Goal: Task Accomplishment & Management: Manage account settings

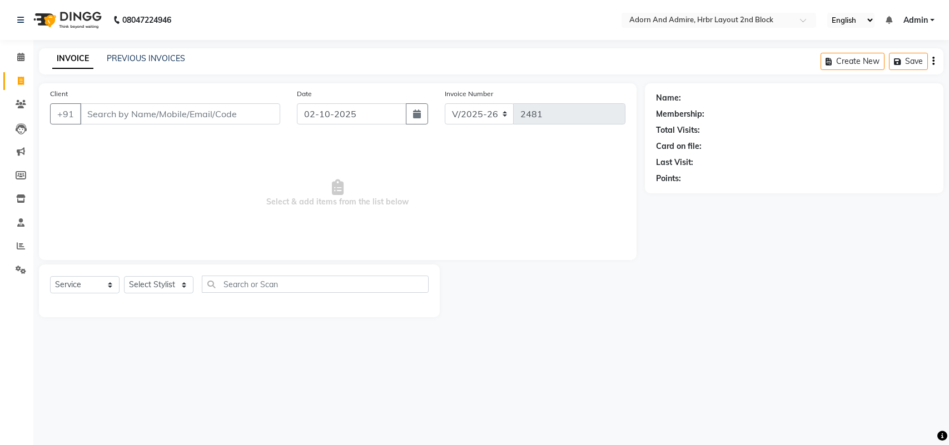
select select "7203"
select select "service"
click at [173, 284] on select "Select Stylist Adarsh ajay ALEXX anusiya Jos Lalit lavanya Lucy rita saroj Suni…" at bounding box center [158, 284] width 69 height 17
select select "61721"
click at [124, 276] on select "Select Stylist Adarsh ajay ALEXX anusiya Jos Lalit lavanya Lucy rita saroj Suni…" at bounding box center [158, 284] width 69 height 17
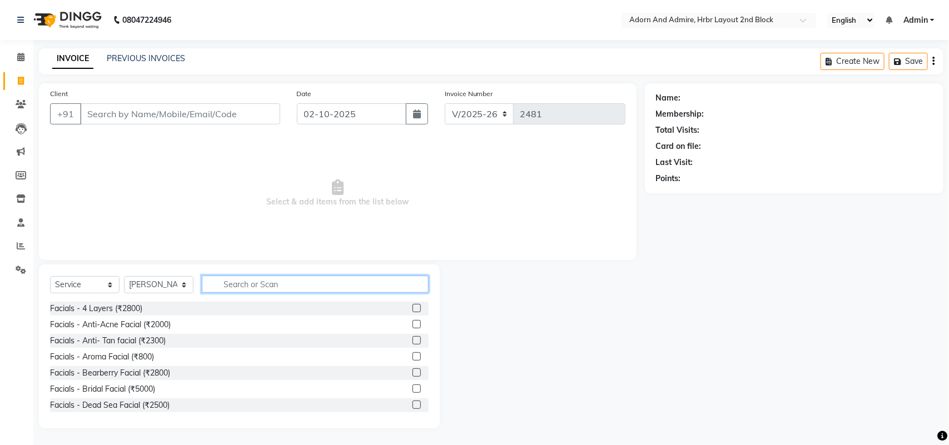
click at [265, 284] on input "text" at bounding box center [315, 284] width 227 height 17
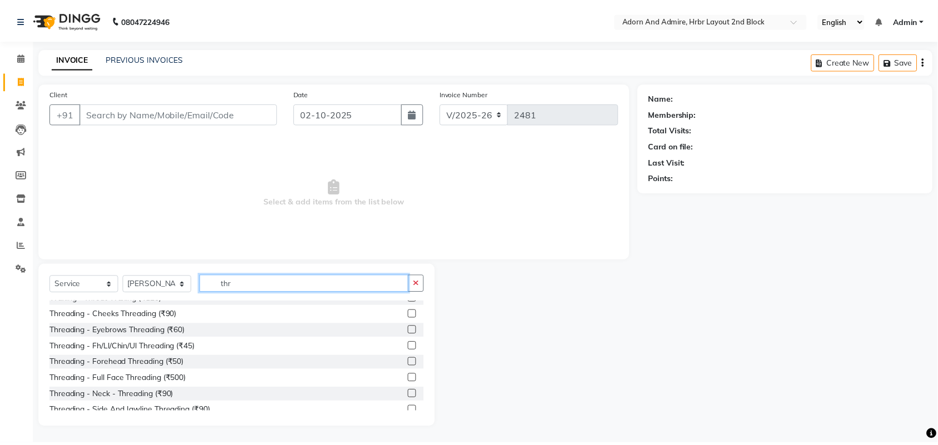
scroll to position [17, 0]
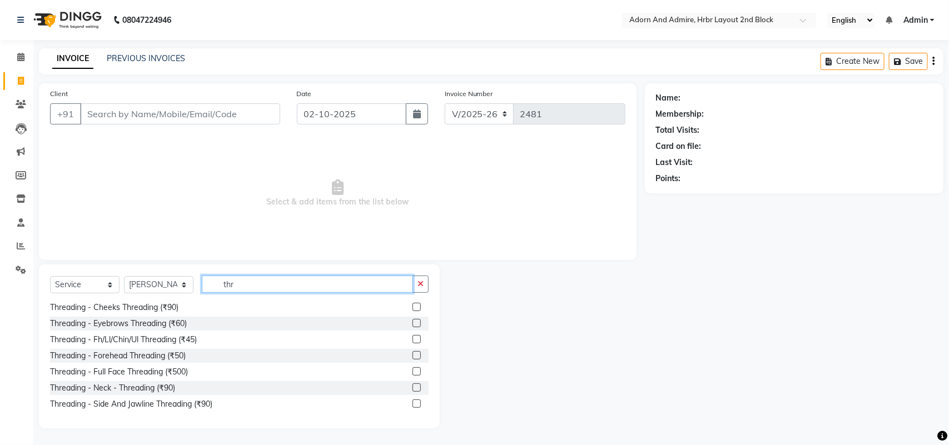
type input "thr"
click at [413, 341] on label at bounding box center [417, 339] width 8 height 8
click at [413, 341] on input "checkbox" at bounding box center [416, 339] width 7 height 7
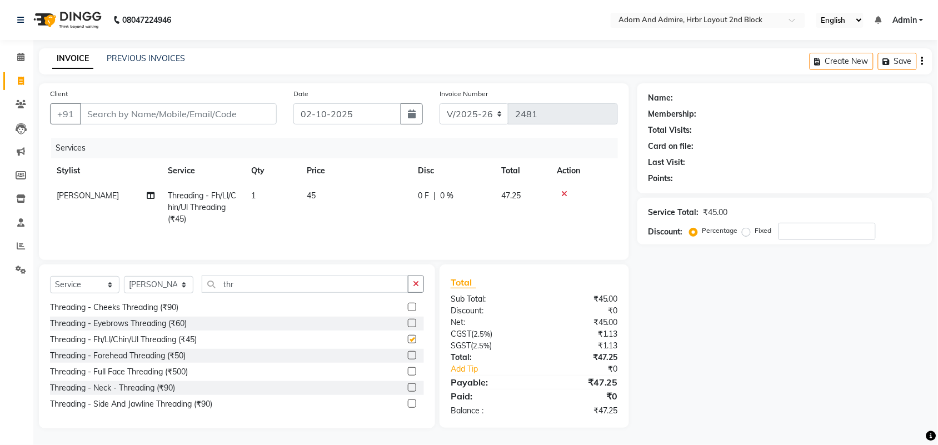
checkbox input "false"
click at [408, 325] on label at bounding box center [412, 323] width 8 height 8
click at [408, 325] on input "checkbox" at bounding box center [411, 323] width 7 height 7
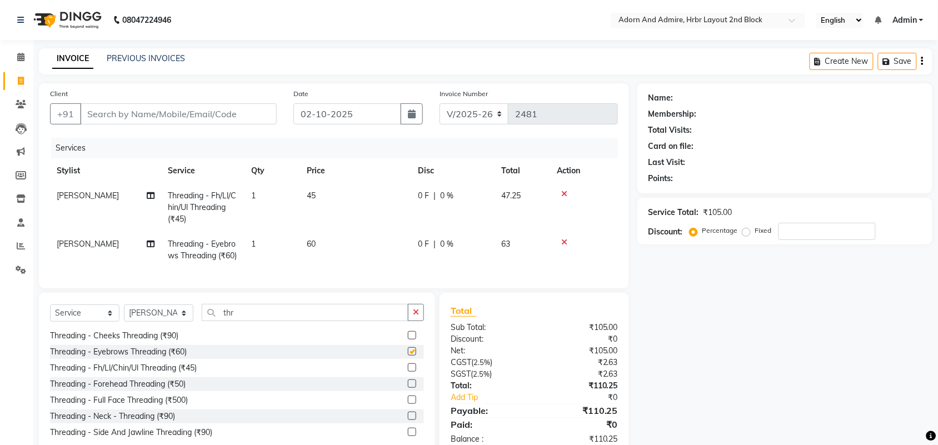
checkbox input "false"
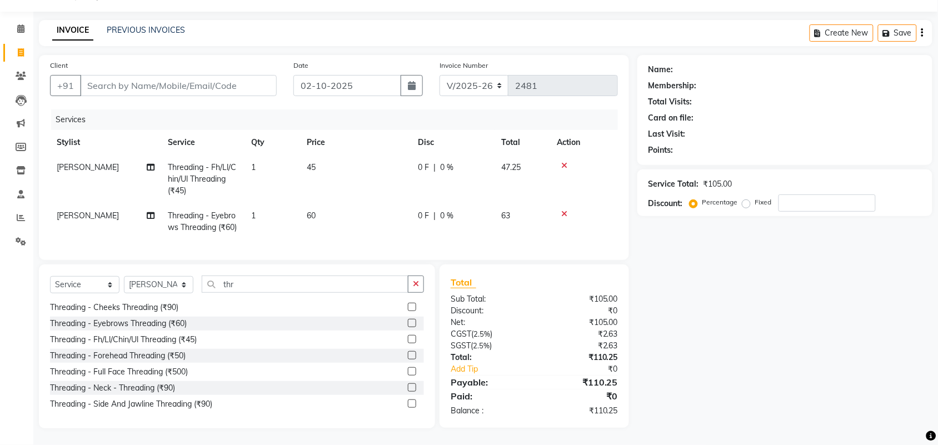
scroll to position [50, 0]
click at [408, 342] on label at bounding box center [412, 339] width 8 height 8
click at [408, 342] on input "checkbox" at bounding box center [411, 339] width 7 height 7
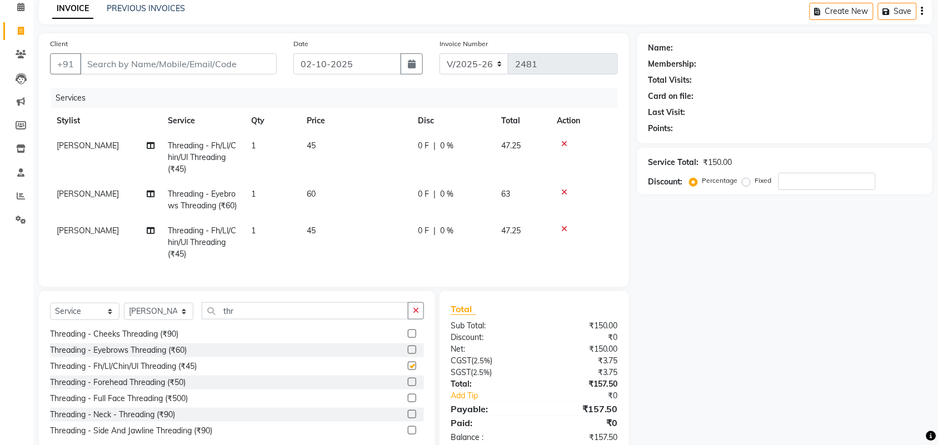
checkbox input "false"
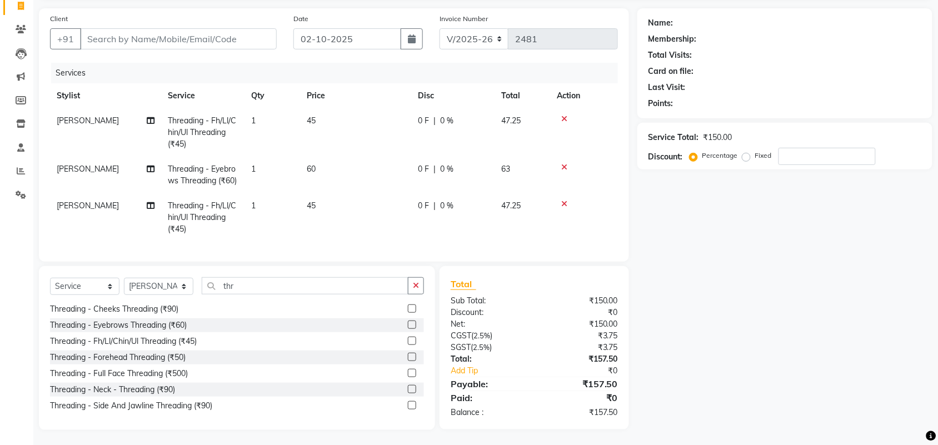
scroll to position [98, 0]
click at [318, 155] on td "60" at bounding box center [355, 173] width 111 height 37
select select "61721"
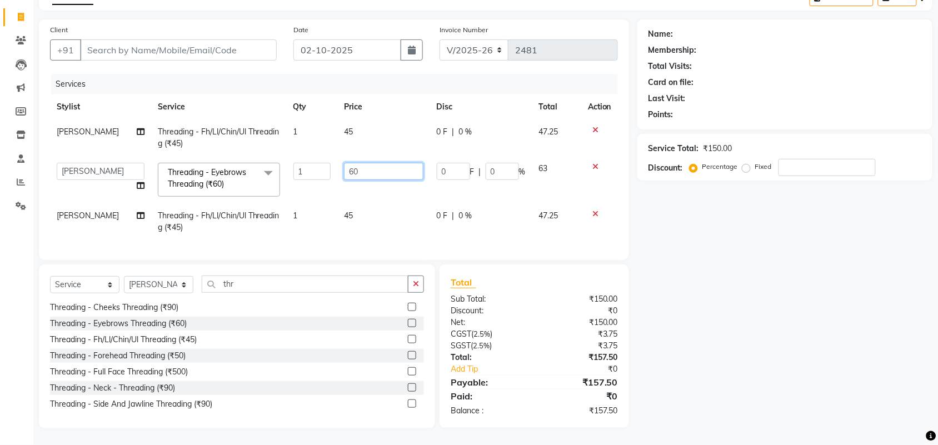
drag, startPoint x: 371, startPoint y: 165, endPoint x: 342, endPoint y: 168, distance: 29.1
click at [344, 168] on input "60" at bounding box center [383, 171] width 79 height 17
type input "65"
click at [799, 293] on div "Name: Membership: Total Visits: Card on file: Last Visit: Points: Service Total…" at bounding box center [790, 223] width 304 height 409
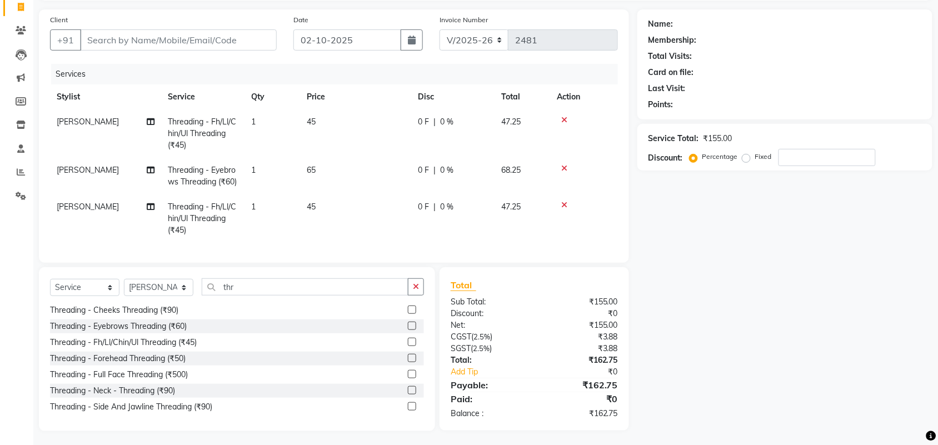
click at [321, 221] on td "45" at bounding box center [355, 219] width 111 height 48
select select "61721"
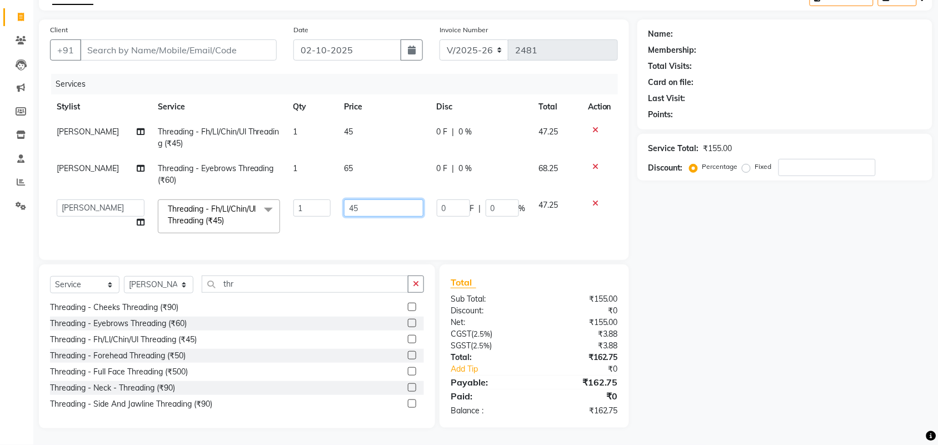
drag, startPoint x: 373, startPoint y: 206, endPoint x: 335, endPoint y: 199, distance: 38.4
click at [337, 199] on td "45" at bounding box center [383, 216] width 93 height 47
type input "50"
click at [863, 342] on div "Name: Membership: Total Visits: Card on file: Last Visit: Points: Service Total…" at bounding box center [790, 223] width 304 height 409
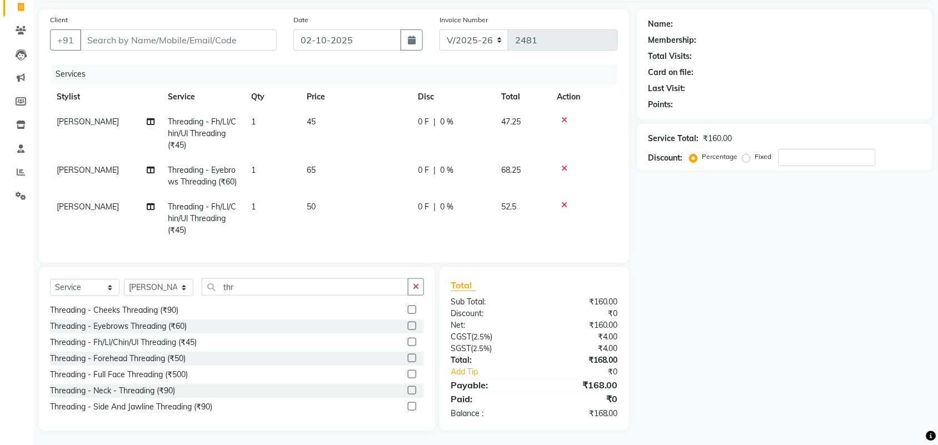
click at [317, 118] on td "45" at bounding box center [355, 134] width 111 height 48
select select "61721"
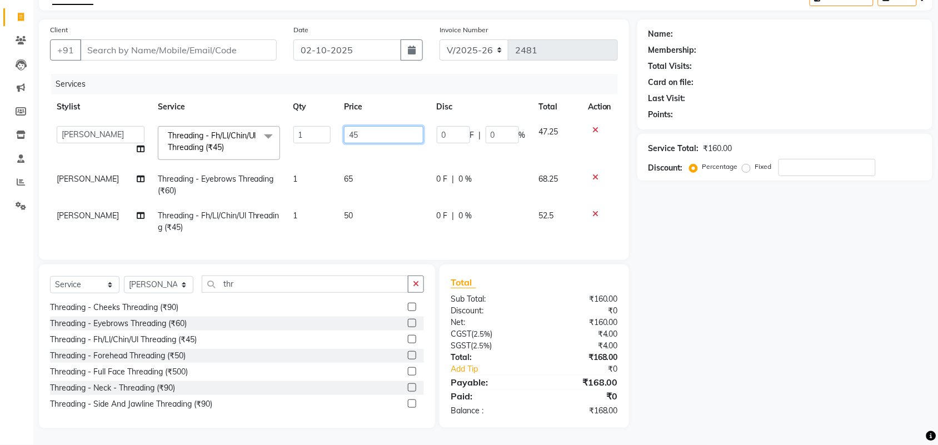
drag, startPoint x: 379, startPoint y: 123, endPoint x: 329, endPoint y: 125, distance: 50.1
click at [329, 125] on tr "Adarsh ajay ALEXX anusiya Jos Lalit lavanya Lucy rita saroj Sunitha Umesh Threa…" at bounding box center [334, 143] width 568 height 47
drag, startPoint x: 371, startPoint y: 130, endPoint x: 312, endPoint y: 134, distance: 58.5
click at [312, 134] on tr "Adarsh ajay ALEXX anusiya Jos Lalit lavanya Lucy rita saroj Sunitha Umesh Threa…" at bounding box center [334, 143] width 568 height 47
type input "50"
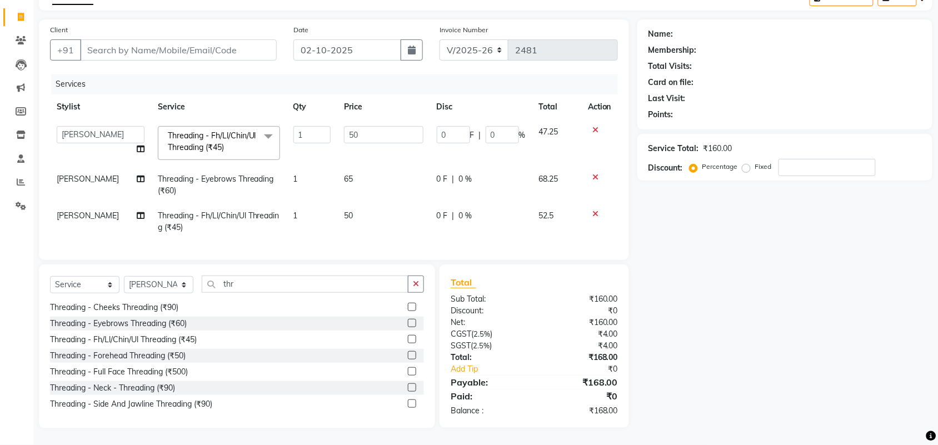
click at [793, 321] on div "Name: Membership: Total Visits: Card on file: Last Visit: Points: Service Total…" at bounding box center [790, 223] width 304 height 409
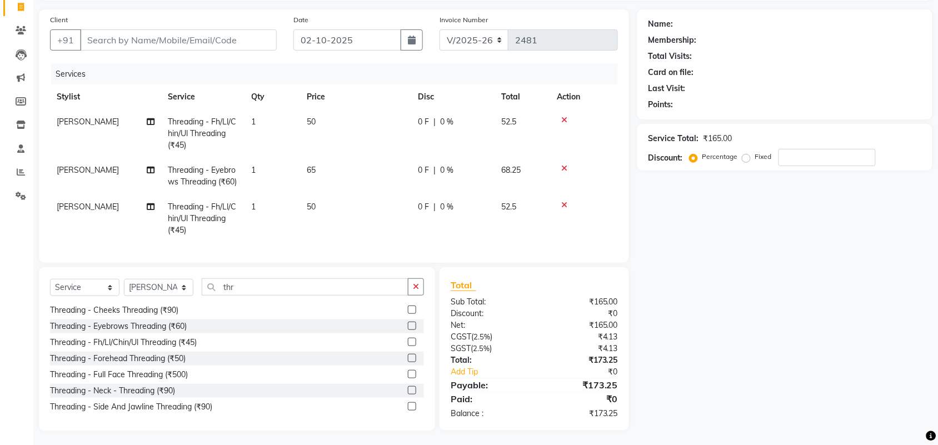
click at [408, 346] on label at bounding box center [412, 342] width 8 height 8
click at [408, 346] on input "checkbox" at bounding box center [411, 342] width 7 height 7
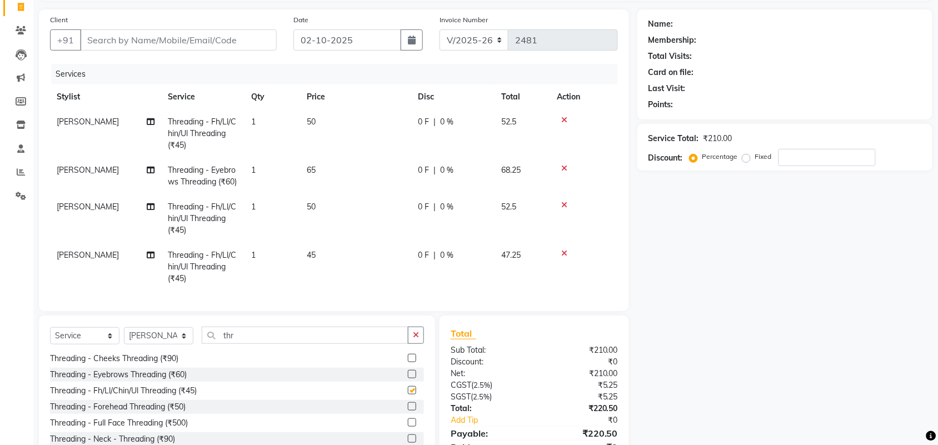
checkbox input "false"
click at [320, 271] on td "45" at bounding box center [355, 267] width 111 height 48
select select "61721"
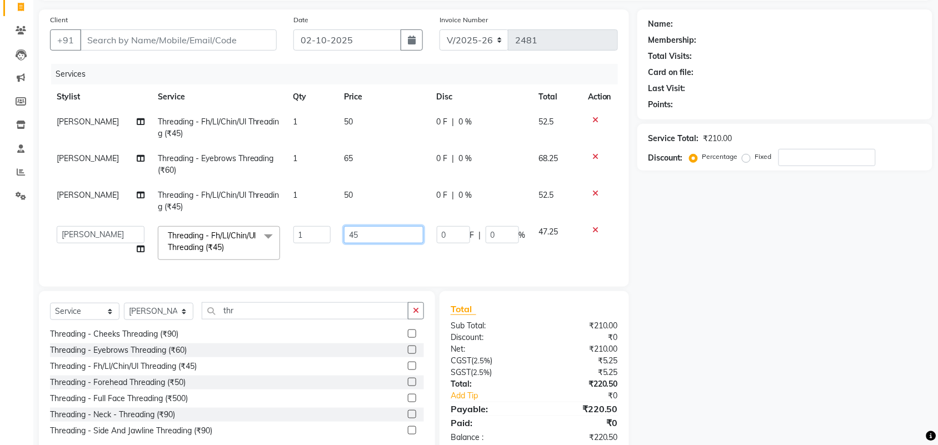
drag, startPoint x: 395, startPoint y: 236, endPoint x: 290, endPoint y: 245, distance: 106.0
click at [278, 239] on tr "Adarsh ajay ALEXX anusiya Jos Lalit lavanya Lucy rita saroj Sunitha Umesh Threa…" at bounding box center [334, 243] width 568 height 47
type input "50"
click at [847, 339] on div "Name: Membership: Total Visits: Card on file: Last Visit: Points: Service Total…" at bounding box center [790, 232] width 304 height 446
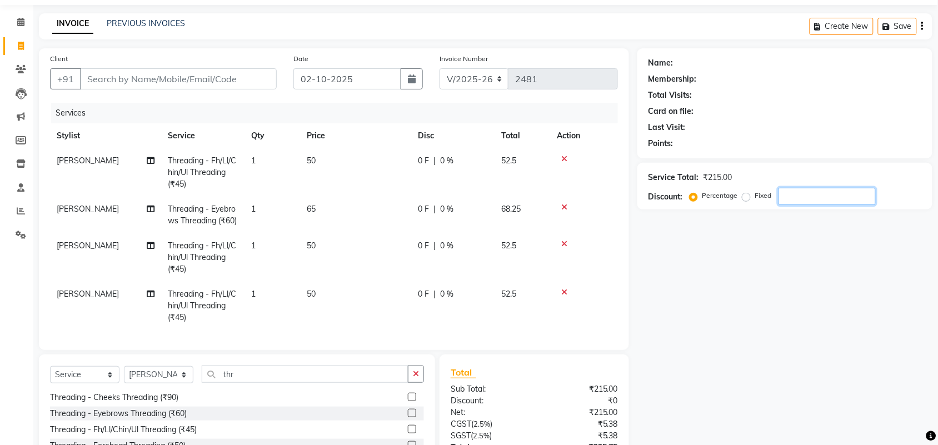
scroll to position [0, 0]
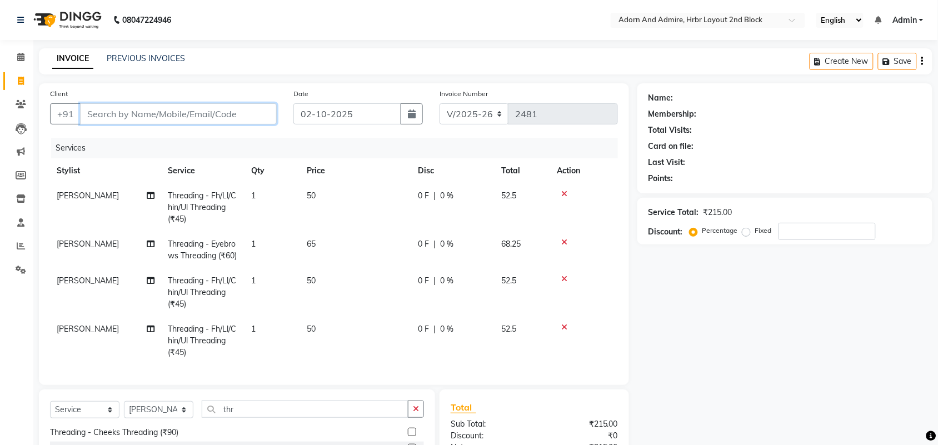
click at [226, 121] on input "Client" at bounding box center [178, 113] width 197 height 21
type input "7"
type input "0"
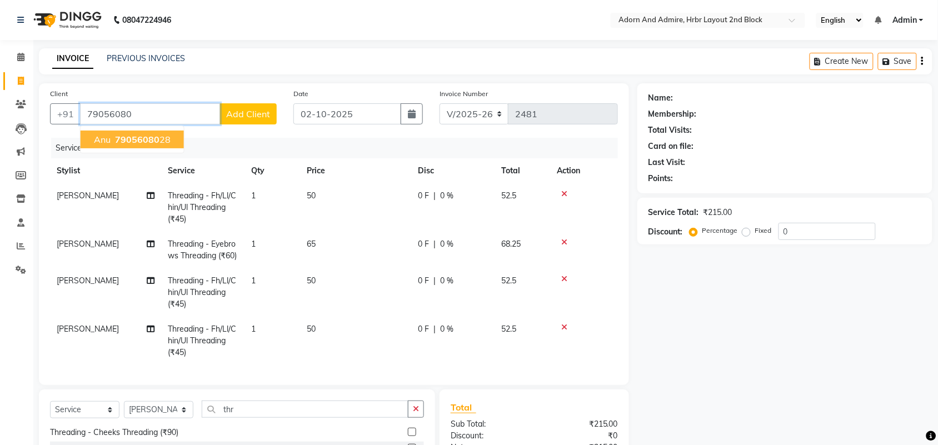
click at [161, 140] on ngb-highlight "79056080 28" at bounding box center [142, 139] width 58 height 11
type input "7905608028"
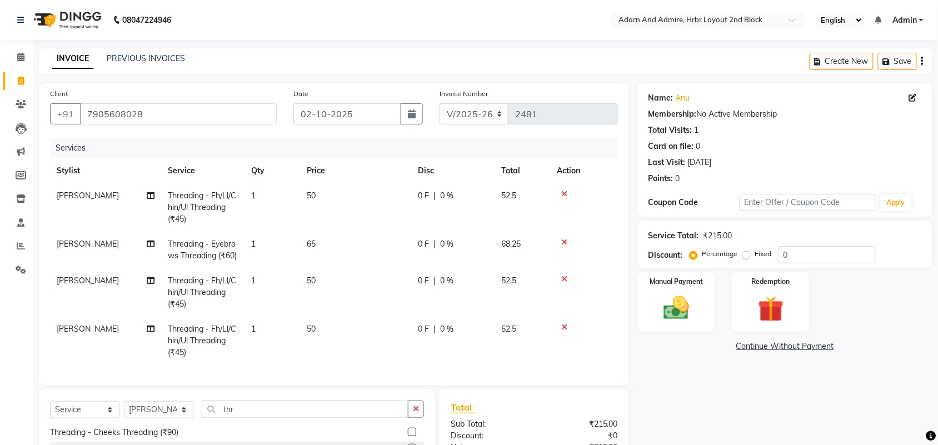
scroll to position [139, 0]
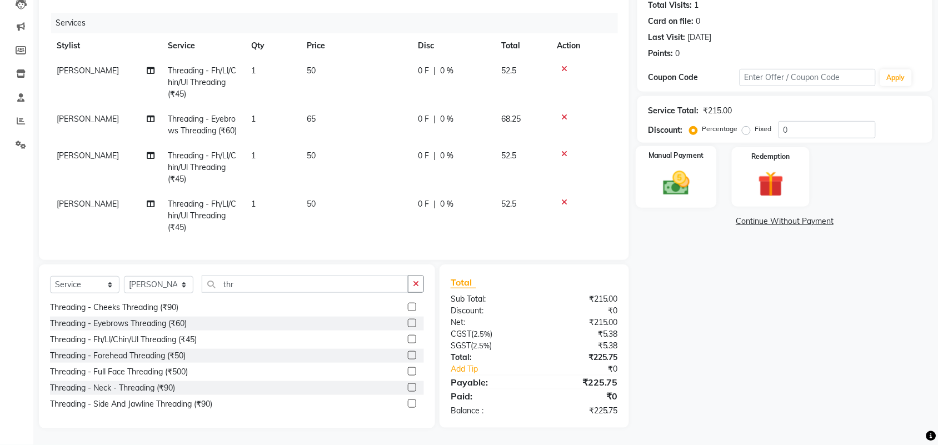
click at [668, 170] on img at bounding box center [676, 183] width 43 height 31
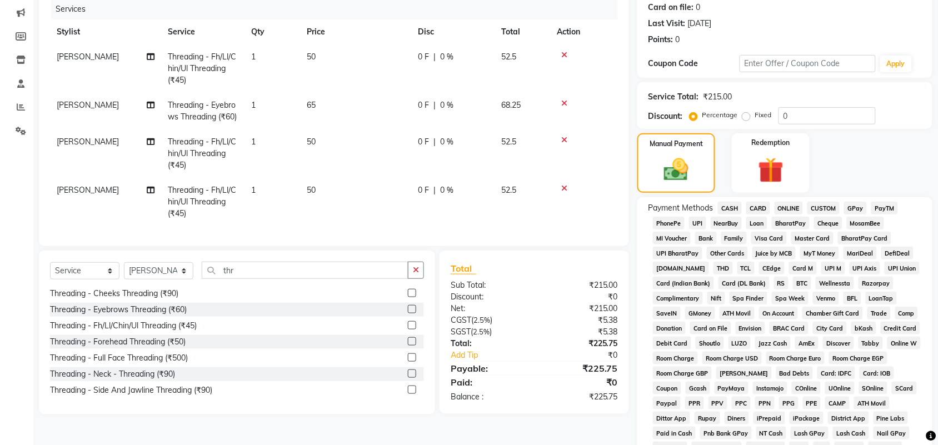
click at [857, 206] on span "GPay" at bounding box center [855, 208] width 23 height 13
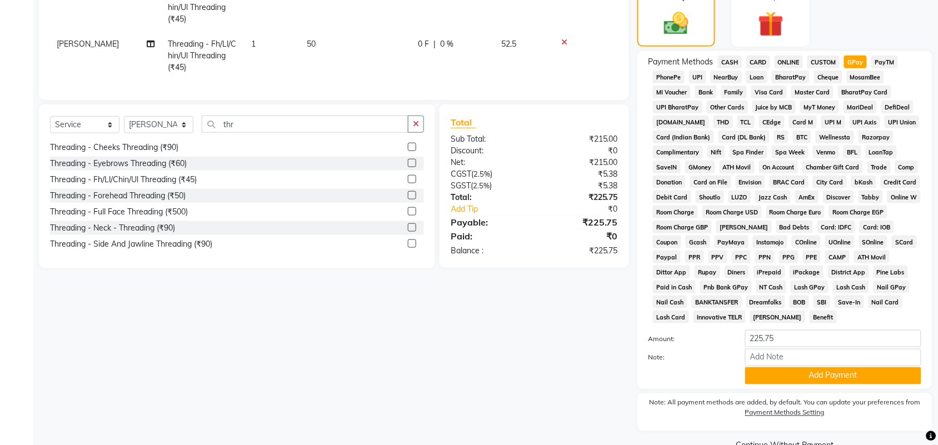
scroll to position [310, 0]
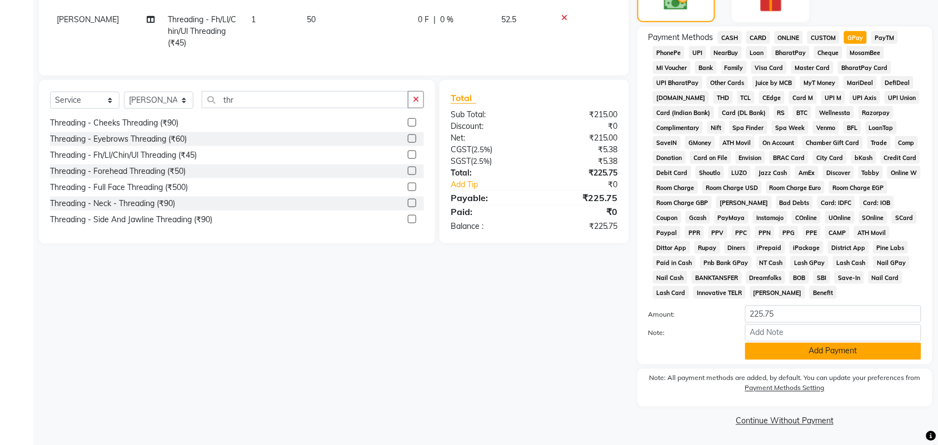
click at [784, 356] on button "Add Payment" at bounding box center [834, 351] width 176 height 17
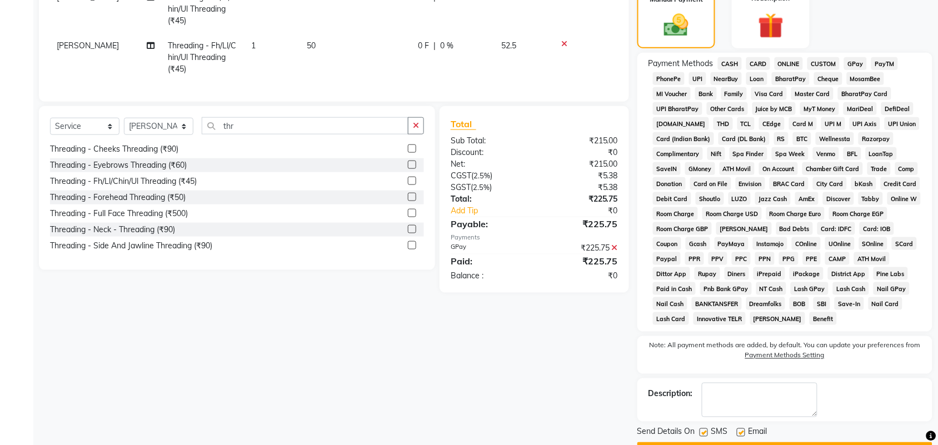
scroll to position [315, 0]
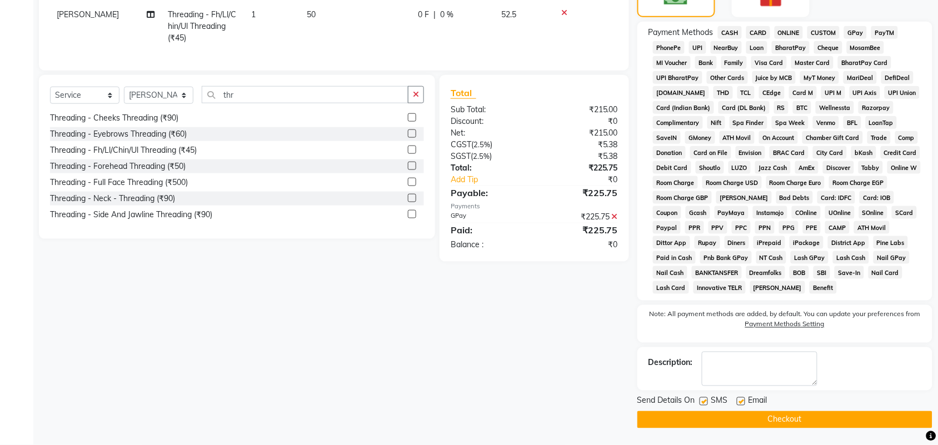
click at [710, 415] on button "Checkout" at bounding box center [785, 419] width 295 height 17
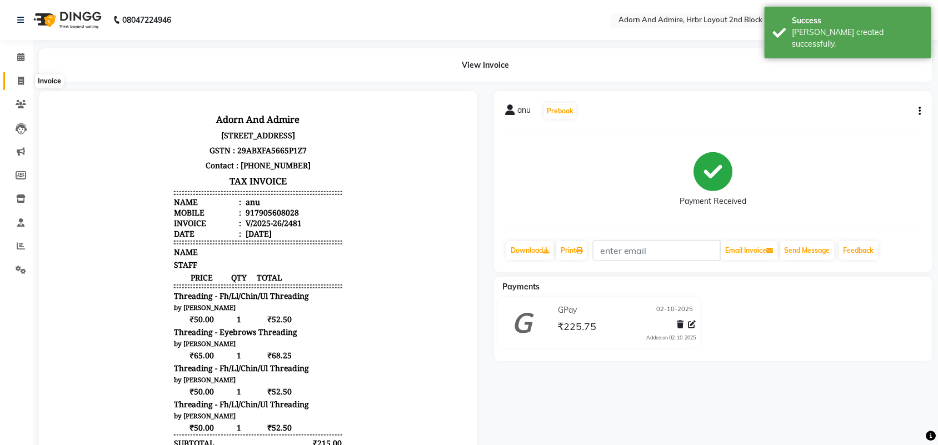
click at [18, 79] on icon at bounding box center [21, 81] width 6 height 8
select select "service"
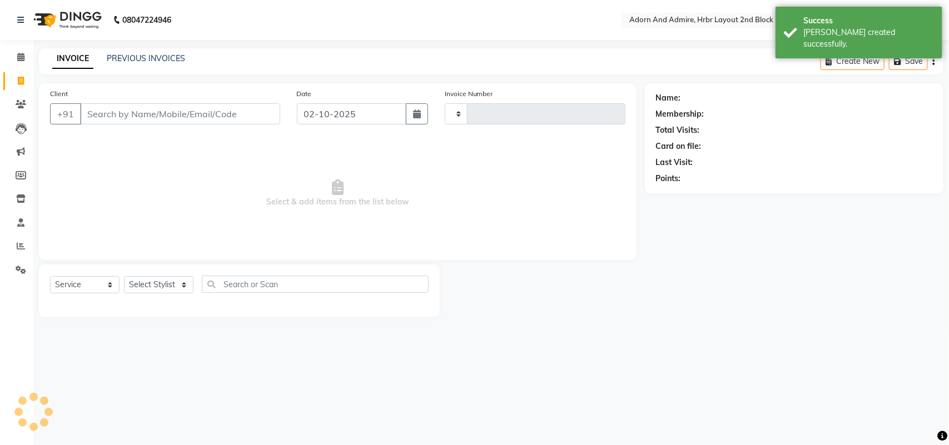
type input "2482"
select select "7203"
click at [118, 59] on link "PREVIOUS INVOICES" at bounding box center [146, 58] width 78 height 10
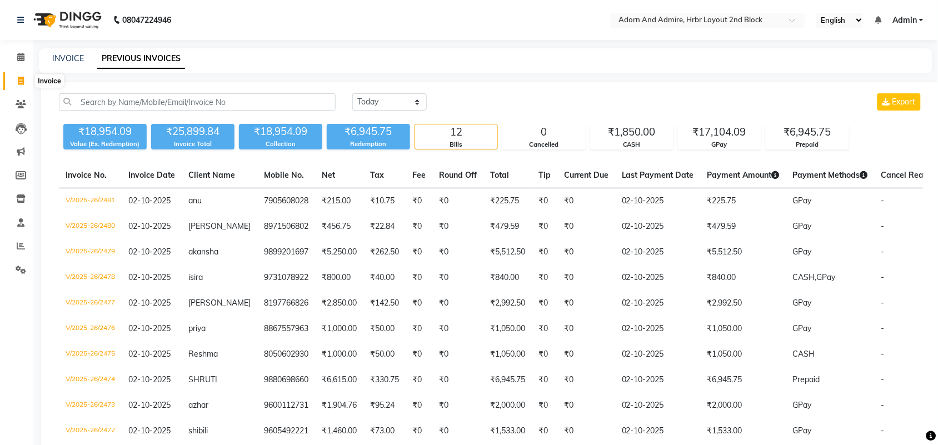
click at [18, 78] on icon at bounding box center [21, 81] width 6 height 8
select select "service"
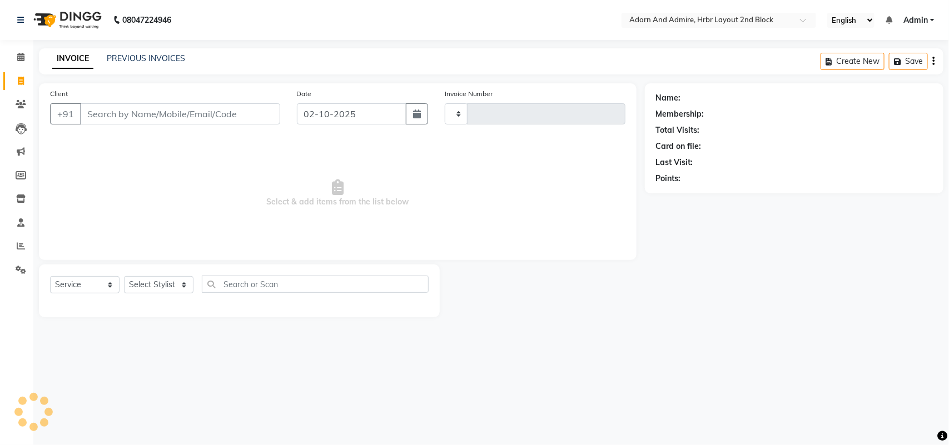
type input "2482"
select select "7203"
click at [182, 288] on select "Select Stylist Adarsh ajay ALEXX anusiya Jos Lalit lavanya Lucy rita saroj Suni…" at bounding box center [158, 284] width 69 height 17
select select "61718"
click at [124, 276] on select "Select Stylist Adarsh ajay ALEXX anusiya Jos Lalit lavanya Lucy rita saroj Suni…" at bounding box center [158, 284] width 69 height 17
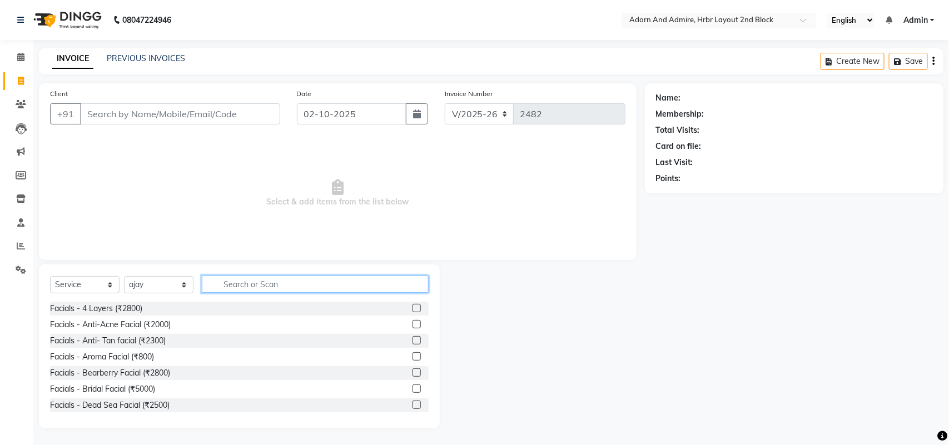
click at [267, 282] on input "text" at bounding box center [315, 284] width 227 height 17
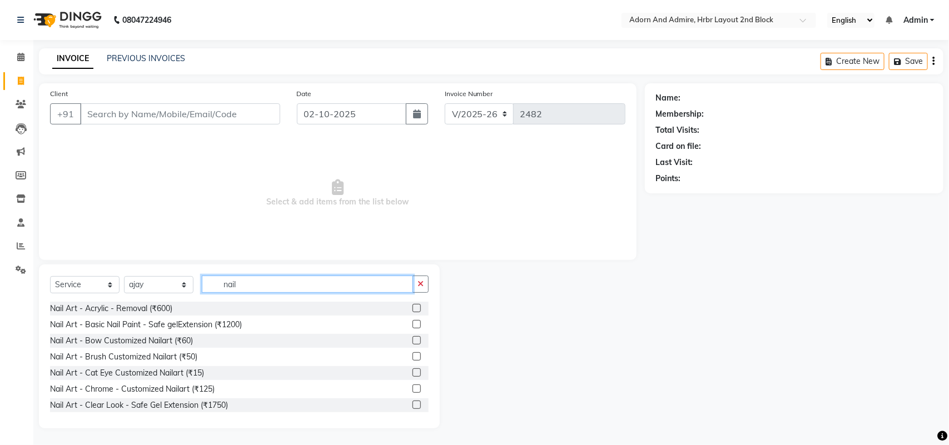
type input "nail"
click at [413, 325] on label at bounding box center [417, 324] width 8 height 8
click at [413, 325] on input "checkbox" at bounding box center [416, 324] width 7 height 7
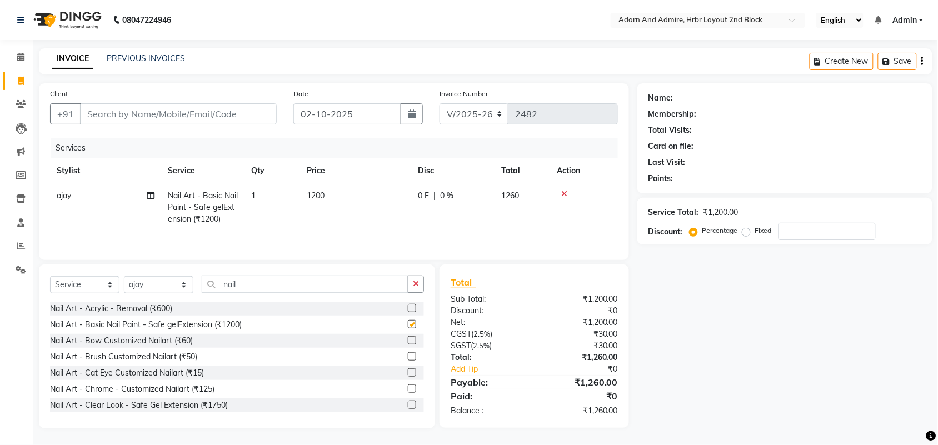
checkbox input "false"
click at [319, 196] on span "1200" at bounding box center [316, 196] width 18 height 10
select select "61718"
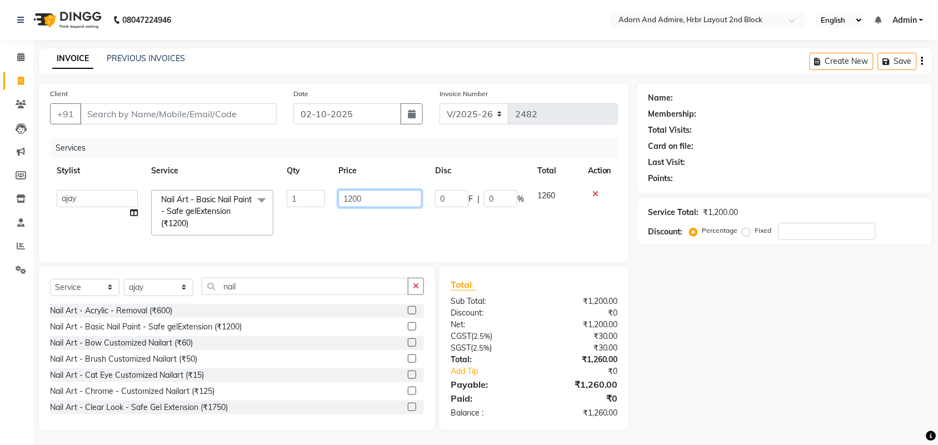
drag, startPoint x: 384, startPoint y: 198, endPoint x: 320, endPoint y: 199, distance: 64.5
click at [320, 198] on tr "Adarsh ajay ALEXX anusiya Jos Lalit lavanya Lucy rita saroj Sunitha Umesh Nail …" at bounding box center [334, 212] width 568 height 59
type input "1100"
click at [720, 336] on div "Name: Membership: Total Visits: Card on file: Last Visit: Points: Service Total…" at bounding box center [790, 256] width 304 height 347
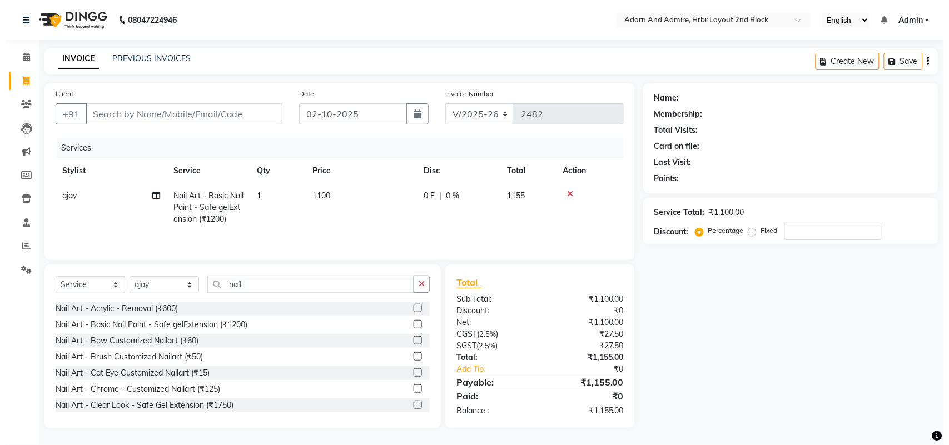
scroll to position [2, 0]
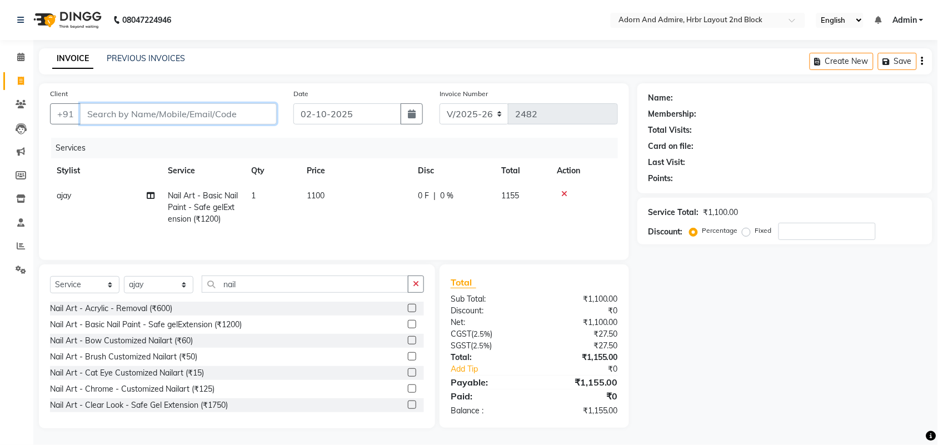
click at [151, 107] on input "Client" at bounding box center [178, 113] width 197 height 21
type input "7"
type input "0"
type input "7348956545"
click at [254, 108] on span "Add Client" at bounding box center [248, 113] width 44 height 11
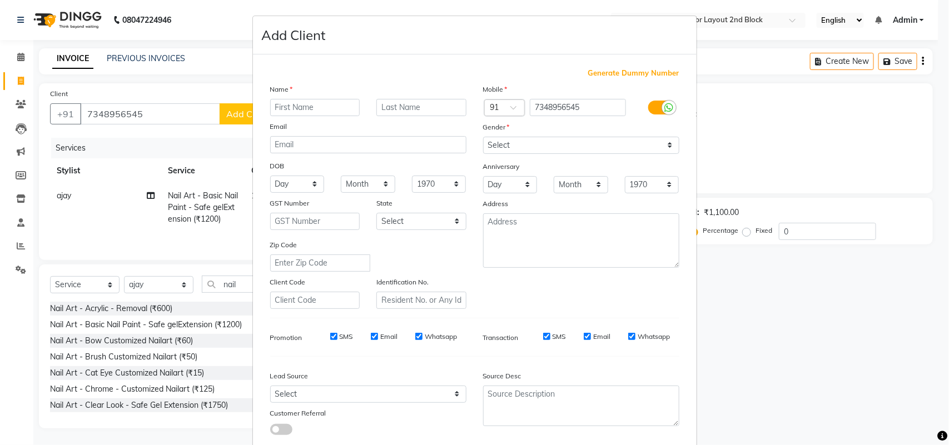
click at [296, 110] on input "text" at bounding box center [315, 107] width 90 height 17
type input "divya"
click at [563, 150] on select "Select Male Female Other Prefer Not To Say" at bounding box center [581, 145] width 196 height 17
select select "female"
click at [483, 137] on select "Select Male Female Other Prefer Not To Say" at bounding box center [581, 145] width 196 height 17
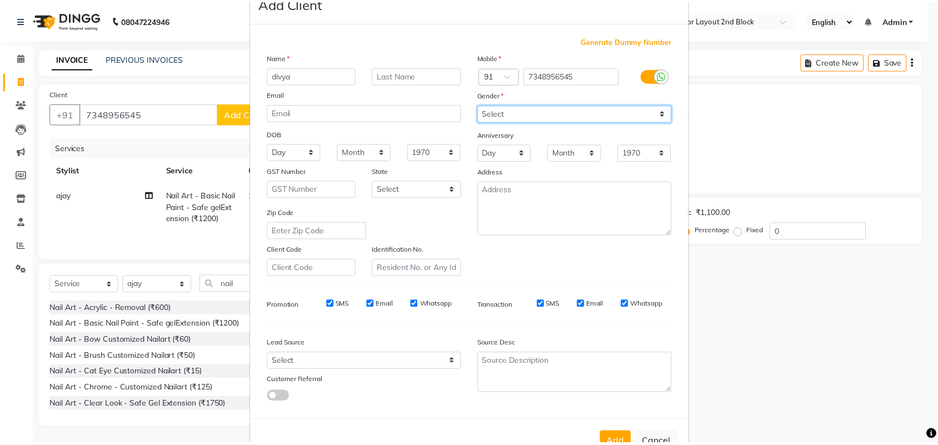
scroll to position [64, 0]
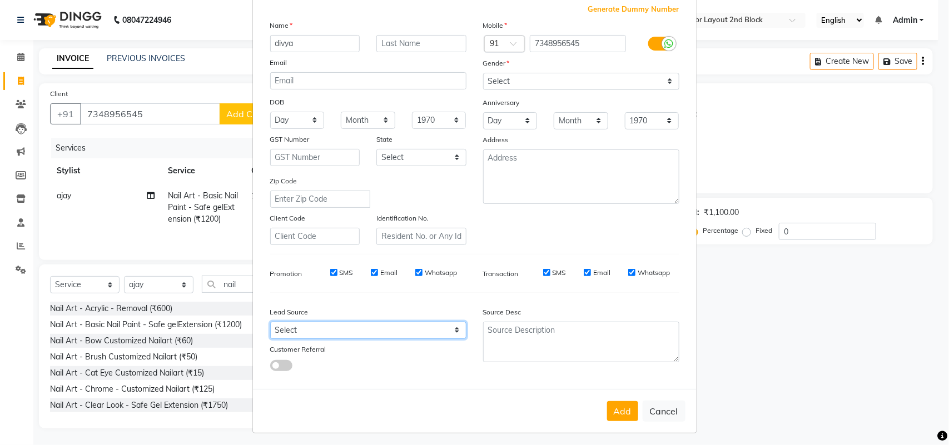
click at [448, 326] on select "Select Walk-in Referral Internet Friend Word of Mouth Advertisement Facebook Ju…" at bounding box center [368, 330] width 196 height 17
select select "49610"
click at [270, 322] on select "Select Walk-in Referral Internet Friend Word of Mouth Advertisement Facebook Ju…" at bounding box center [368, 330] width 196 height 17
click at [618, 411] on button "Add" at bounding box center [622, 411] width 31 height 20
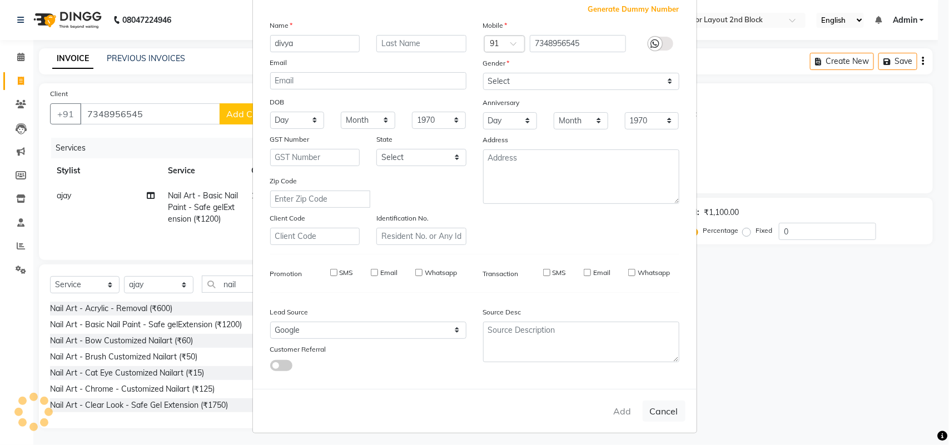
select select
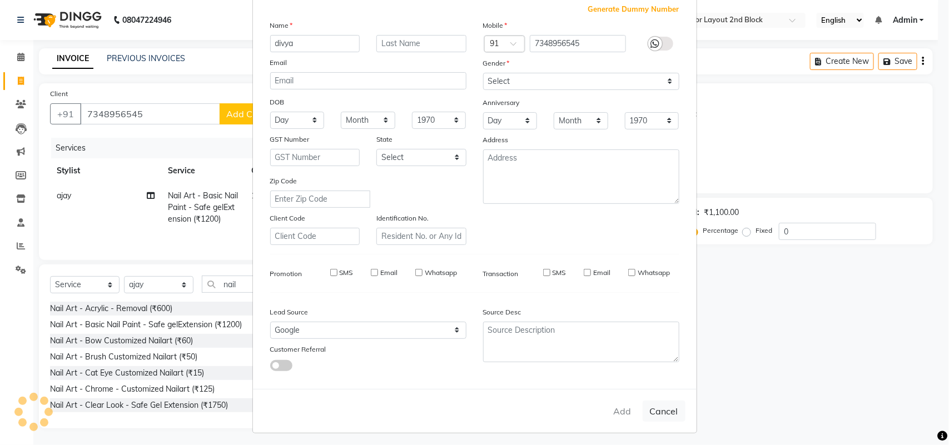
select select
checkbox input "false"
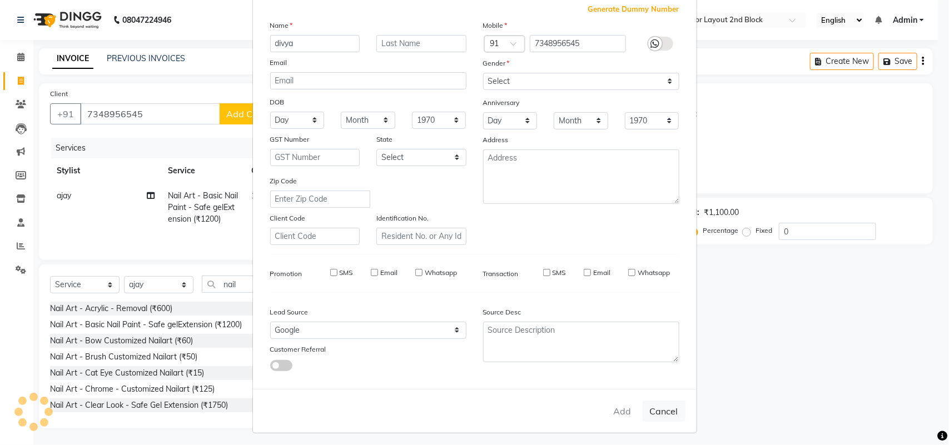
checkbox input "false"
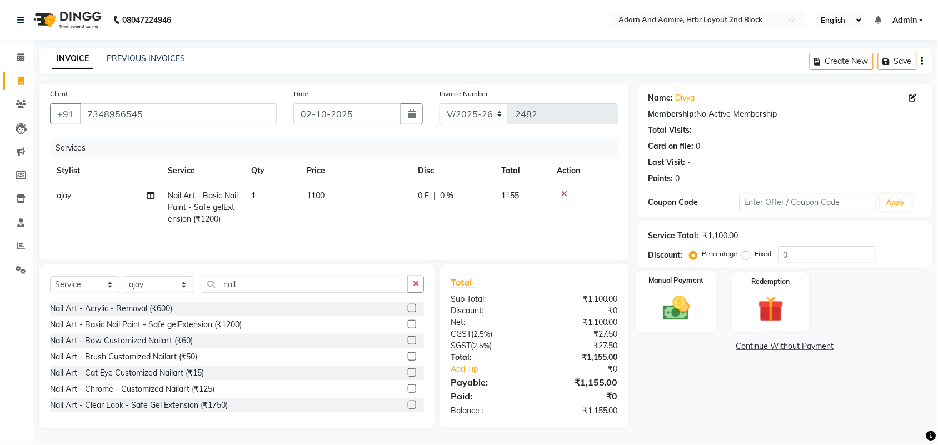
click at [688, 318] on img at bounding box center [676, 308] width 43 height 31
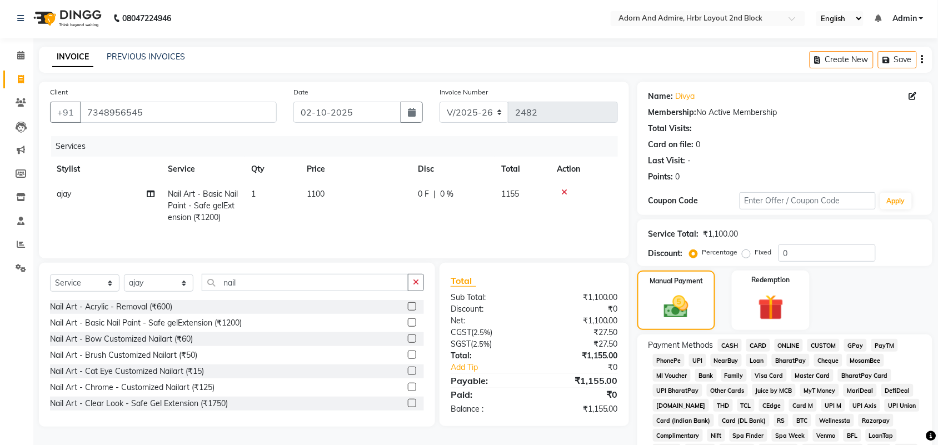
click at [856, 343] on span "GPay" at bounding box center [855, 345] width 23 height 13
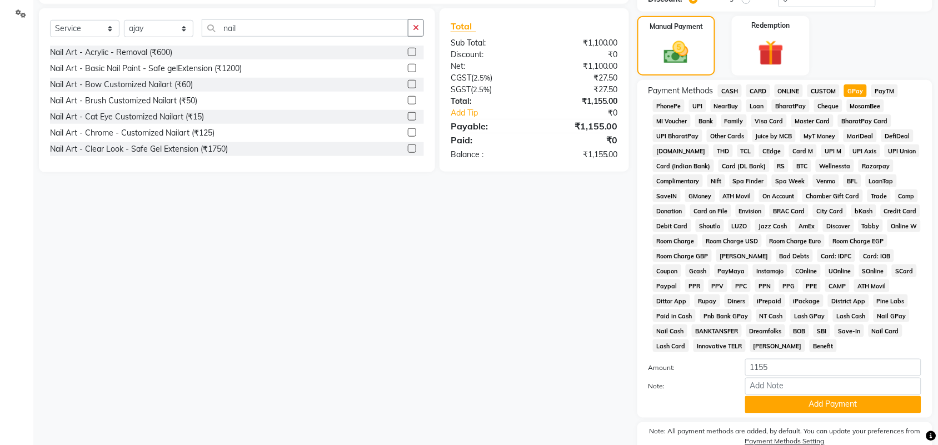
scroll to position [310, 0]
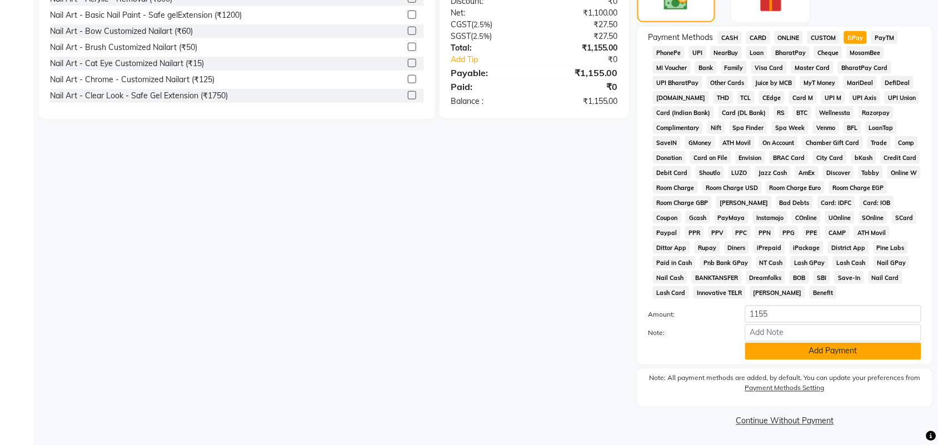
click at [823, 355] on button "Add Payment" at bounding box center [834, 351] width 176 height 17
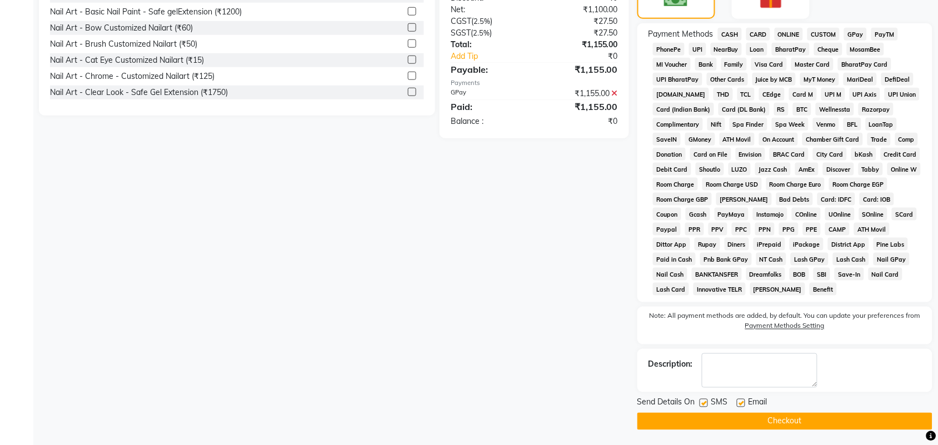
scroll to position [315, 0]
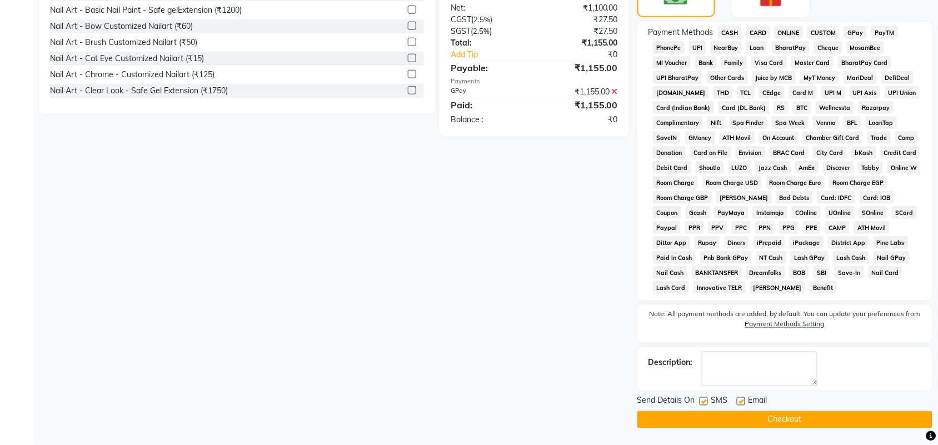
click at [764, 418] on button "Checkout" at bounding box center [785, 419] width 295 height 17
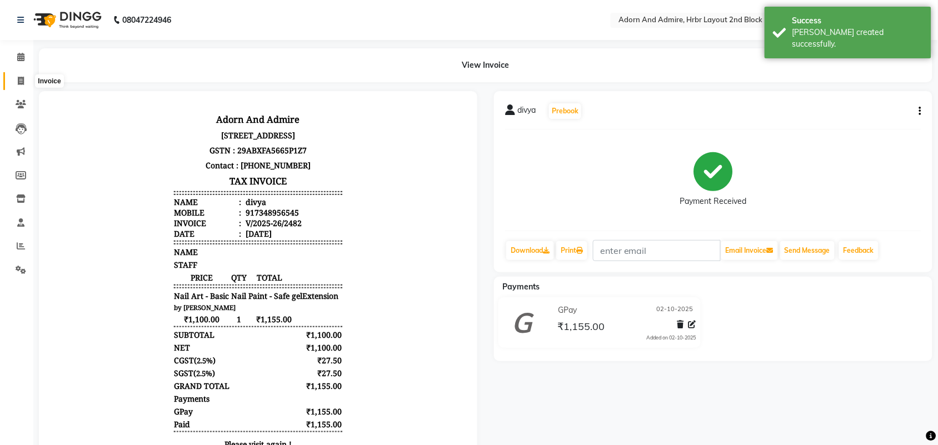
click at [20, 82] on icon at bounding box center [21, 81] width 6 height 8
select select "service"
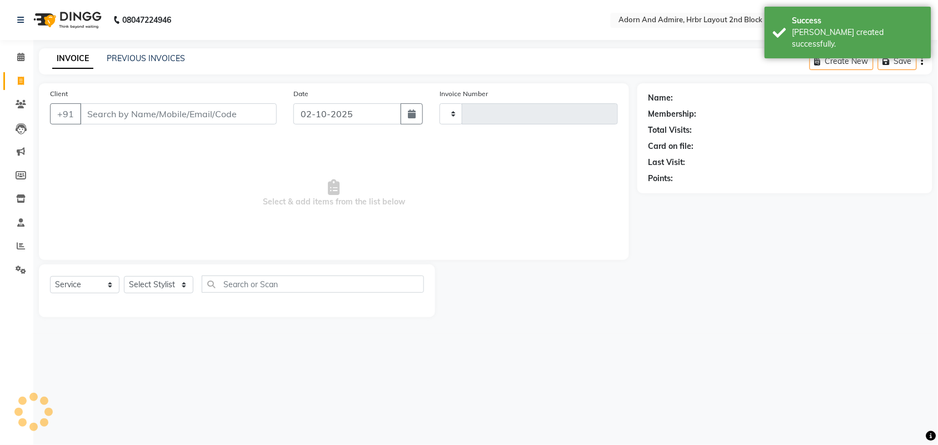
type input "2483"
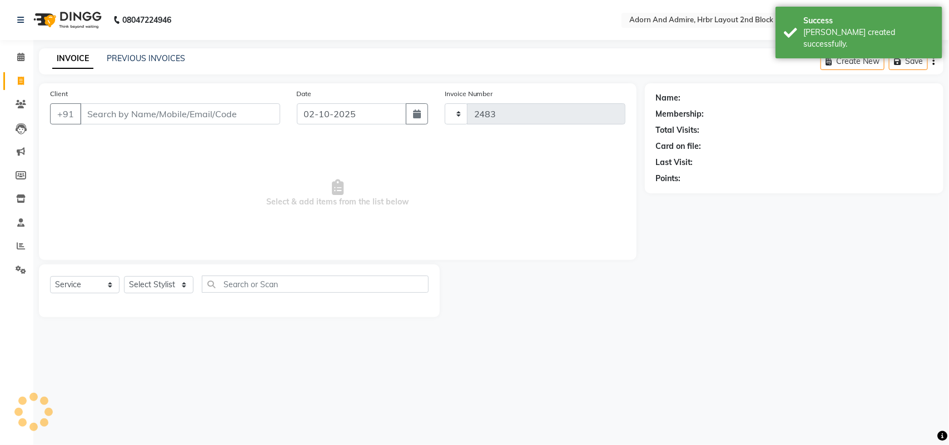
select select "7203"
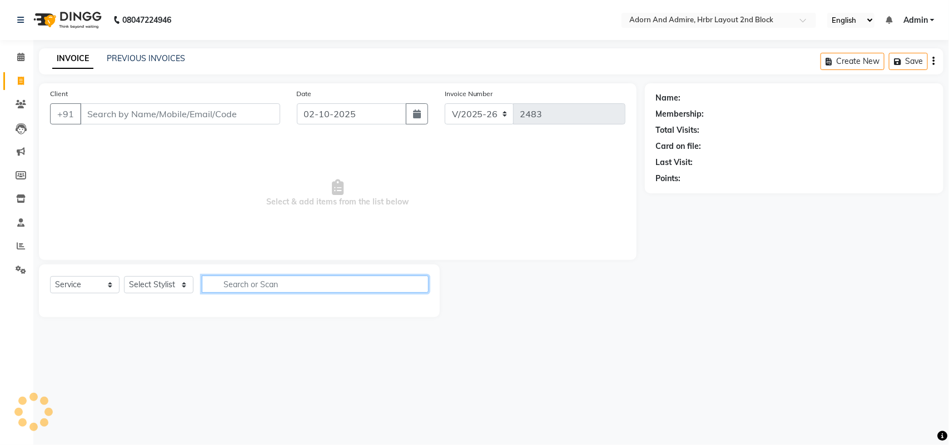
click at [240, 281] on input "text" at bounding box center [315, 284] width 227 height 17
type input "h"
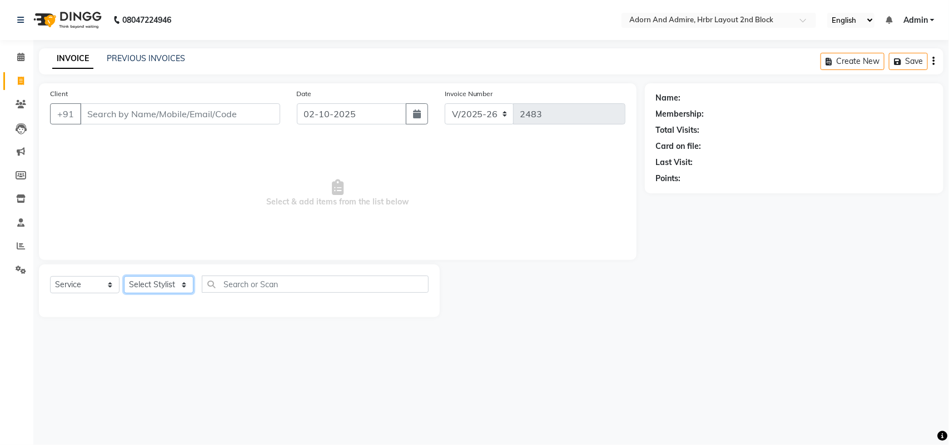
click at [185, 281] on select "Select Stylist Adarsh ajay ALEXX anusiya Jos Lalit lavanya Lucy rita saroj Suni…" at bounding box center [158, 284] width 69 height 17
select select "61720"
click at [124, 276] on select "Select Stylist Adarsh ajay ALEXX anusiya Jos Lalit lavanya Lucy rita saroj Suni…" at bounding box center [158, 284] width 69 height 17
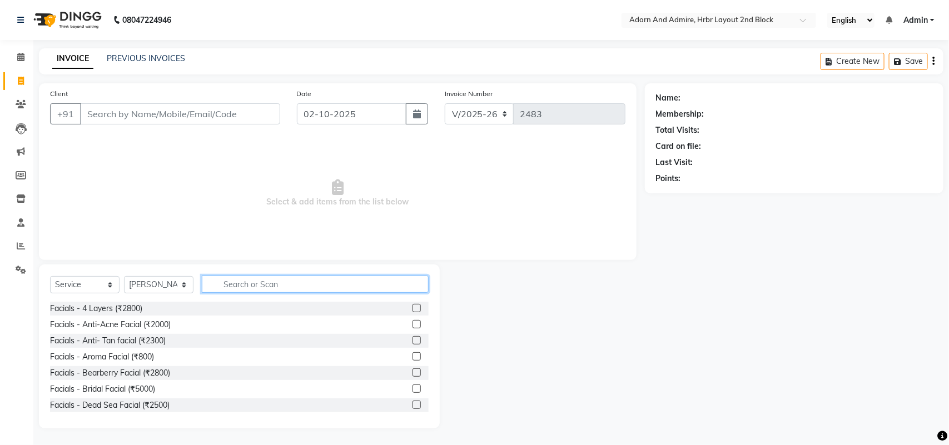
click at [229, 280] on input "text" at bounding box center [315, 284] width 227 height 17
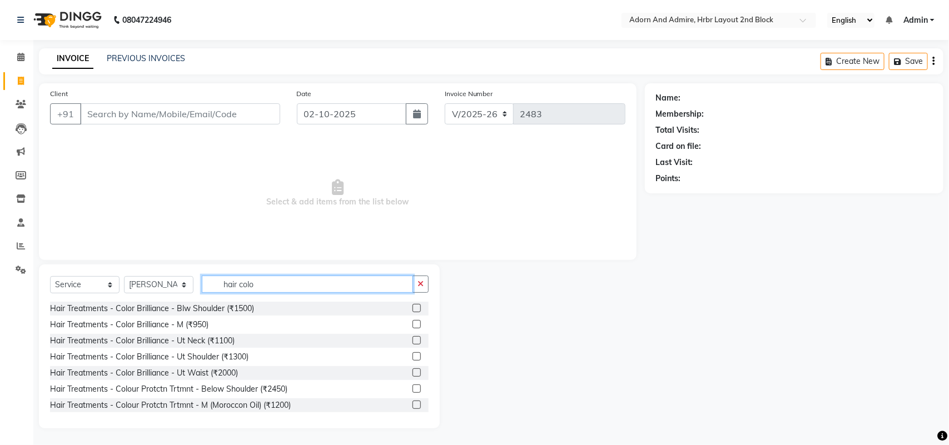
type input "hair colo"
click at [413, 310] on label at bounding box center [417, 308] width 8 height 8
click at [413, 310] on input "checkbox" at bounding box center [416, 308] width 7 height 7
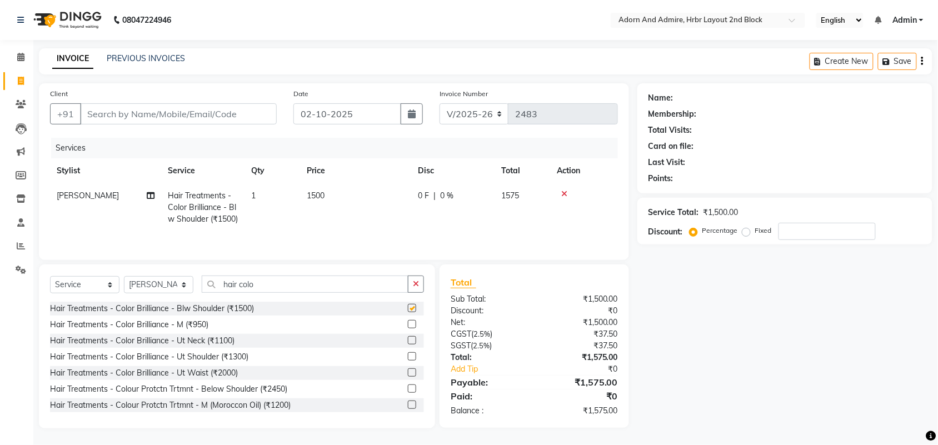
checkbox input "false"
click at [331, 197] on td "1500" at bounding box center [355, 207] width 111 height 48
select select "61720"
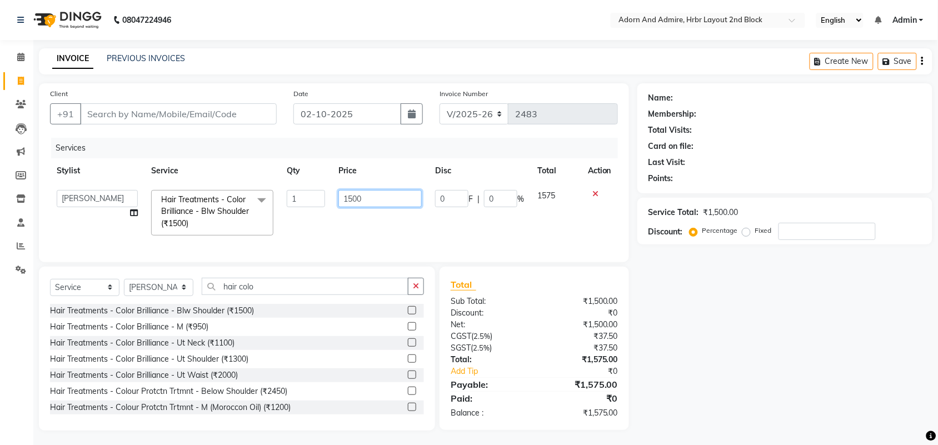
drag, startPoint x: 407, startPoint y: 196, endPoint x: 310, endPoint y: 212, distance: 98.6
click at [310, 212] on tr "Adarsh ajay ALEXX anusiya Jos Lalit lavanya Lucy rita saroj Sunitha Umesh Hair …" at bounding box center [334, 212] width 568 height 59
type input "5"
type input "5500"
click at [717, 334] on div "Name: Membership: Total Visits: Card on file: Last Visit: Points: Service Total…" at bounding box center [790, 256] width 304 height 347
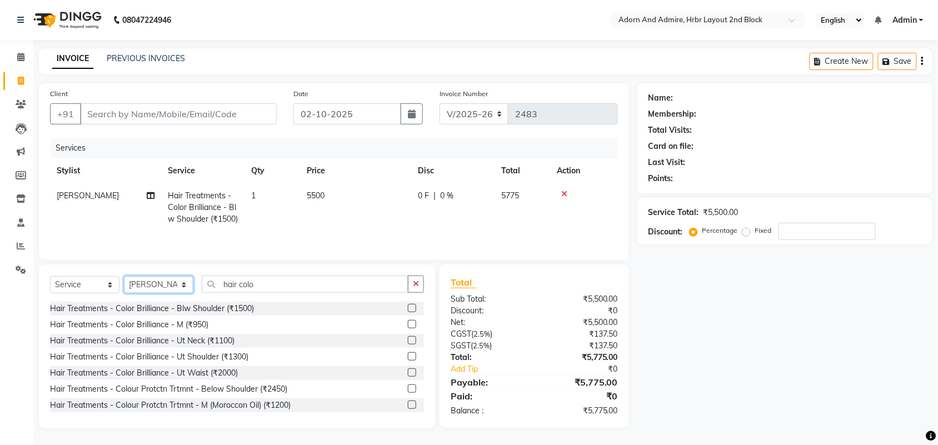
click at [181, 294] on select "Select Stylist Adarsh ajay ALEXX anusiya Jos Lalit lavanya Lucy rita saroj Suni…" at bounding box center [158, 284] width 69 height 17
select select "61718"
click at [124, 290] on select "Select Stylist Adarsh ajay ALEXX anusiya Jos Lalit lavanya Lucy rita saroj Suni…" at bounding box center [158, 284] width 69 height 17
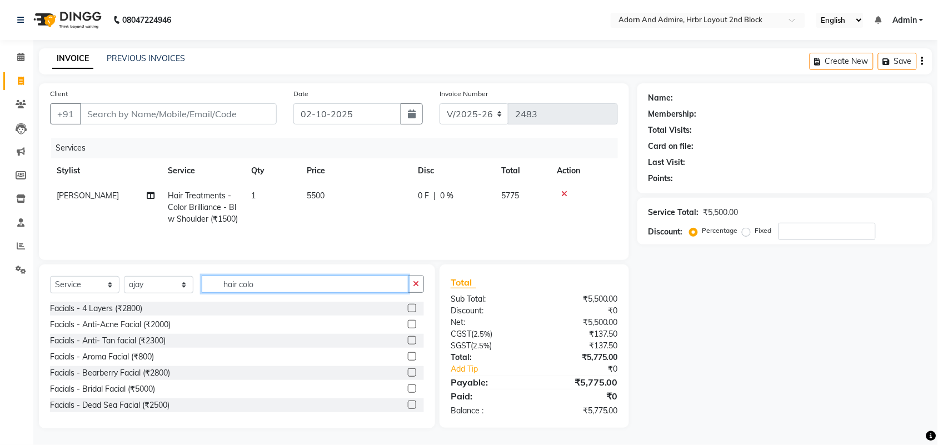
drag, startPoint x: 279, startPoint y: 301, endPoint x: 271, endPoint y: 320, distance: 20.4
click at [203, 293] on input "hair colo" at bounding box center [305, 284] width 207 height 17
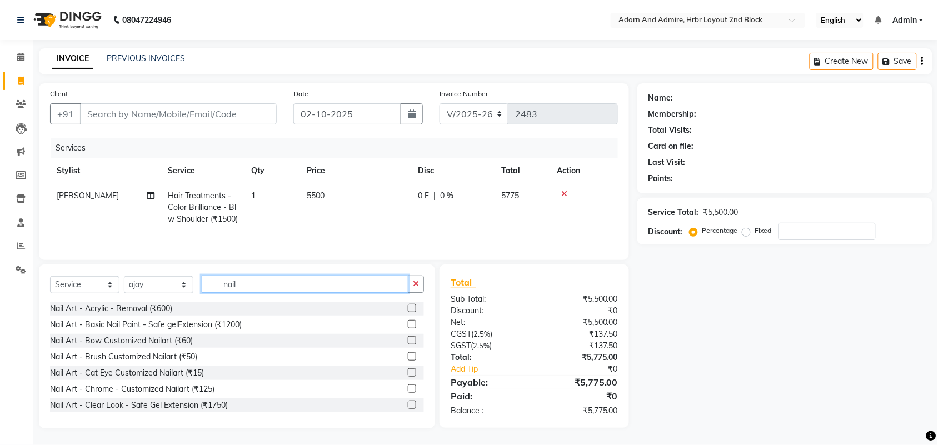
type input "nail"
click at [408, 329] on label at bounding box center [412, 324] width 8 height 8
click at [408, 329] on input "checkbox" at bounding box center [411, 324] width 7 height 7
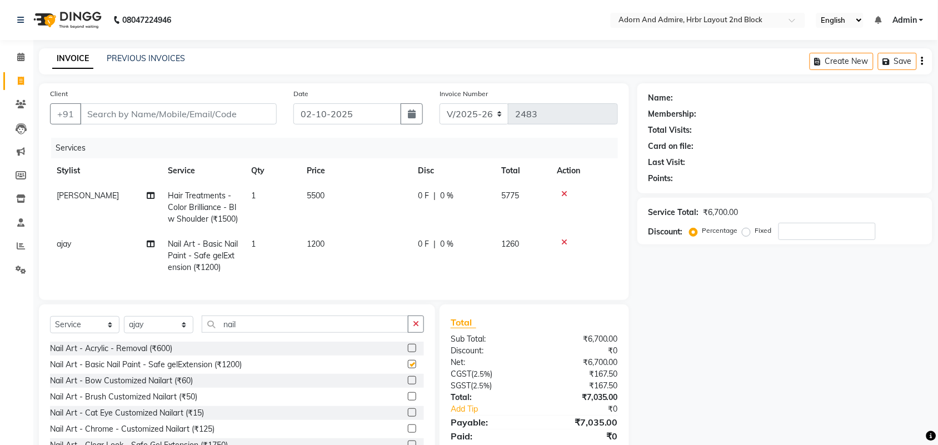
checkbox input "false"
click at [335, 260] on td "1200" at bounding box center [355, 256] width 111 height 48
select select "61718"
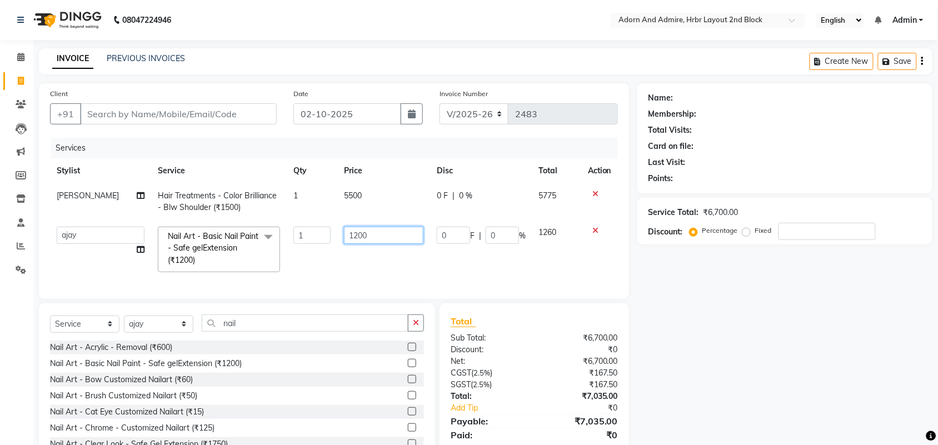
drag, startPoint x: 378, startPoint y: 237, endPoint x: 306, endPoint y: 245, distance: 72.2
click at [307, 245] on tr "Adarsh ajay ALEXX anusiya Jos Lalit lavanya Lucy rita saroj Sunitha Umesh Nail …" at bounding box center [334, 249] width 568 height 59
type input "1000"
click at [843, 351] on div "Name: Membership: Total Visits: Card on file: Last Visit: Points: Service Total…" at bounding box center [790, 275] width 304 height 384
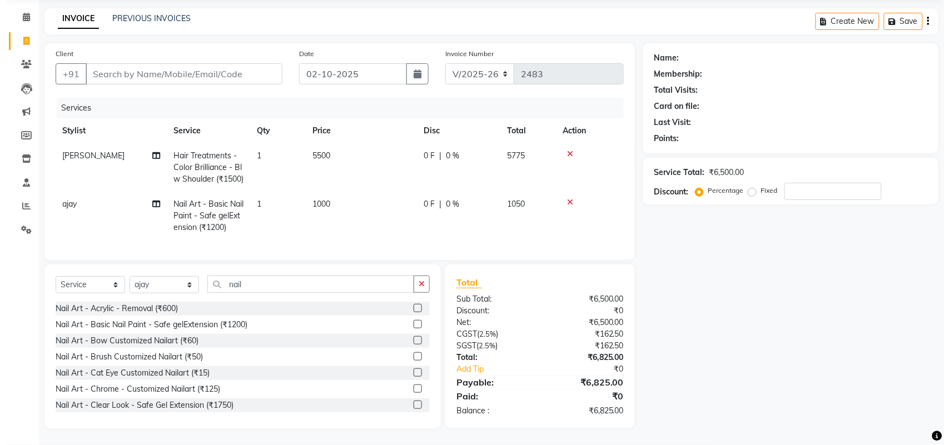
scroll to position [62, 0]
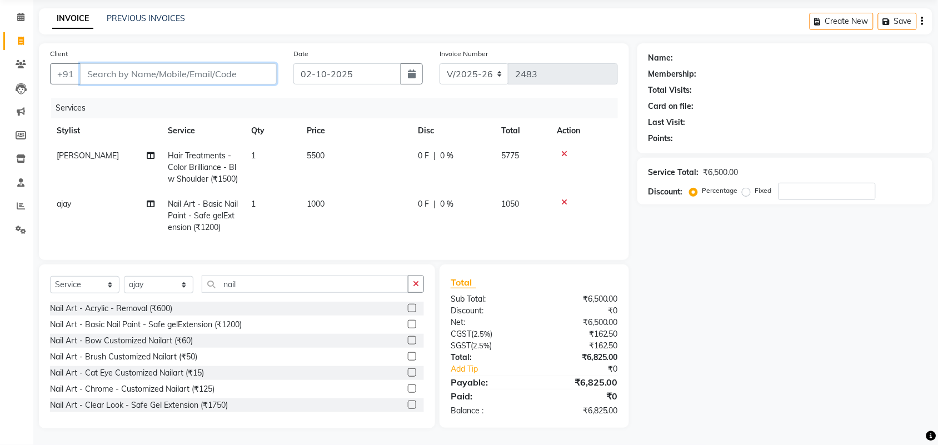
click at [239, 63] on input "Client" at bounding box center [178, 73] width 197 height 21
type input "7"
type input "0"
type input "7353788748"
click at [238, 68] on span "Add Client" at bounding box center [248, 73] width 44 height 11
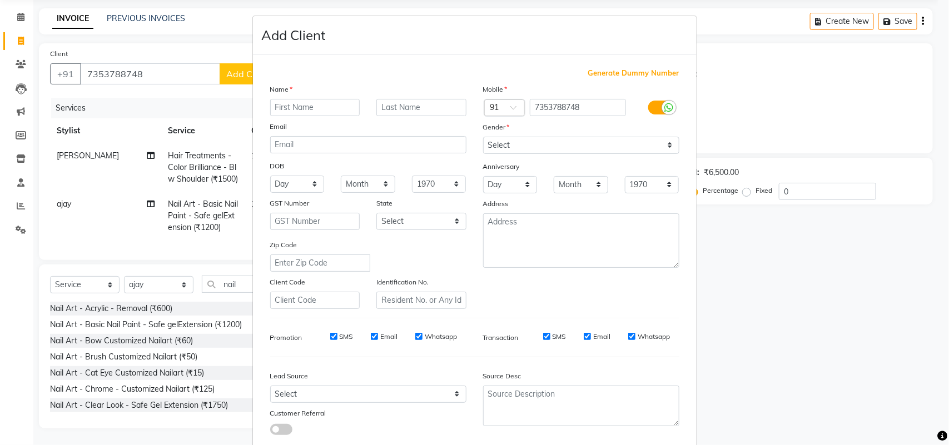
click at [319, 103] on input "text" at bounding box center [315, 107] width 90 height 17
type input "chandni"
drag, startPoint x: 531, startPoint y: 146, endPoint x: 531, endPoint y: 151, distance: 5.6
click at [531, 146] on select "Select Male Female Other Prefer Not To Say" at bounding box center [581, 145] width 196 height 17
select select "female"
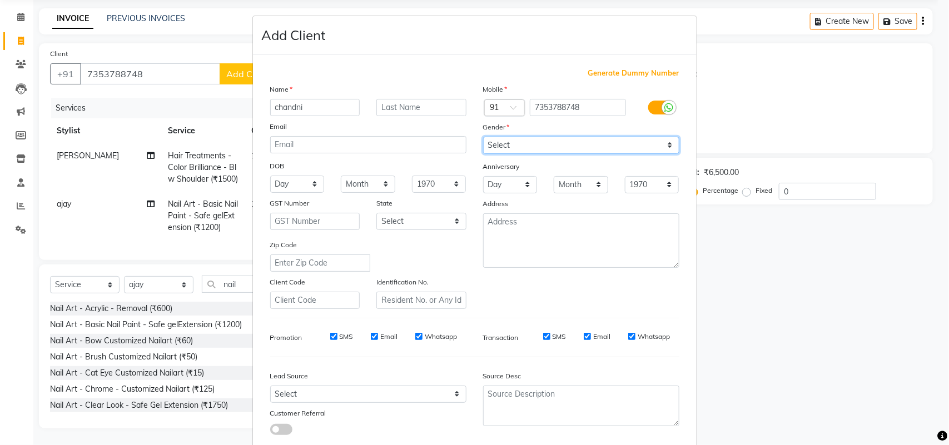
click at [483, 137] on select "Select Male Female Other Prefer Not To Say" at bounding box center [581, 145] width 196 height 17
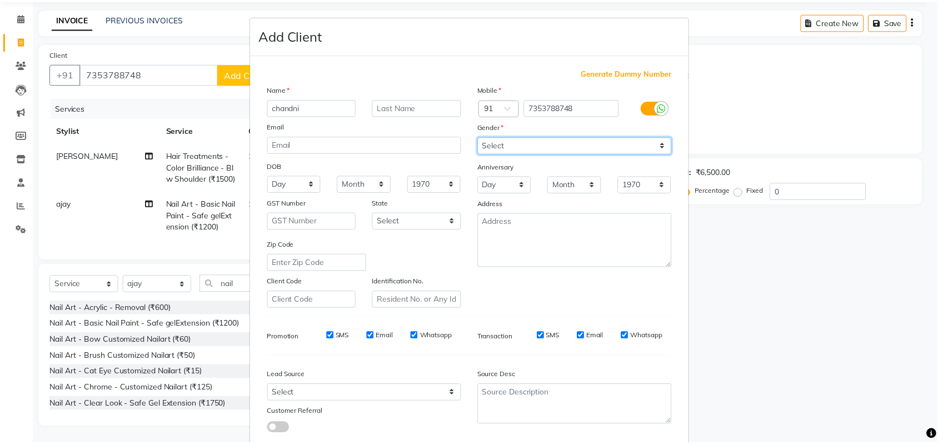
scroll to position [64, 0]
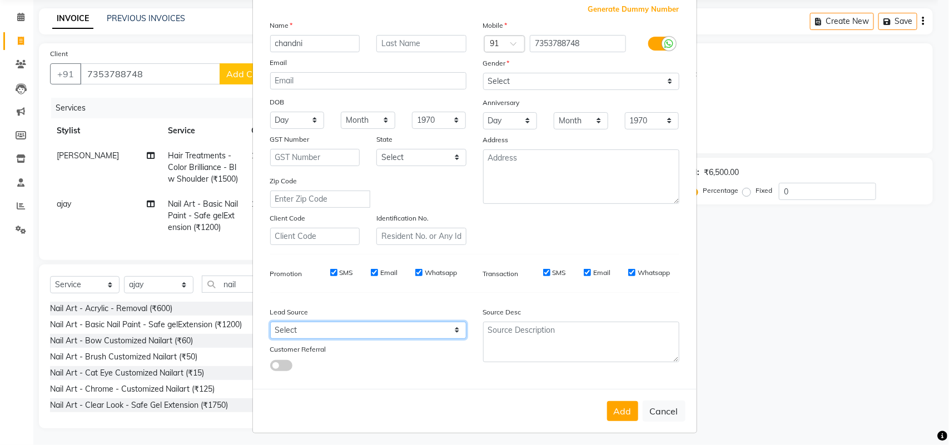
drag, startPoint x: 452, startPoint y: 327, endPoint x: 446, endPoint y: 326, distance: 5.7
click at [450, 327] on select "Select Walk-in Referral Internet Friend Word of Mouth Advertisement Facebook Ju…" at bounding box center [368, 330] width 196 height 17
select select "49610"
click at [270, 322] on select "Select Walk-in Referral Internet Friend Word of Mouth Advertisement Facebook Ju…" at bounding box center [368, 330] width 196 height 17
click at [619, 416] on button "Add" at bounding box center [622, 411] width 31 height 20
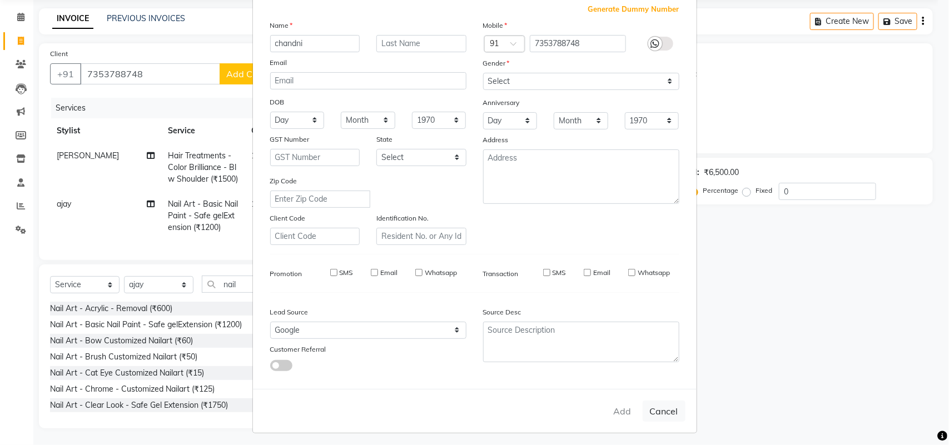
select select
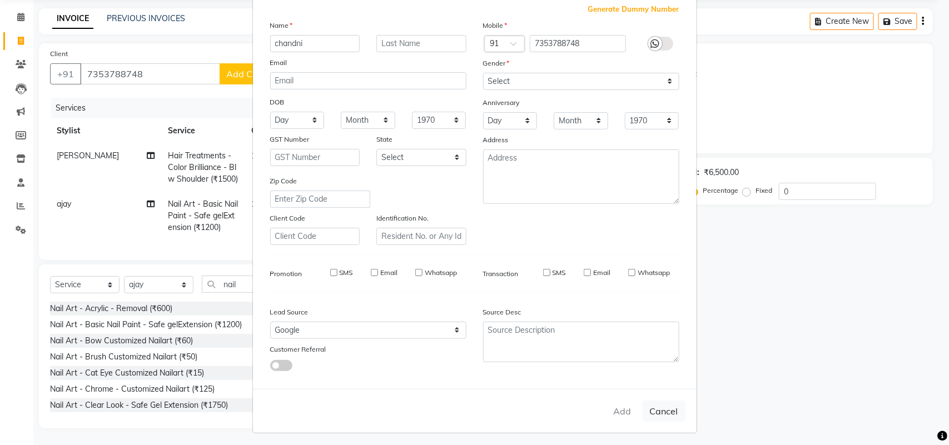
select select
checkbox input "false"
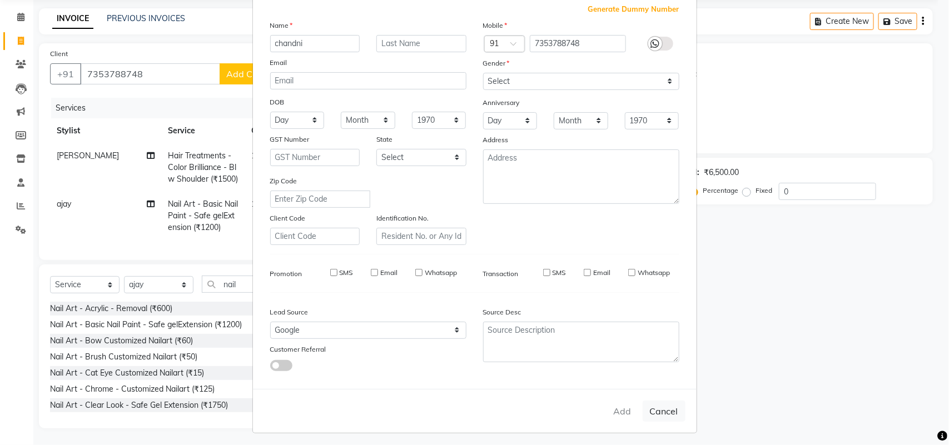
checkbox input "false"
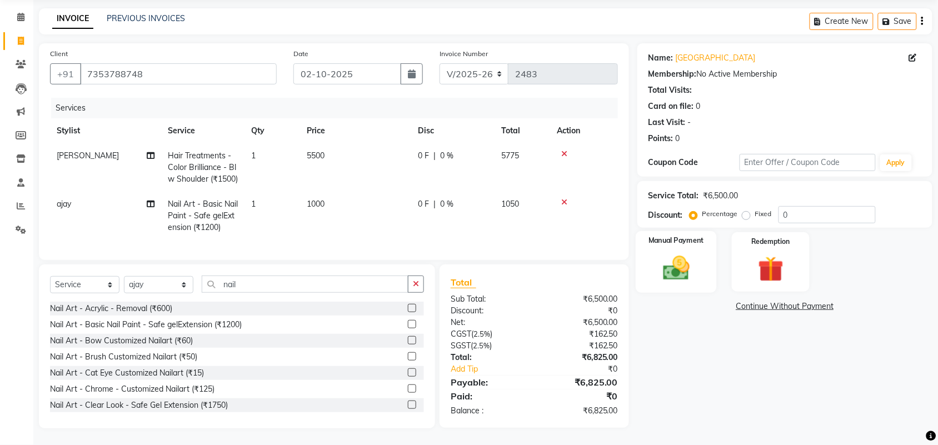
drag, startPoint x: 677, startPoint y: 232, endPoint x: 683, endPoint y: 237, distance: 7.1
click at [678, 253] on img at bounding box center [676, 268] width 43 height 31
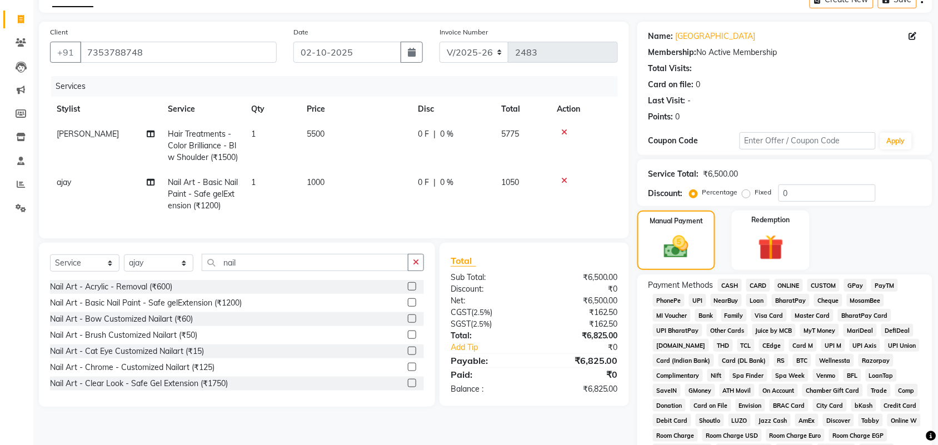
drag, startPoint x: 851, startPoint y: 289, endPoint x: 852, endPoint y: 307, distance: 17.8
click at [852, 289] on span "GPay" at bounding box center [855, 285] width 23 height 13
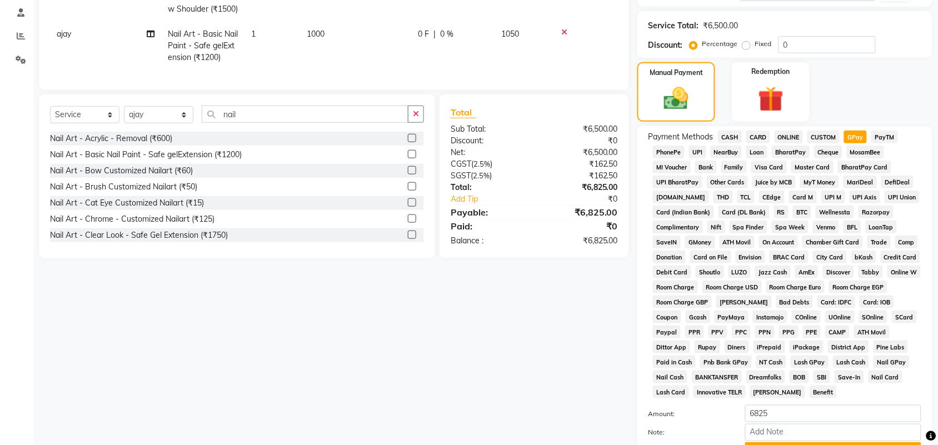
scroll to position [310, 0]
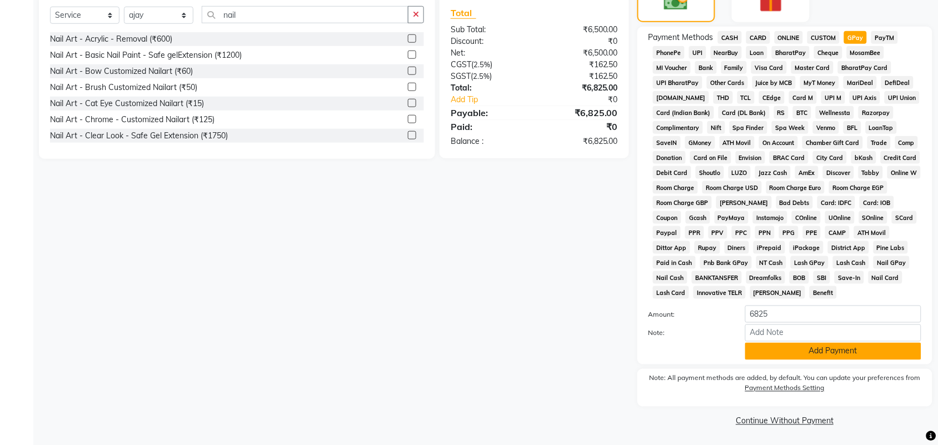
click at [857, 351] on button "Add Payment" at bounding box center [834, 351] width 176 height 17
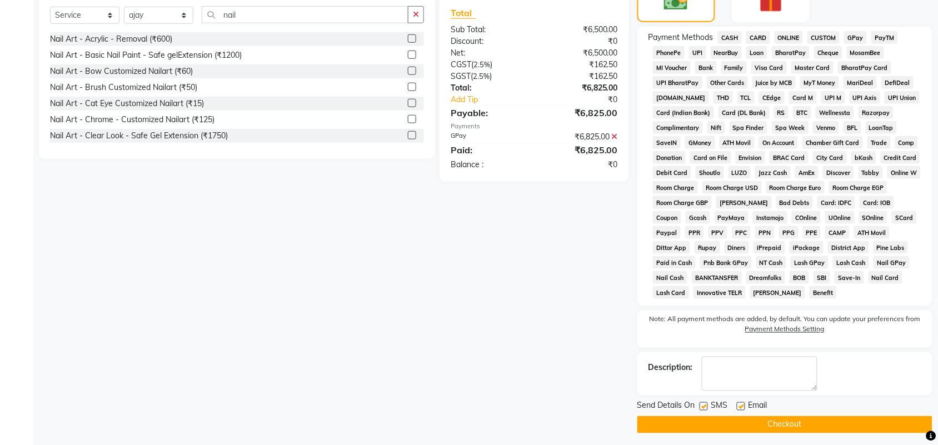
scroll to position [315, 0]
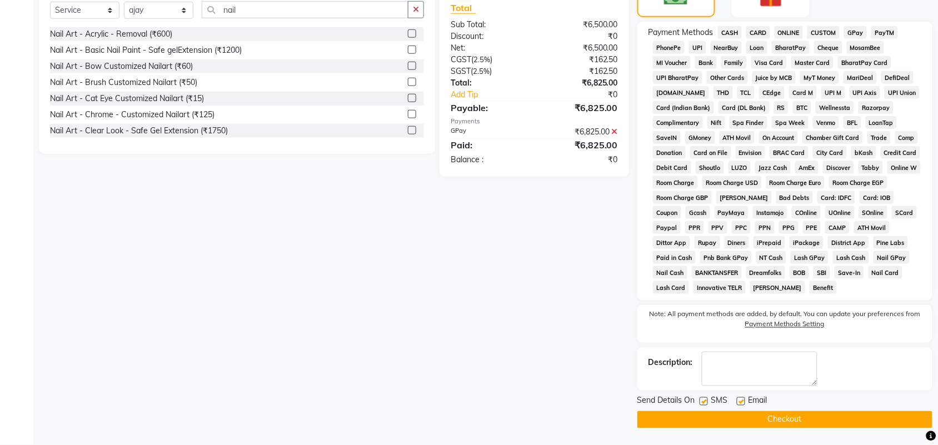
click at [764, 418] on button "Checkout" at bounding box center [785, 419] width 295 height 17
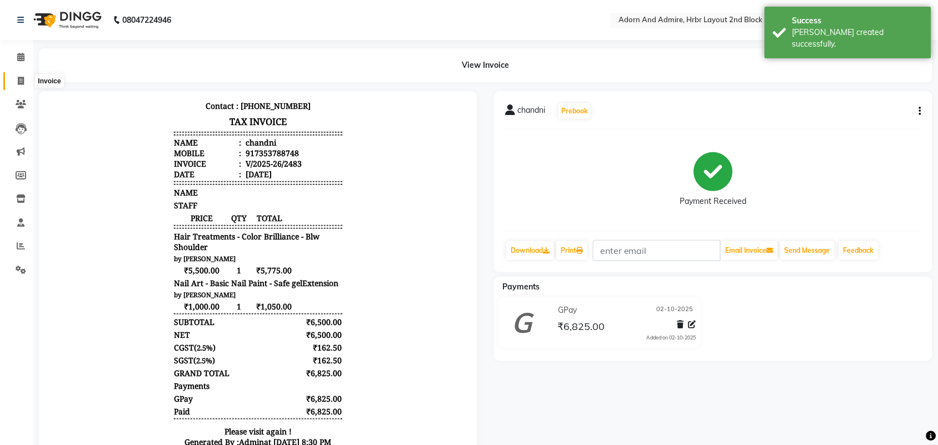
click at [23, 78] on icon at bounding box center [21, 81] width 6 height 8
select select "7203"
select select "service"
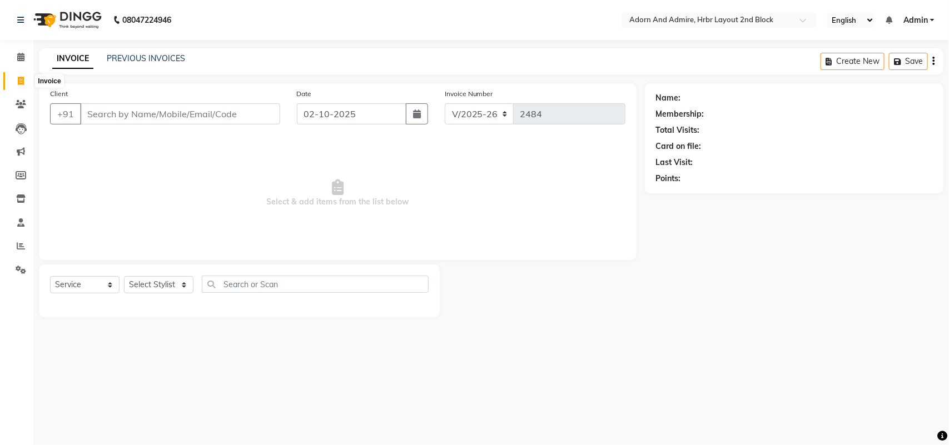
click at [19, 82] on icon at bounding box center [21, 81] width 6 height 8
select select "service"
type input "2484"
select select "7203"
click at [179, 286] on select "Select Stylist Adarsh ajay ALEXX anusiya Jos Lalit lavanya Lucy rita saroj Suni…" at bounding box center [158, 284] width 69 height 17
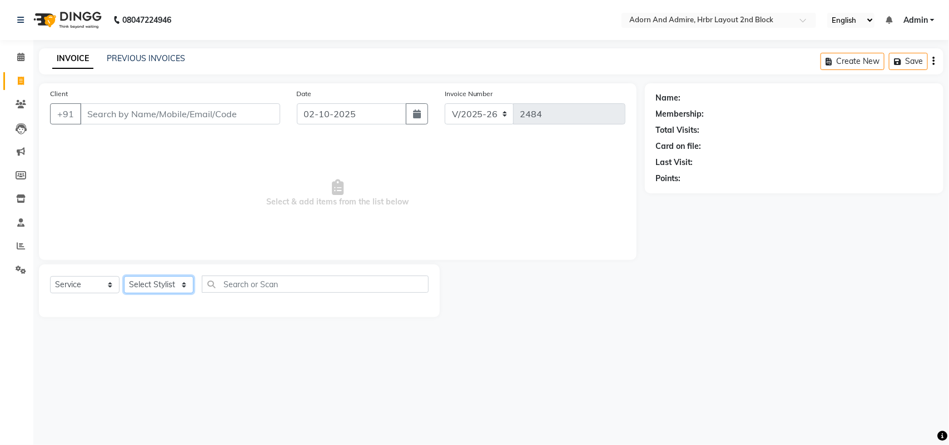
select select "92337"
click at [124, 276] on select "Select Stylist Adarsh ajay ALEXX anusiya Jos Lalit lavanya Lucy rita saroj Suni…" at bounding box center [158, 284] width 69 height 17
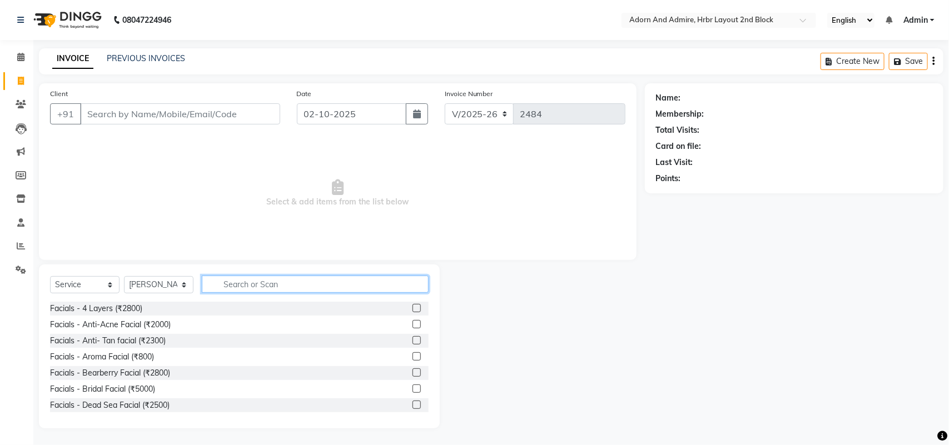
click at [264, 284] on input "text" at bounding box center [315, 284] width 227 height 17
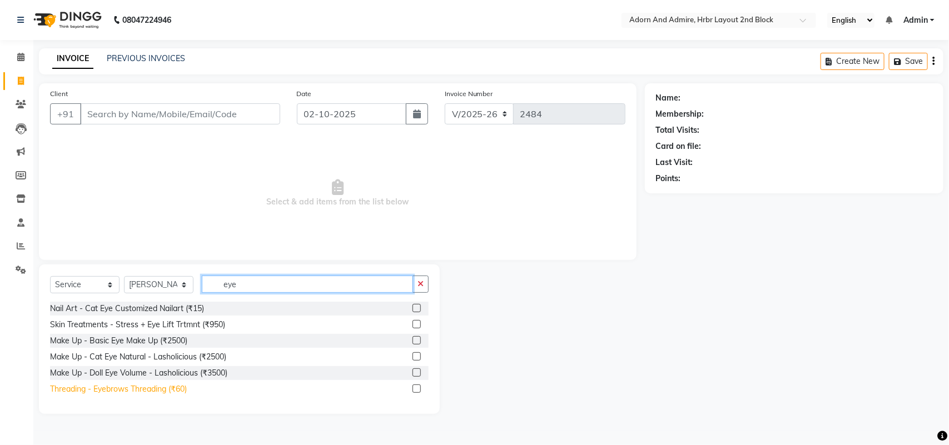
type input "eye"
click at [173, 392] on div "Threading - Eyebrows Threading (₹60)" at bounding box center [118, 390] width 137 height 12
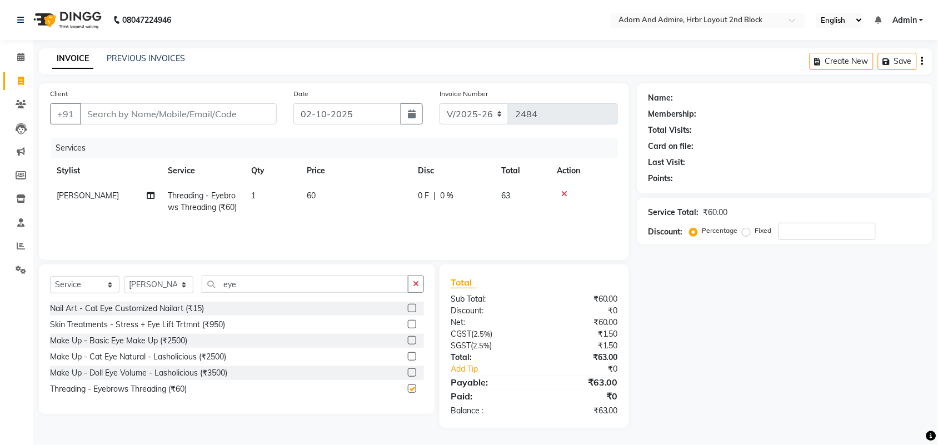
checkbox input "false"
click at [334, 195] on td "60" at bounding box center [355, 201] width 111 height 37
select select "92337"
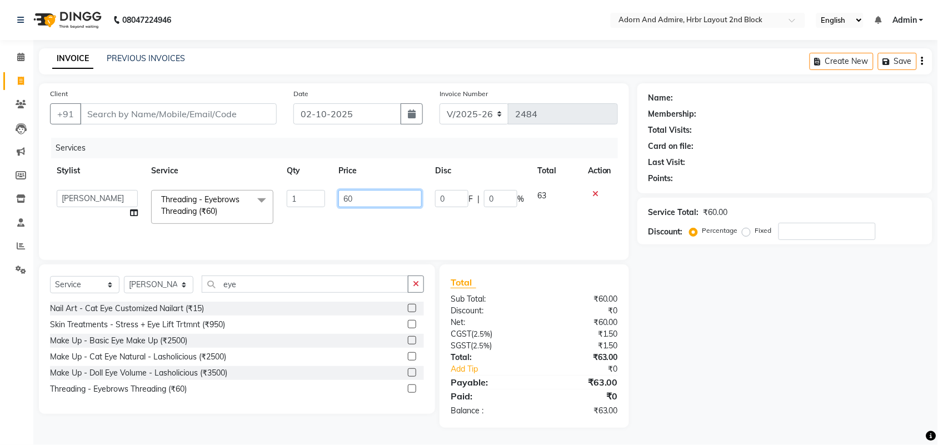
drag, startPoint x: 385, startPoint y: 198, endPoint x: 299, endPoint y: 214, distance: 88.2
click at [299, 214] on tr "Adarsh ajay ALEXX anusiya Jos Lalit lavanya Lucy rita saroj Sunitha Umesh Threa…" at bounding box center [334, 206] width 568 height 47
type input "65"
click at [782, 379] on div "Name: Membership: Total Visits: Card on file: Last Visit: Points: Service Total…" at bounding box center [790, 255] width 304 height 345
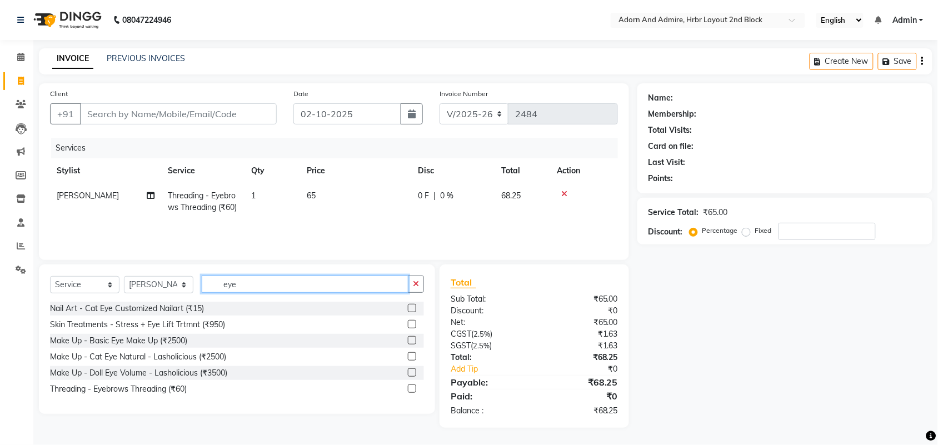
drag, startPoint x: 287, startPoint y: 289, endPoint x: 181, endPoint y: 290, distance: 106.7
click at [181, 290] on div "Select Service Product Membership Package Voucher Prepaid Gift Card Select Styl…" at bounding box center [237, 289] width 374 height 26
click at [794, 387] on div "Name: Membership: Total Visits: Card on file: Last Visit: Points: Service Total…" at bounding box center [790, 255] width 304 height 345
click at [566, 193] on icon at bounding box center [564, 194] width 6 height 8
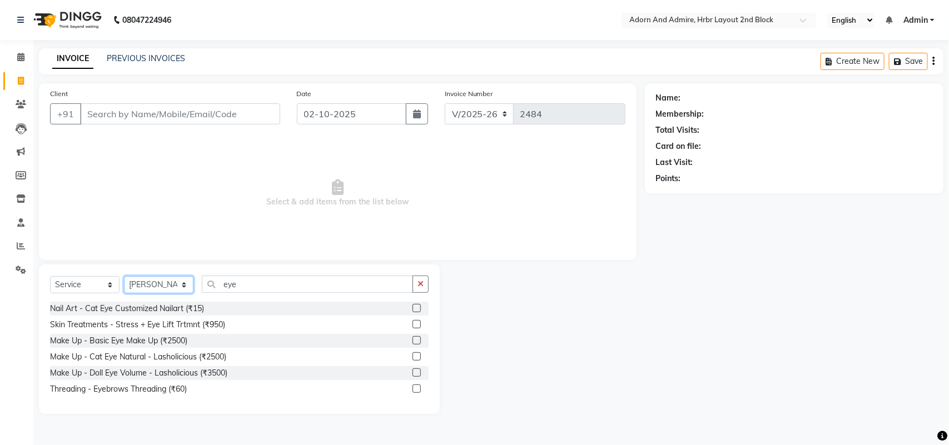
click at [181, 286] on select "Select Stylist Adarsh ajay ALEXX anusiya Jos Lalit lavanya Lucy rita saroj Suni…" at bounding box center [158, 284] width 69 height 17
select select "61720"
click at [124, 276] on select "Select Stylist Adarsh ajay ALEXX anusiya Jos Lalit lavanya Lucy rita saroj Suni…" at bounding box center [158, 284] width 69 height 17
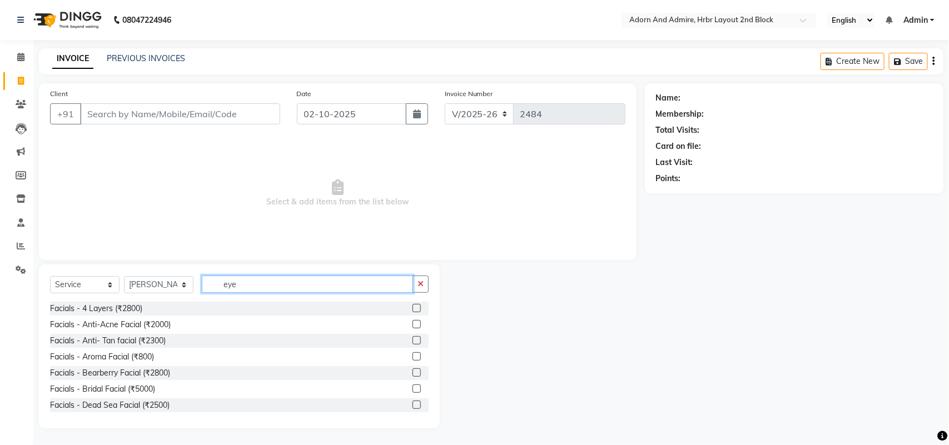
drag, startPoint x: 267, startPoint y: 285, endPoint x: 205, endPoint y: 296, distance: 63.3
click at [206, 296] on div "Select Service Product Membership Package Voucher Prepaid Gift Card Select Styl…" at bounding box center [239, 289] width 379 height 26
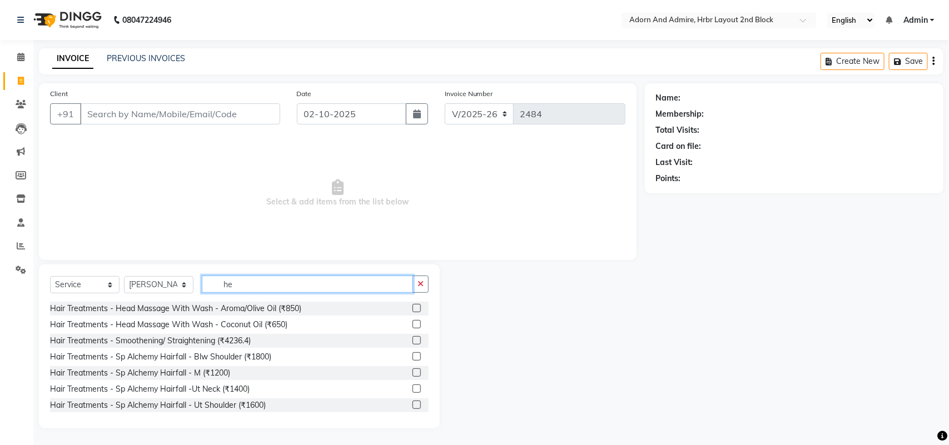
type input "h"
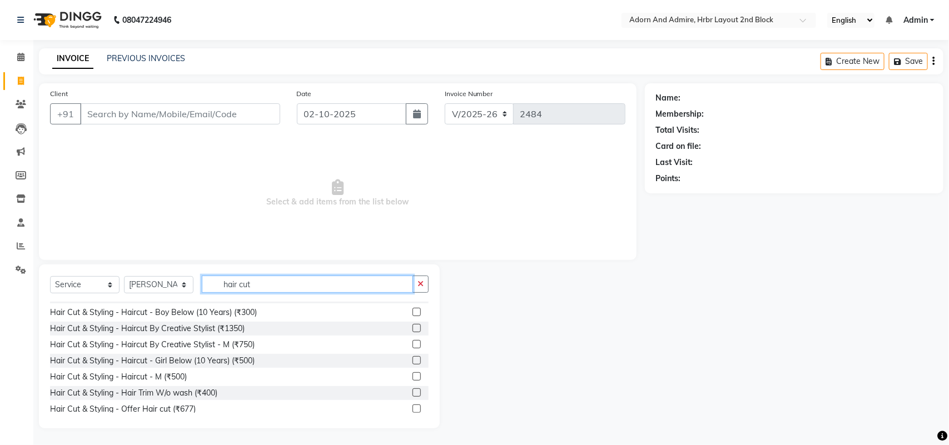
scroll to position [131, 0]
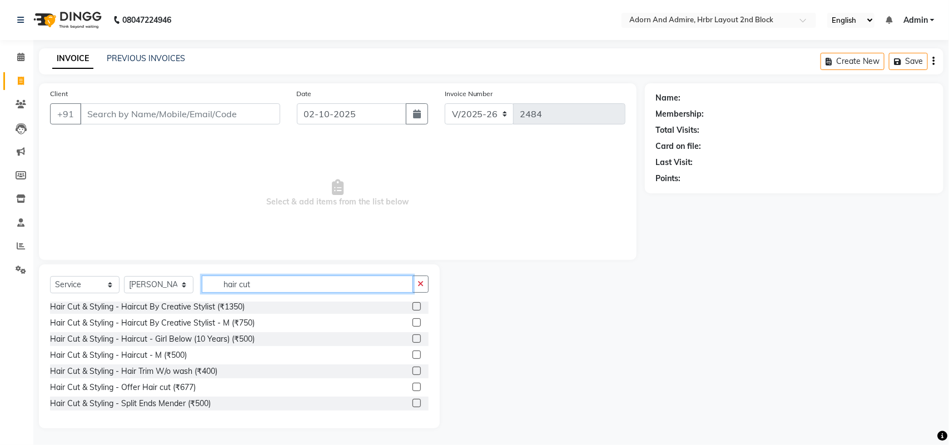
type input "hair cut"
click at [413, 356] on label at bounding box center [417, 355] width 8 height 8
click at [413, 356] on input "checkbox" at bounding box center [416, 355] width 7 height 7
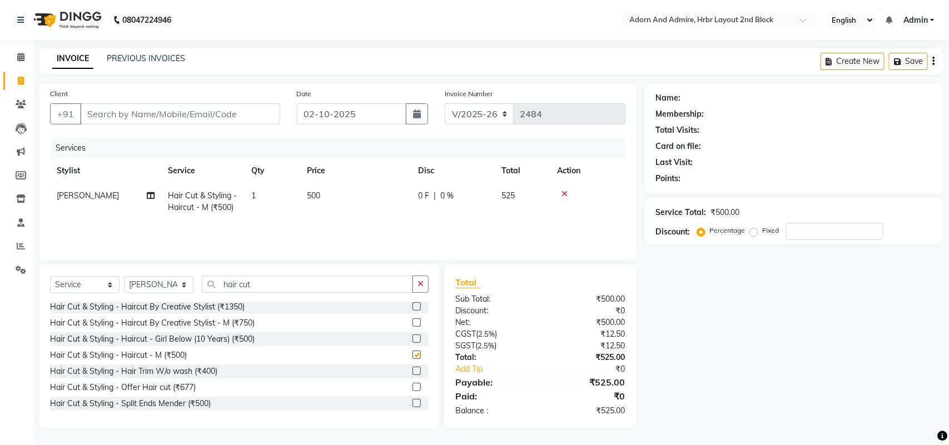
checkbox input "false"
drag, startPoint x: 334, startPoint y: 291, endPoint x: 206, endPoint y: 281, distance: 128.8
click at [206, 281] on input "hair cut" at bounding box center [307, 284] width 211 height 17
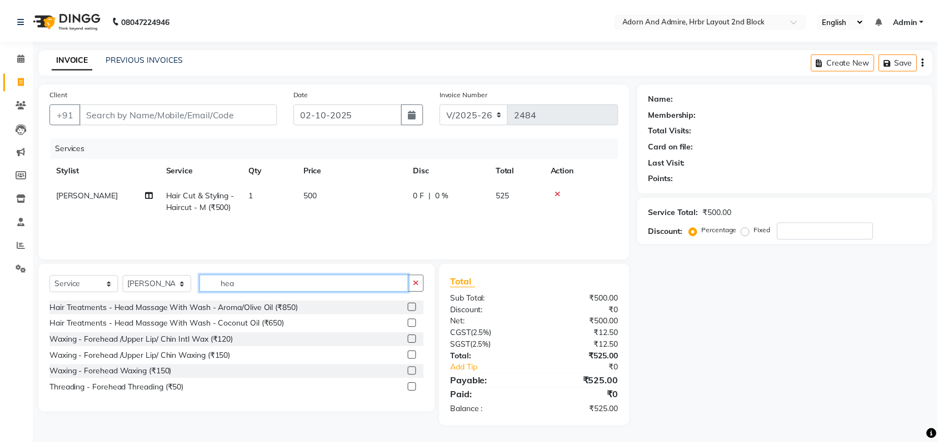
scroll to position [0, 0]
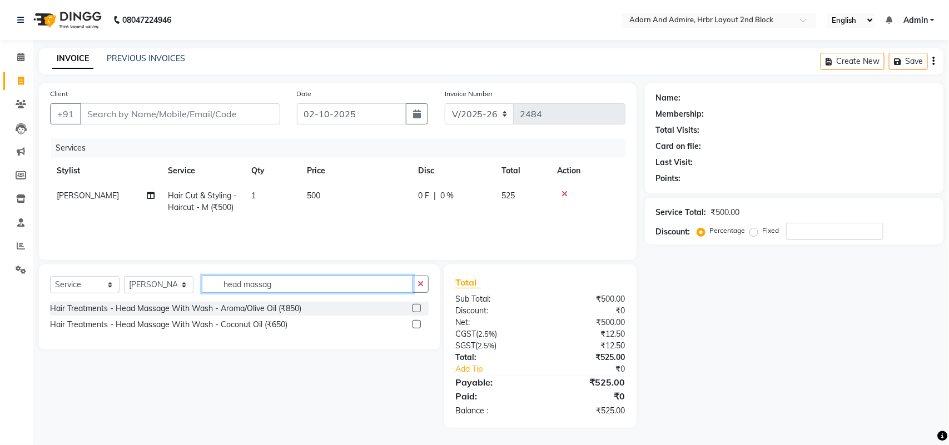
type input "head massag"
click at [417, 325] on label at bounding box center [417, 324] width 8 height 8
click at [417, 325] on input "checkbox" at bounding box center [416, 324] width 7 height 7
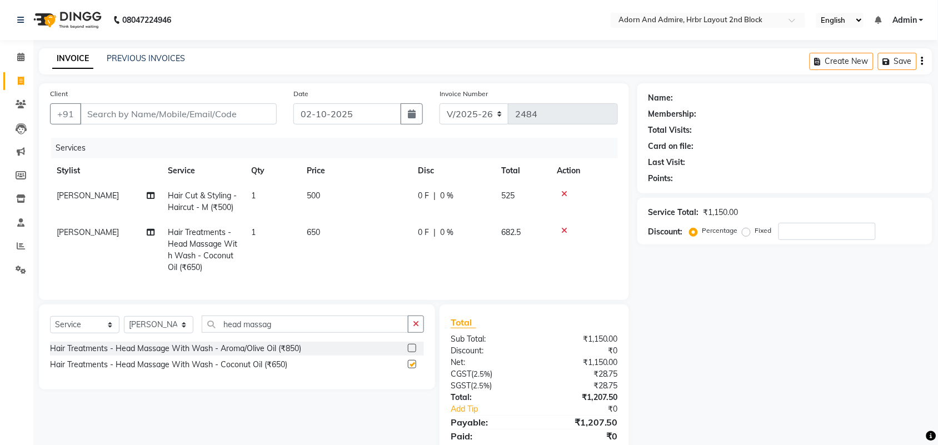
checkbox input "false"
drag, startPoint x: 307, startPoint y: 338, endPoint x: 200, endPoint y: 339, distance: 106.7
click at [192, 337] on div "Select Service Product Membership Package Voucher Prepaid Gift Card Select Styl…" at bounding box center [237, 329] width 374 height 26
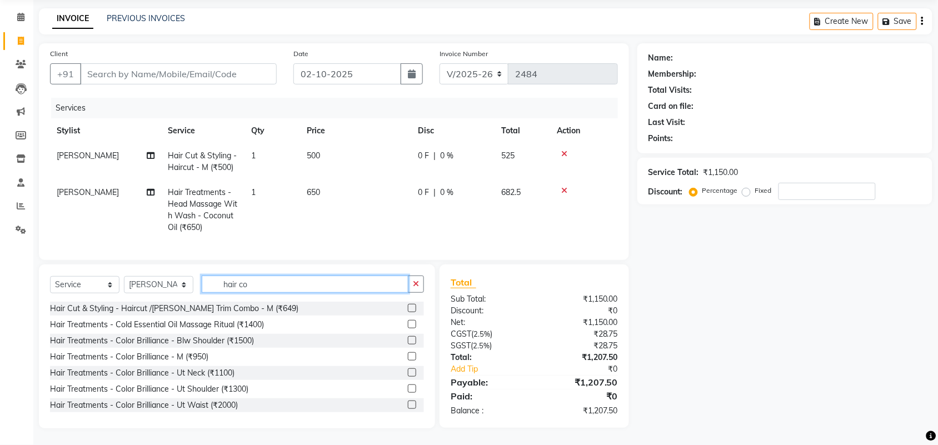
drag, startPoint x: 311, startPoint y: 287, endPoint x: 202, endPoint y: 295, distance: 109.8
click at [201, 293] on div "Select Service Product Membership Package Voucher Prepaid Gift Card Select Styl…" at bounding box center [237, 289] width 374 height 26
type input "men hair"
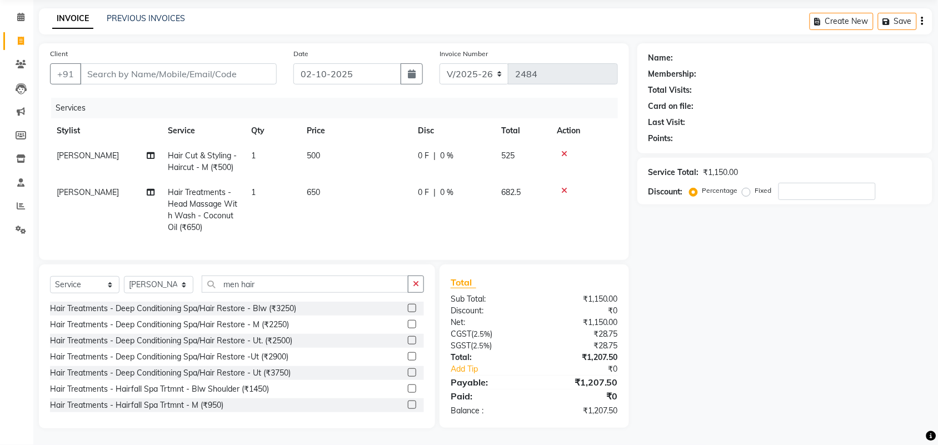
click at [408, 388] on label at bounding box center [412, 389] width 8 height 8
click at [408, 388] on input "checkbox" at bounding box center [411, 389] width 7 height 7
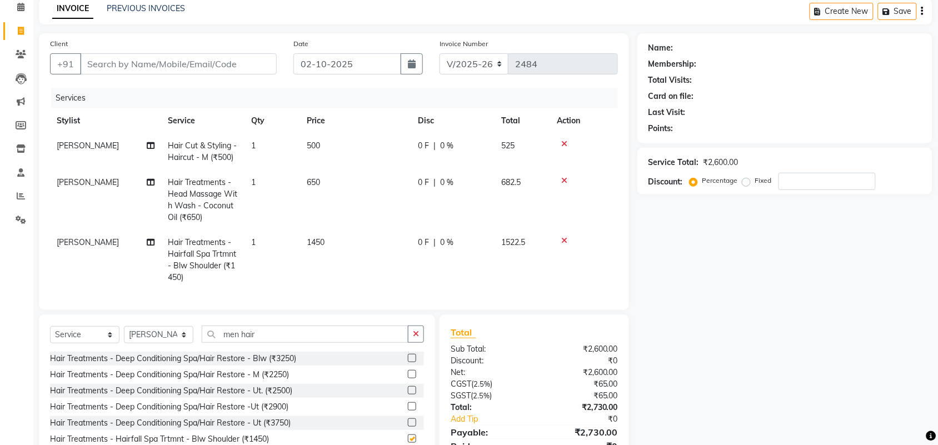
checkbox input "false"
click at [329, 245] on td "1450" at bounding box center [355, 260] width 111 height 60
select select "61720"
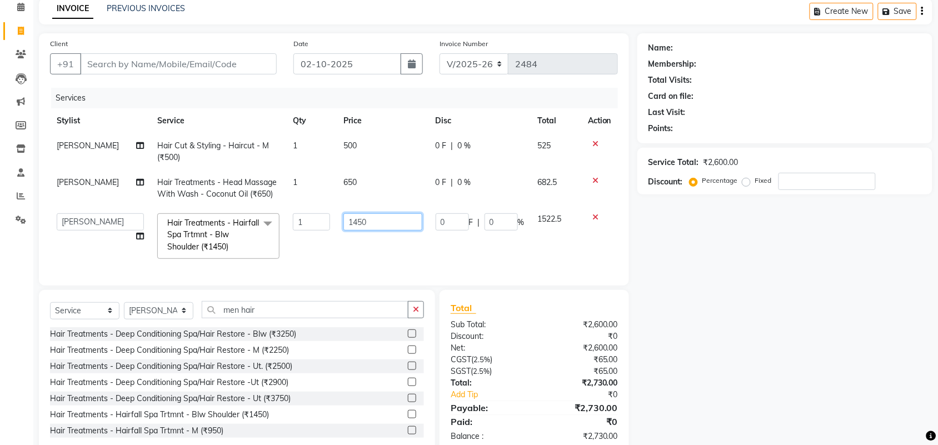
drag, startPoint x: 387, startPoint y: 221, endPoint x: 285, endPoint y: 238, distance: 103.1
click at [285, 237] on tr "Adarsh ajay ALEXX anusiya Jos Lalit lavanya Lucy rita saroj Sunitha Umesh Hair …" at bounding box center [334, 236] width 568 height 59
type input "1200"
click at [695, 316] on div "Name: Membership: Total Visits: Card on file: Last Visit: Points: Service Total…" at bounding box center [790, 243] width 304 height 421
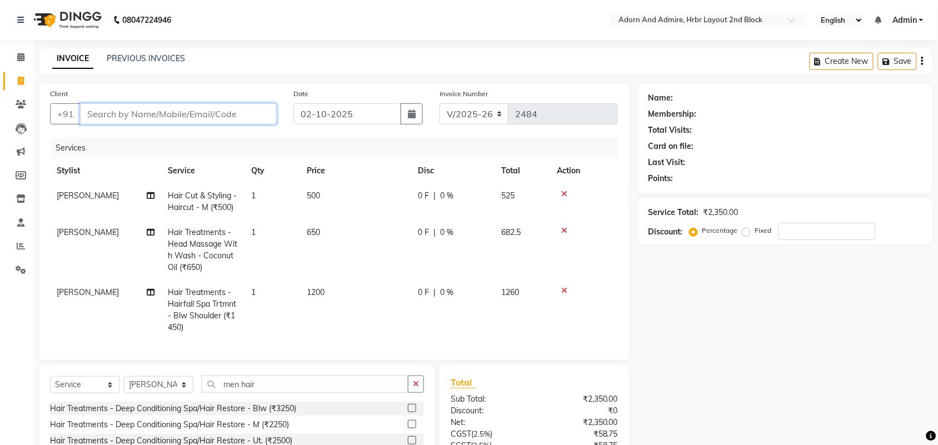
click at [265, 120] on input "Client" at bounding box center [178, 113] width 197 height 21
type input "9"
type input "0"
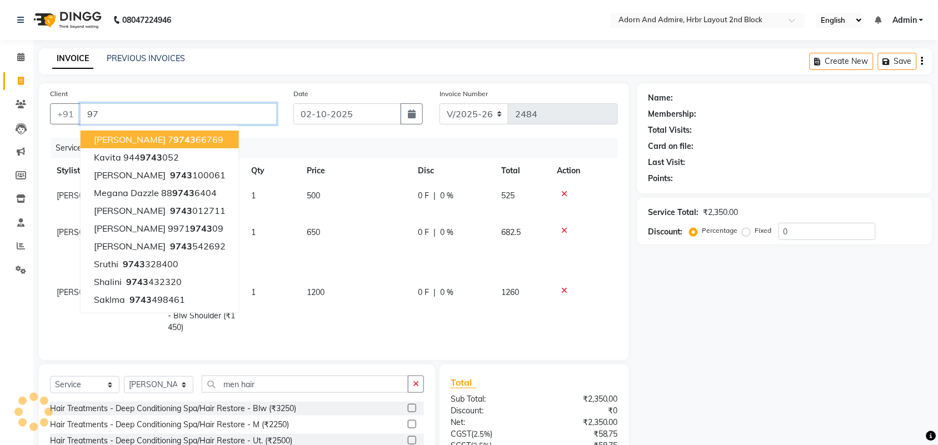
type input "9"
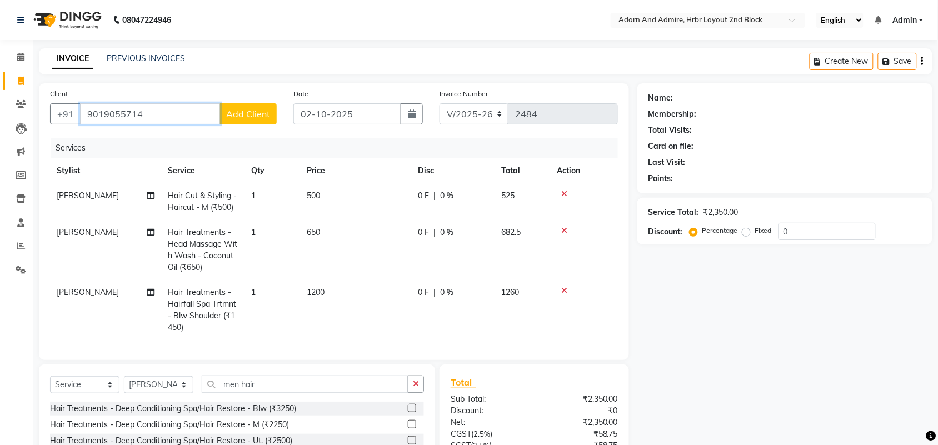
type input "9019055714"
click at [259, 116] on span "Add Client" at bounding box center [248, 113] width 44 height 11
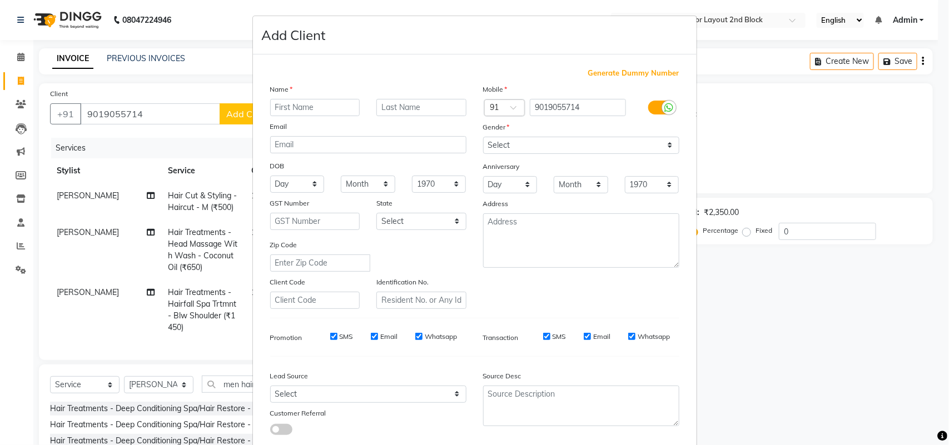
click at [317, 107] on input "text" at bounding box center [315, 107] width 90 height 17
type input "faiz"
drag, startPoint x: 529, startPoint y: 142, endPoint x: 529, endPoint y: 147, distance: 5.6
click at [529, 142] on select "Select Male Female Other Prefer Not To Say" at bounding box center [581, 145] width 196 height 17
select select "male"
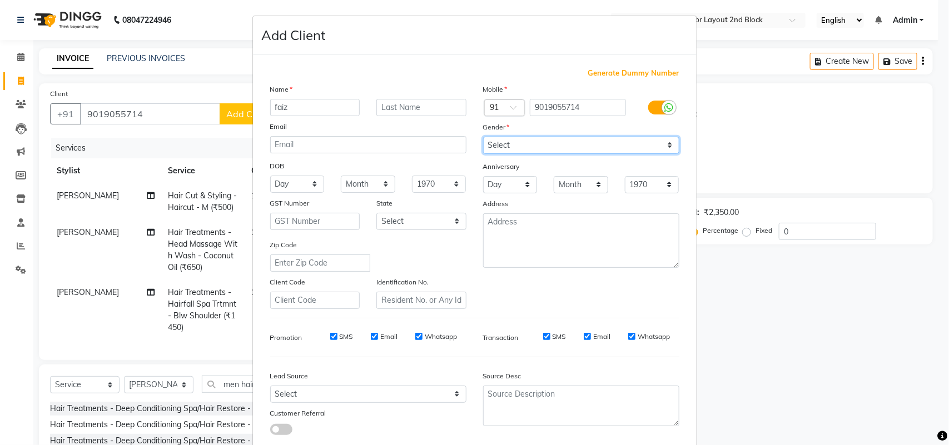
click at [483, 137] on select "Select Male Female Other Prefer Not To Say" at bounding box center [581, 145] width 196 height 17
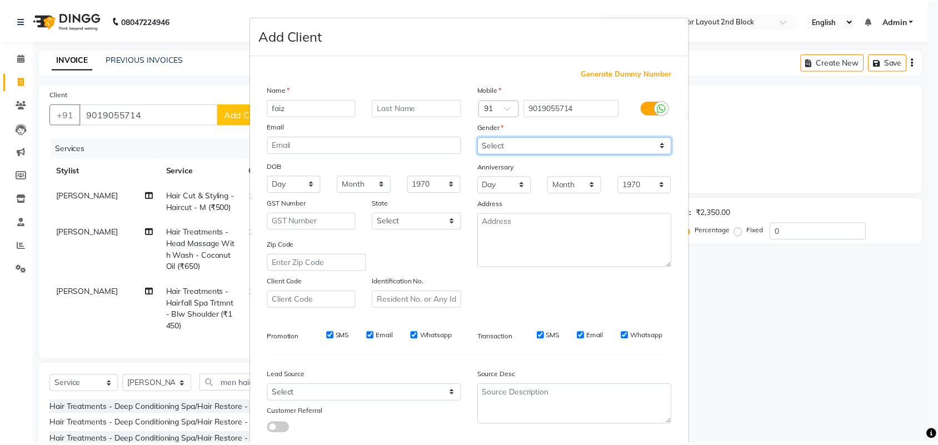
scroll to position [64, 0]
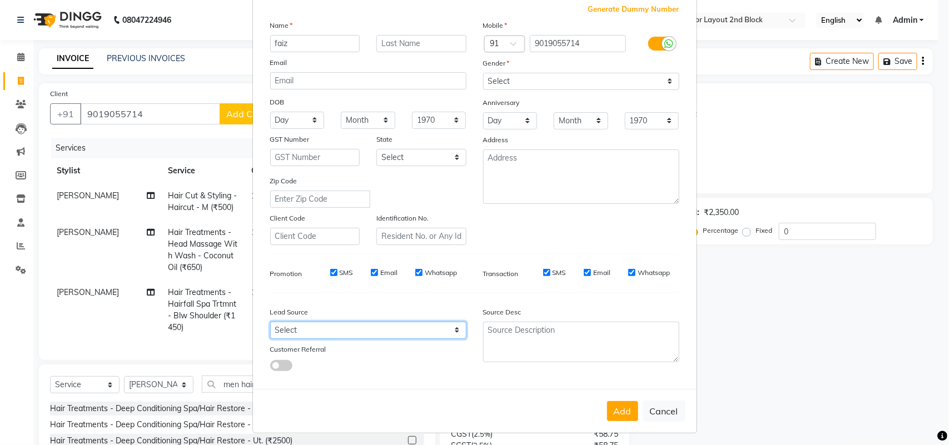
click at [454, 329] on select "Select Walk-in Referral Internet Friend Word of Mouth Advertisement Facebook Ju…" at bounding box center [368, 330] width 196 height 17
select select "49610"
click at [270, 322] on select "Select Walk-in Referral Internet Friend Word of Mouth Advertisement Facebook Ju…" at bounding box center [368, 330] width 196 height 17
drag, startPoint x: 620, startPoint y: 404, endPoint x: 626, endPoint y: 404, distance: 6.1
click at [619, 404] on button "Add" at bounding box center [622, 411] width 31 height 20
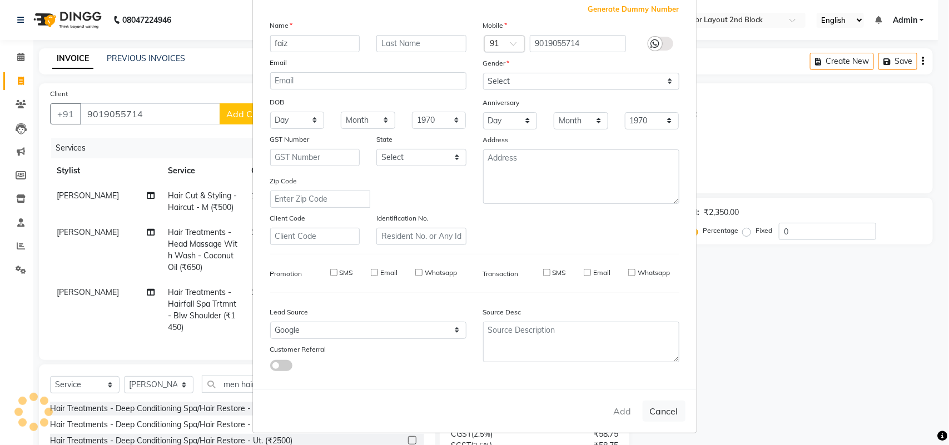
select select
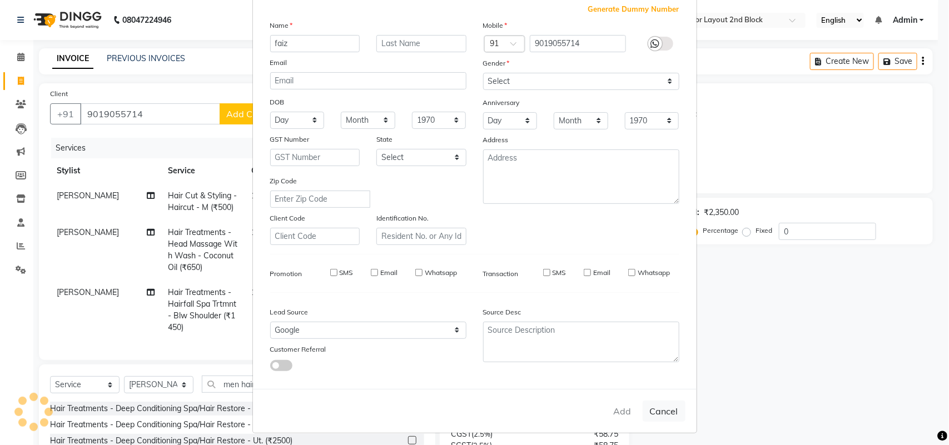
select select
checkbox input "false"
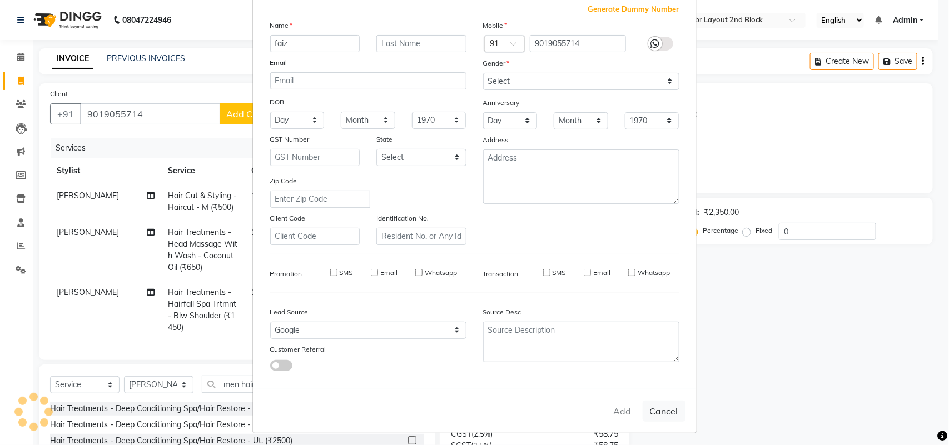
checkbox input "false"
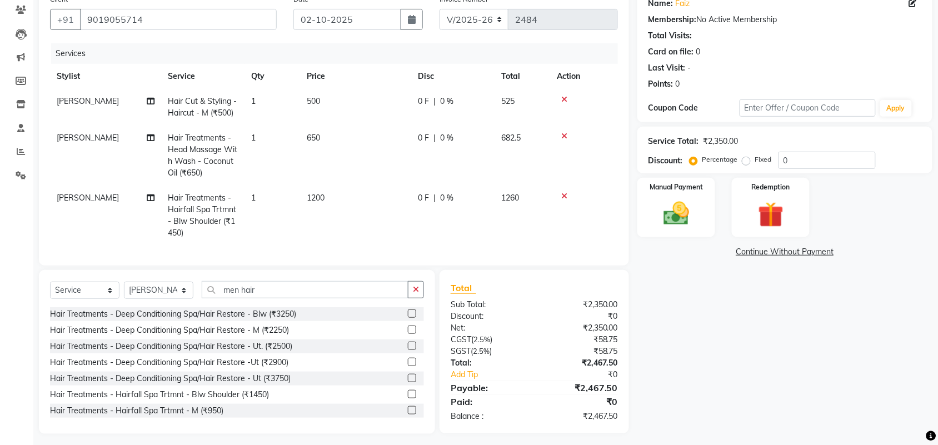
scroll to position [110, 0]
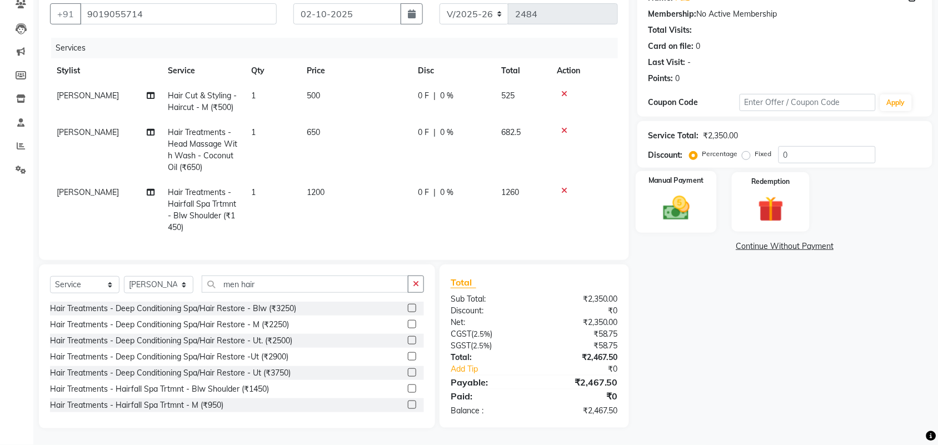
click at [664, 201] on img at bounding box center [676, 208] width 43 height 31
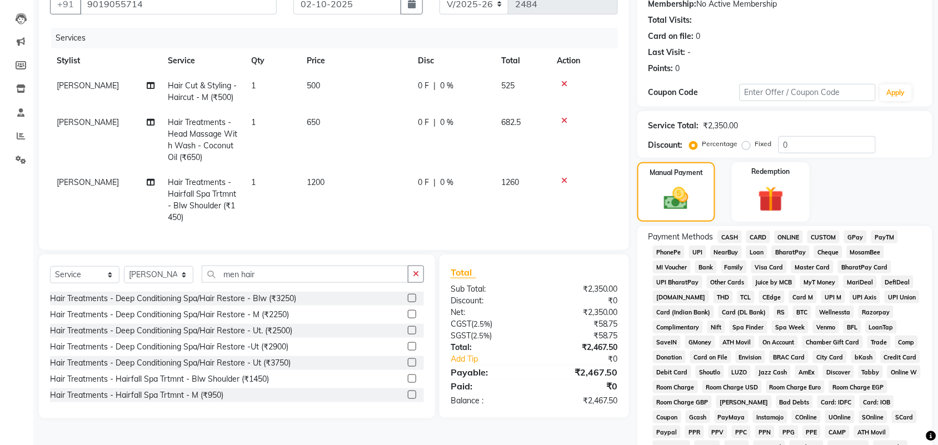
click at [854, 236] on span "GPay" at bounding box center [855, 237] width 23 height 13
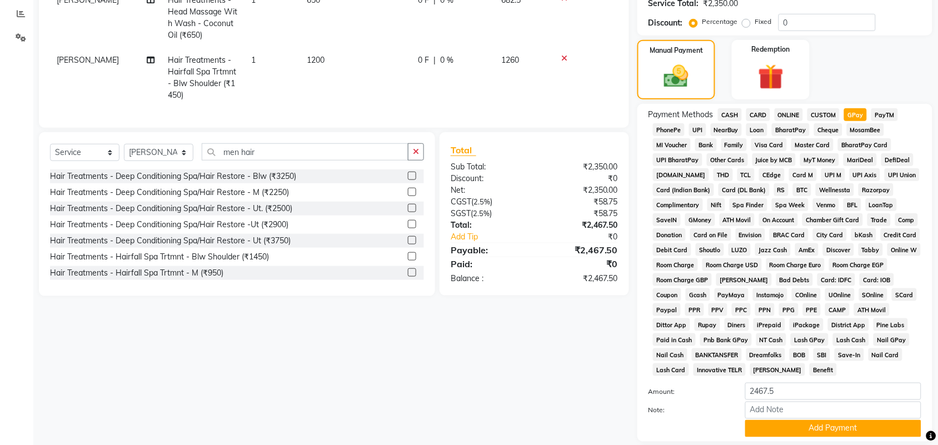
scroll to position [310, 0]
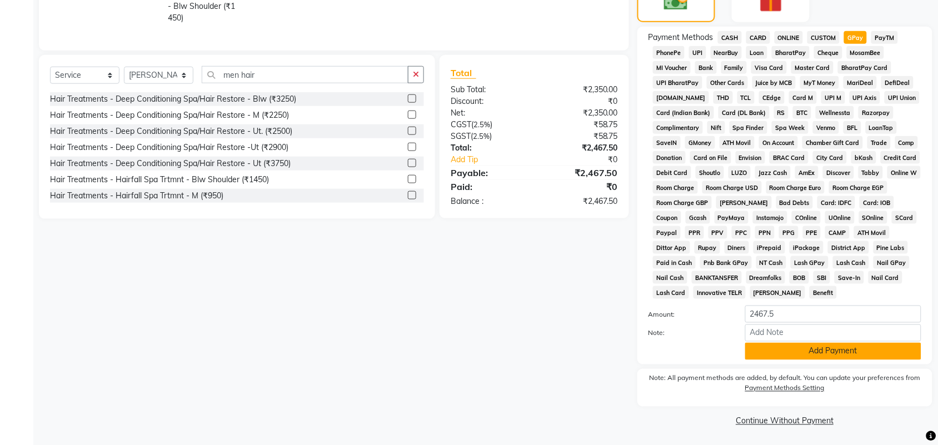
click at [802, 354] on button "Add Payment" at bounding box center [834, 351] width 176 height 17
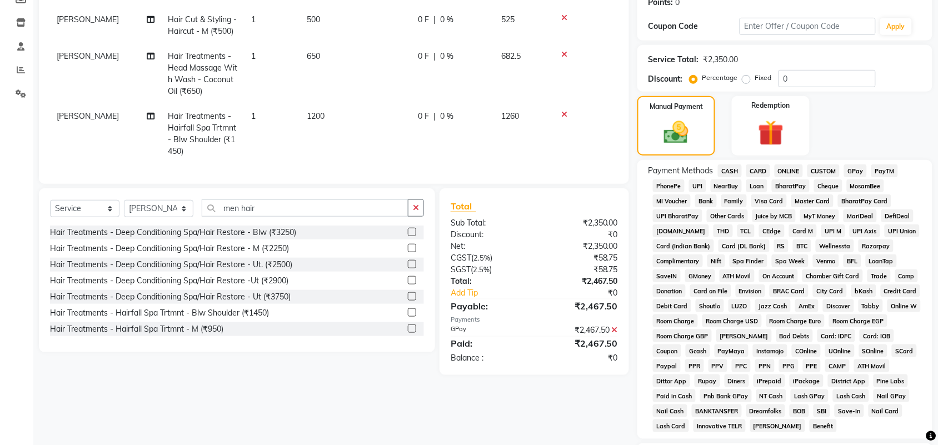
scroll to position [315, 0]
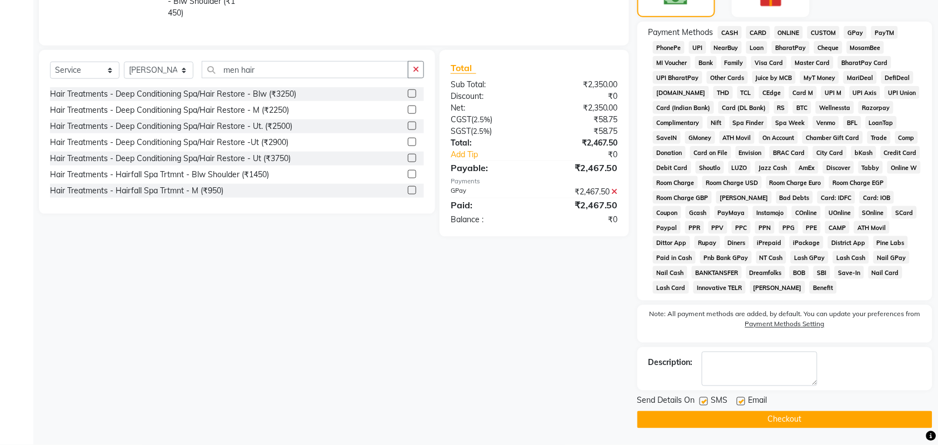
click at [778, 427] on button "Checkout" at bounding box center [785, 419] width 295 height 17
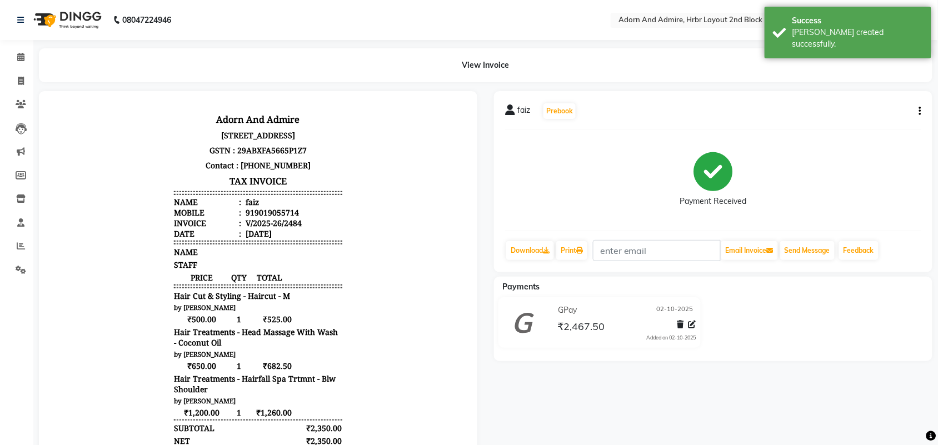
scroll to position [9, 0]
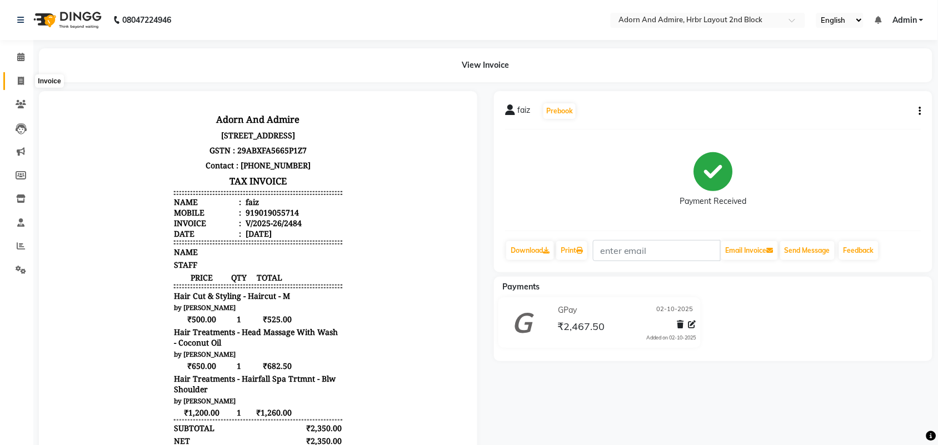
click at [25, 82] on span at bounding box center [20, 81] width 19 height 13
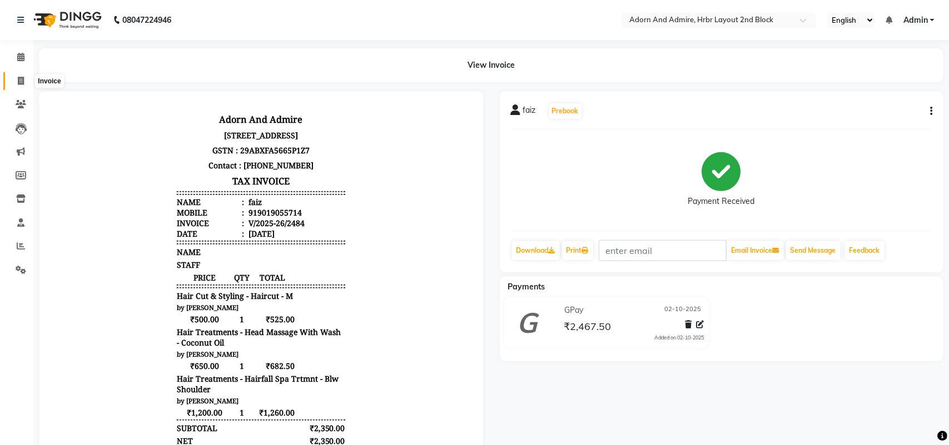
select select "7203"
select select "service"
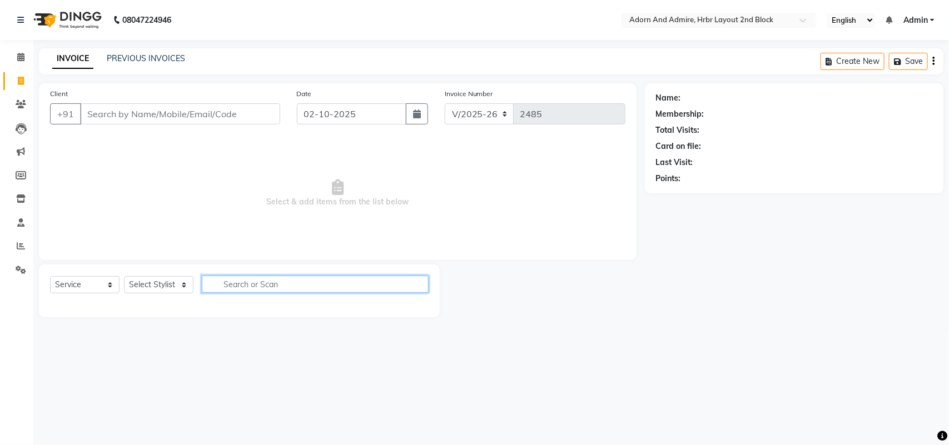
click at [261, 281] on input "text" at bounding box center [315, 284] width 227 height 17
type input "eye"
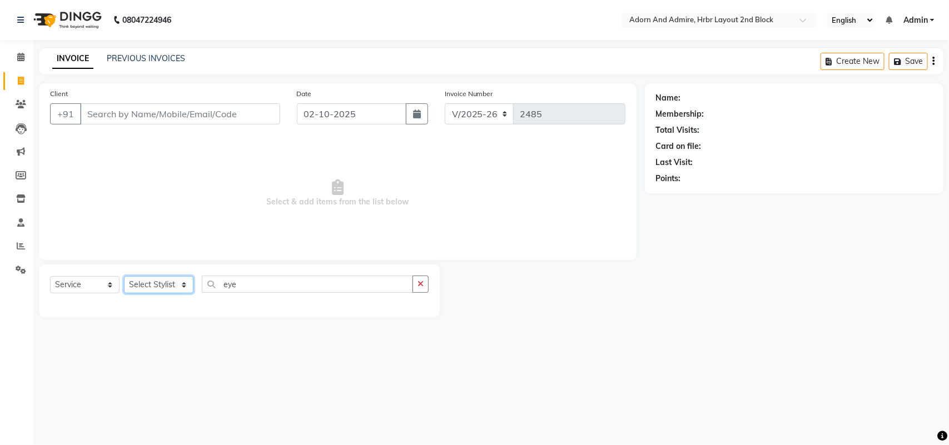
click at [176, 287] on select "Select Stylist Adarsh ajay ALEXX anusiya Jos Lalit lavanya Lucy rita saroj Suni…" at bounding box center [158, 284] width 69 height 17
select select "92337"
click at [124, 276] on select "Select Stylist Adarsh ajay ALEXX anusiya Jos Lalit lavanya Lucy rita saroj Suni…" at bounding box center [158, 284] width 69 height 17
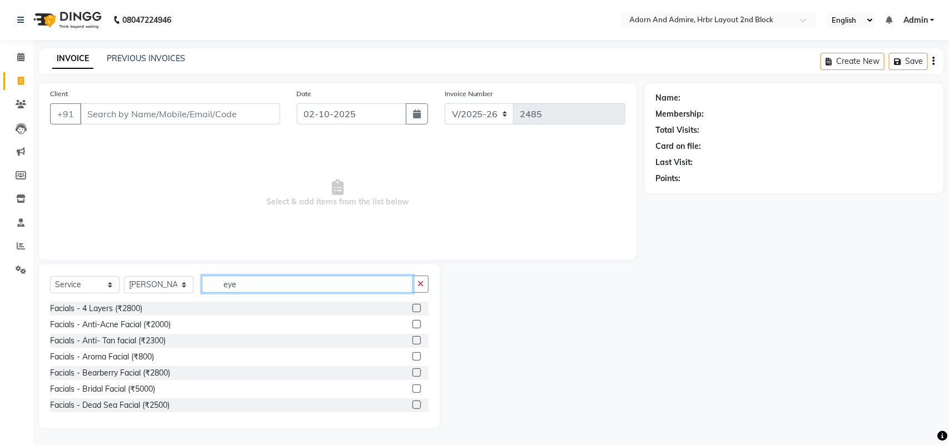
click at [260, 286] on input "eye" at bounding box center [307, 284] width 211 height 17
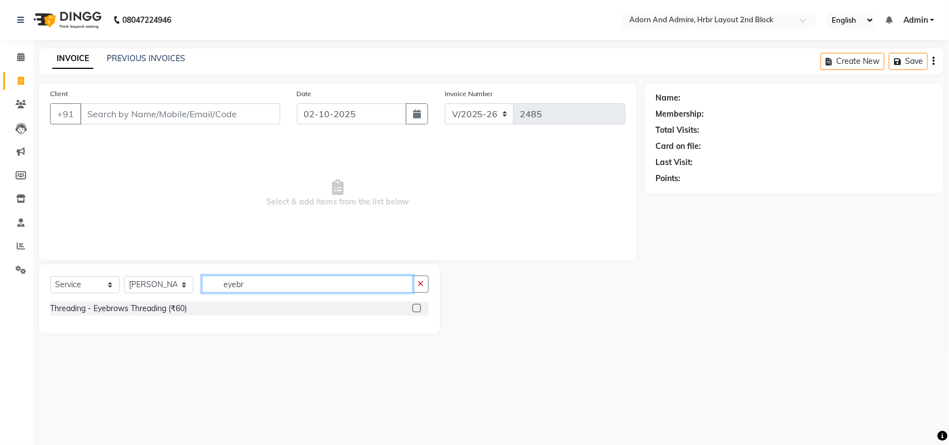
type input "eyebr"
click at [415, 312] on label at bounding box center [417, 308] width 8 height 8
click at [415, 312] on input "checkbox" at bounding box center [416, 308] width 7 height 7
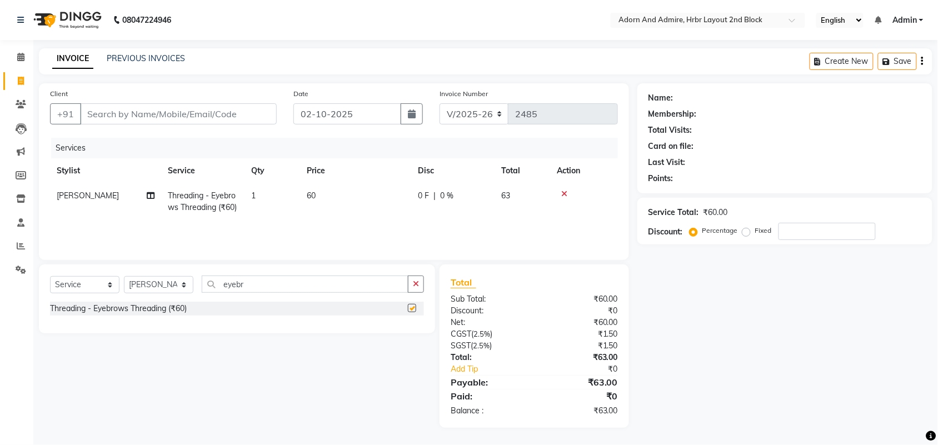
checkbox input "false"
drag, startPoint x: 243, startPoint y: 279, endPoint x: 277, endPoint y: 313, distance: 47.6
click at [189, 282] on div "Select Service Product Membership Package Voucher Prepaid Gift Card Select Styl…" at bounding box center [237, 289] width 374 height 26
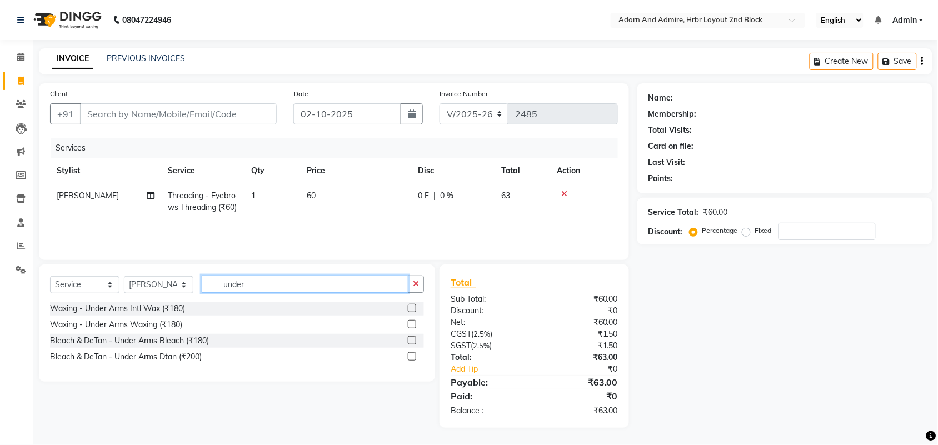
type input "under"
click at [412, 312] on label at bounding box center [412, 308] width 8 height 8
click at [412, 312] on input "checkbox" at bounding box center [411, 308] width 7 height 7
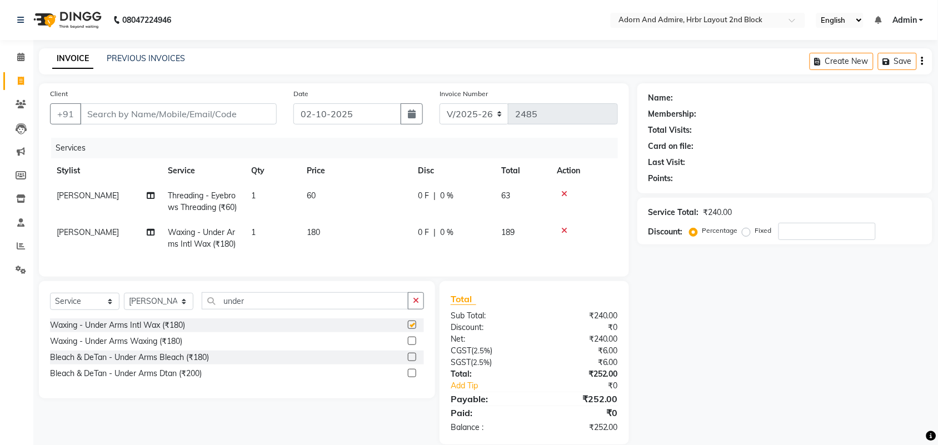
checkbox input "false"
drag, startPoint x: 317, startPoint y: 331, endPoint x: 211, endPoint y: 340, distance: 106.6
click at [173, 319] on div "Select Service Product Membership Package Voucher Prepaid Gift Card Select Styl…" at bounding box center [237, 305] width 374 height 26
type input "full arm"
click at [411, 329] on label at bounding box center [412, 325] width 8 height 8
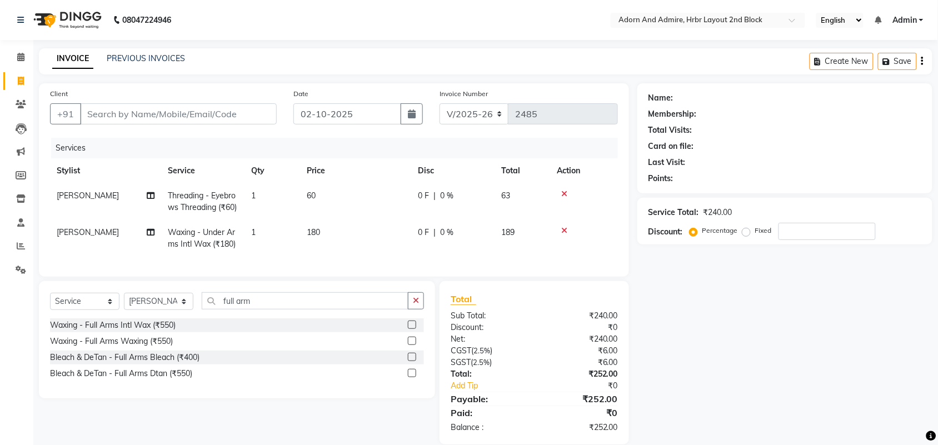
click at [411, 329] on input "checkbox" at bounding box center [411, 325] width 7 height 7
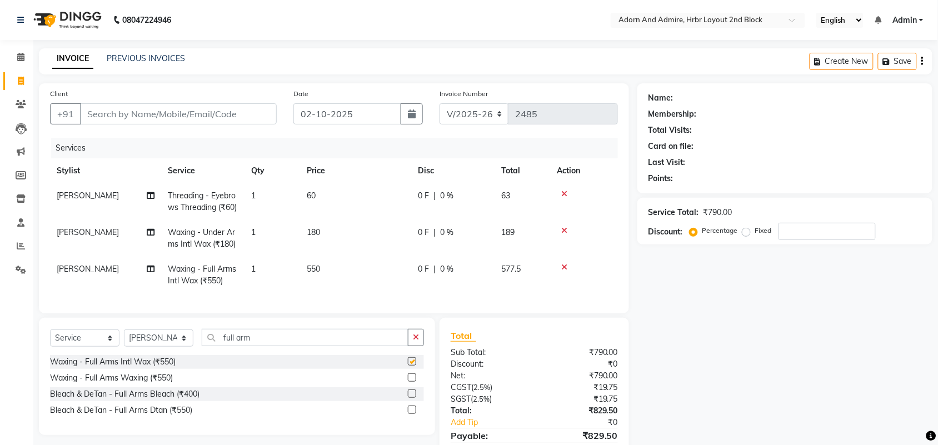
checkbox input "false"
click at [320, 192] on td "60" at bounding box center [355, 201] width 111 height 37
select select "92337"
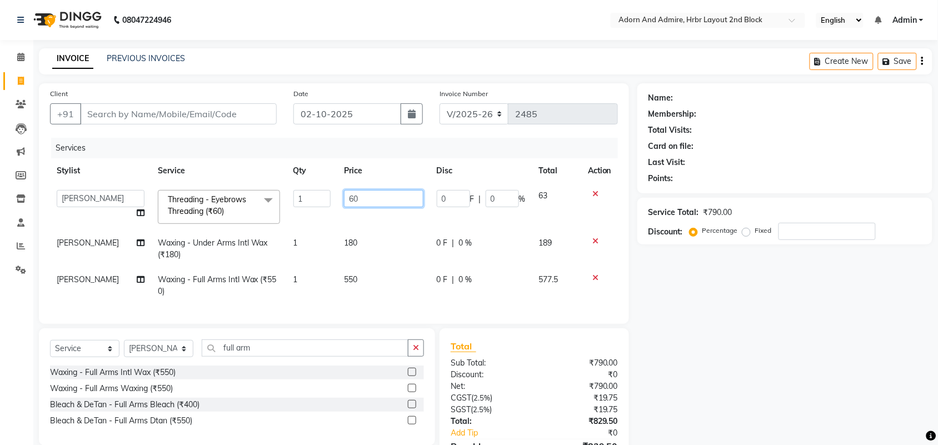
drag, startPoint x: 384, startPoint y: 198, endPoint x: 304, endPoint y: 212, distance: 81.3
click at [304, 212] on tr "Adarsh ajay ALEXX anusiya Jos Lalit lavanya Lucy rita saroj Sunitha Umesh Threa…" at bounding box center [334, 206] width 568 height 47
type input "65"
click at [836, 350] on div "Name: Membership: Total Visits: Card on file: Last Visit: Points: Service Total…" at bounding box center [790, 287] width 304 height 409
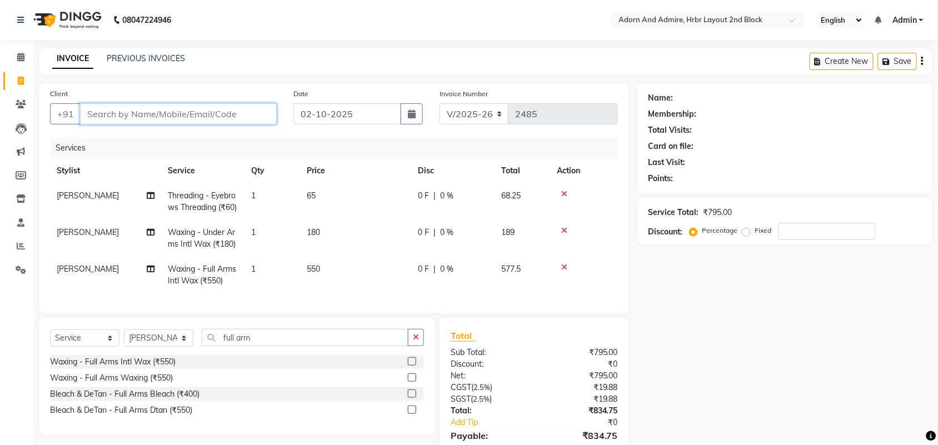
click at [210, 110] on input "Client" at bounding box center [178, 113] width 197 height 21
type input "7"
type input "0"
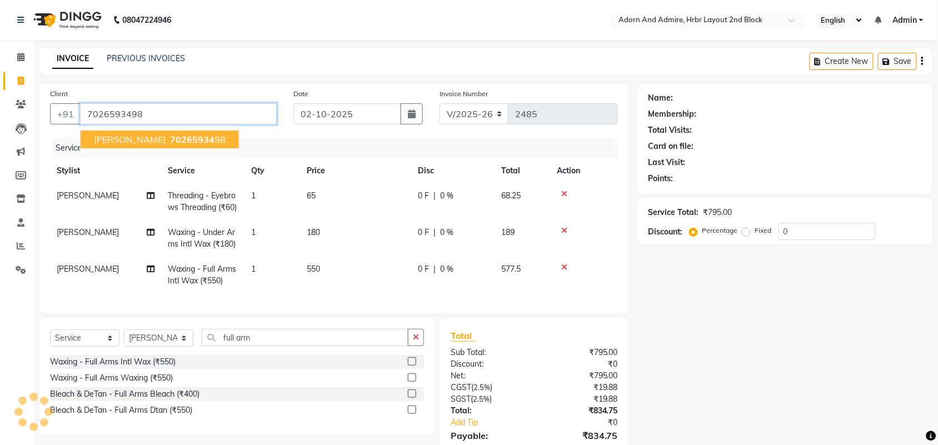
type input "7026593498"
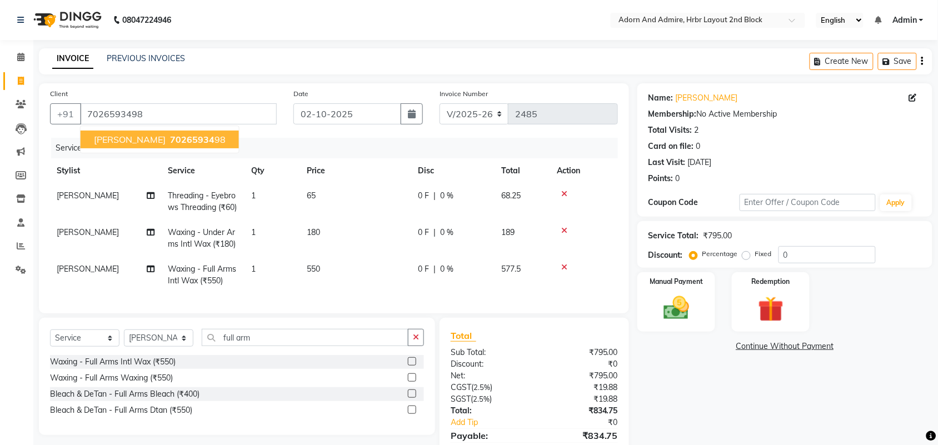
click at [170, 135] on span "70265934" at bounding box center [192, 139] width 44 height 11
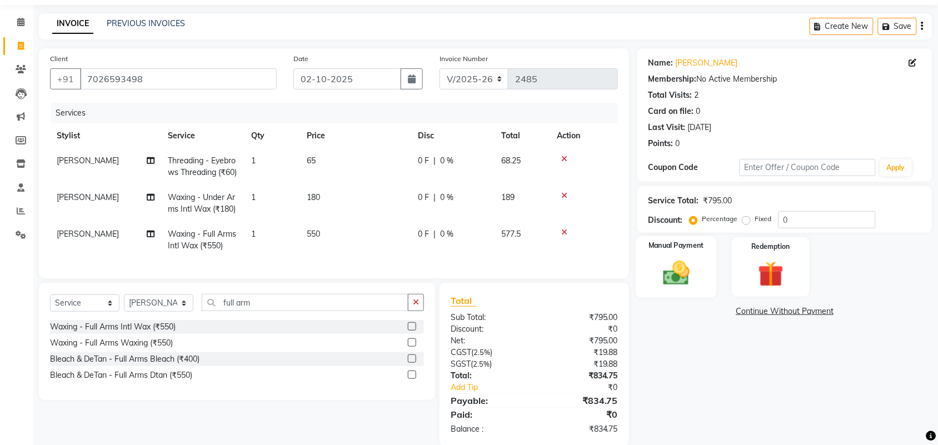
scroll to position [74, 0]
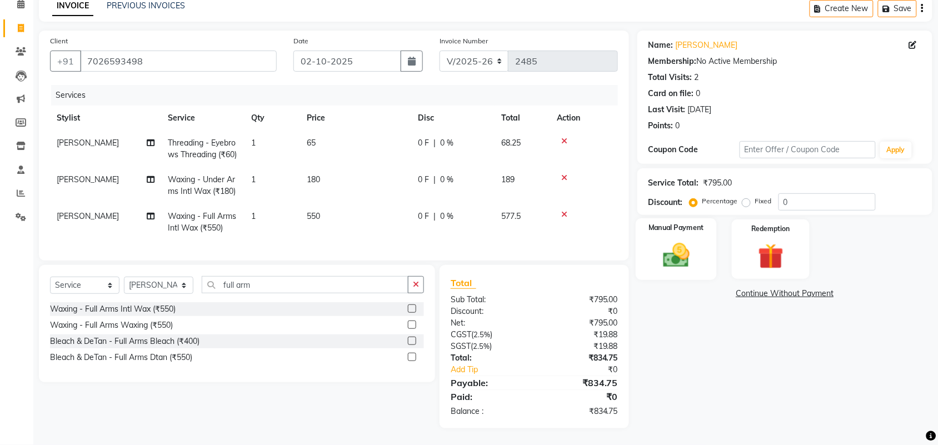
click at [679, 240] on img at bounding box center [676, 255] width 43 height 31
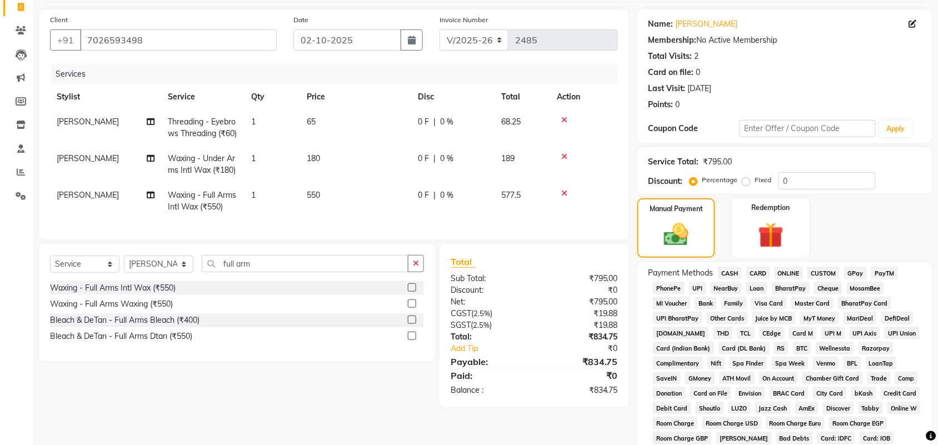
click at [862, 270] on span "GPay" at bounding box center [855, 273] width 23 height 13
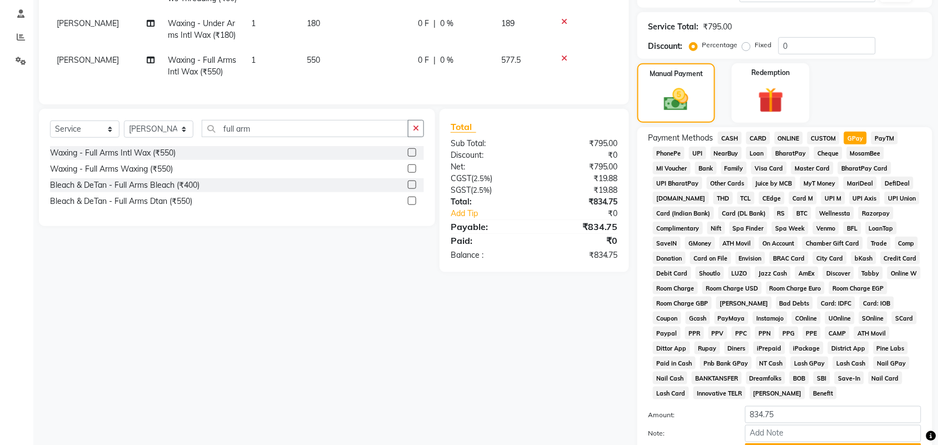
scroll to position [310, 0]
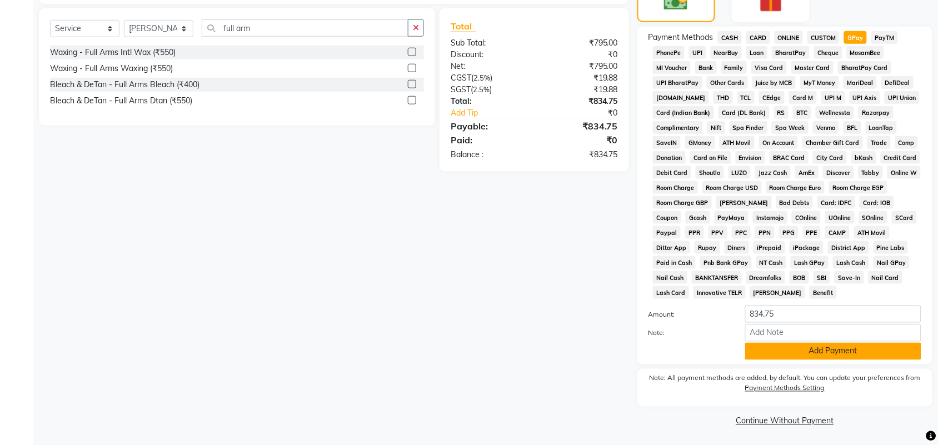
click at [859, 351] on button "Add Payment" at bounding box center [834, 351] width 176 height 17
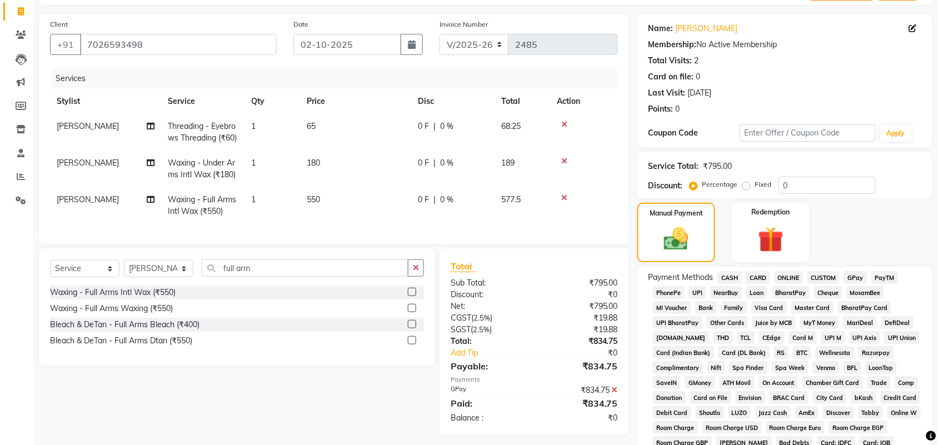
scroll to position [315, 0]
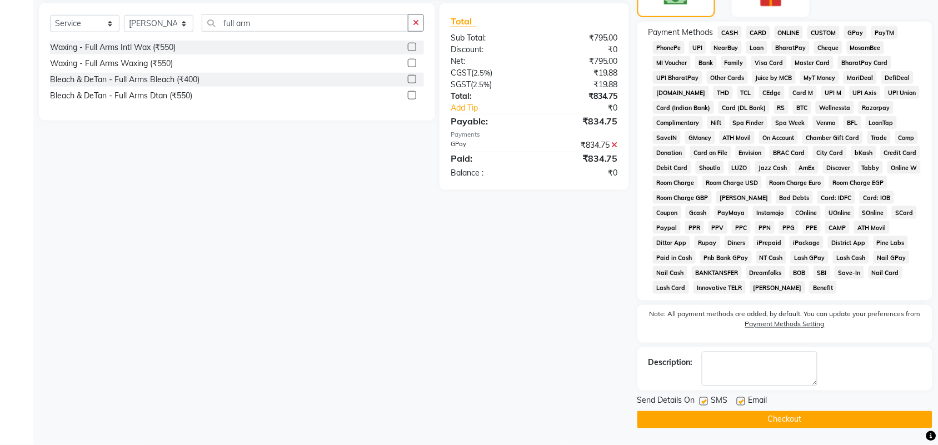
click at [713, 416] on button "Checkout" at bounding box center [785, 419] width 295 height 17
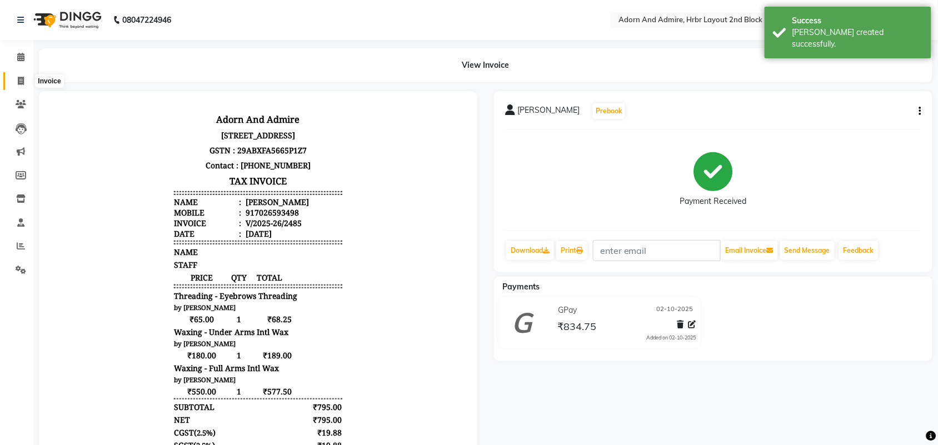
click at [18, 78] on icon at bounding box center [21, 81] width 6 height 8
select select "7203"
select select "service"
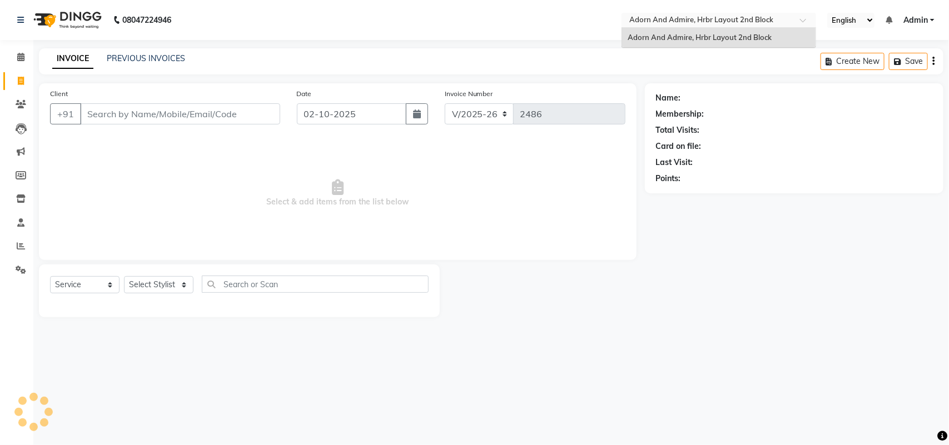
click at [805, 19] on span at bounding box center [807, 23] width 14 height 11
click at [932, 17] on link "Admin" at bounding box center [918, 20] width 31 height 12
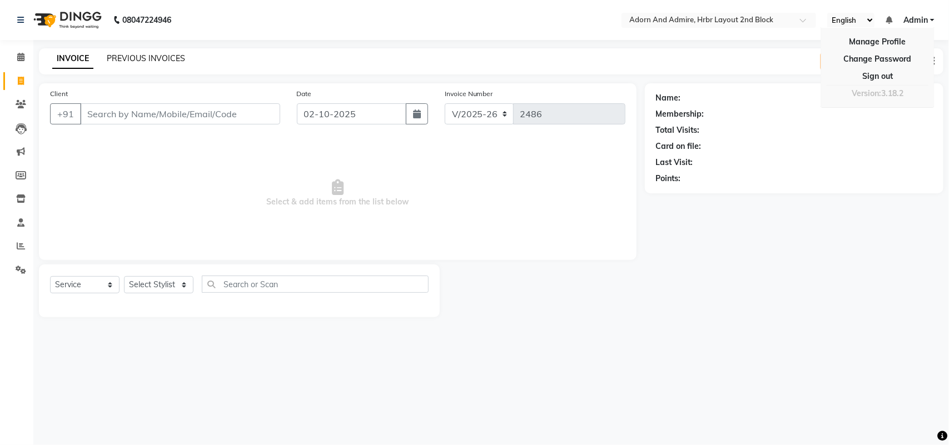
click at [162, 56] on link "PREVIOUS INVOICES" at bounding box center [146, 58] width 78 height 10
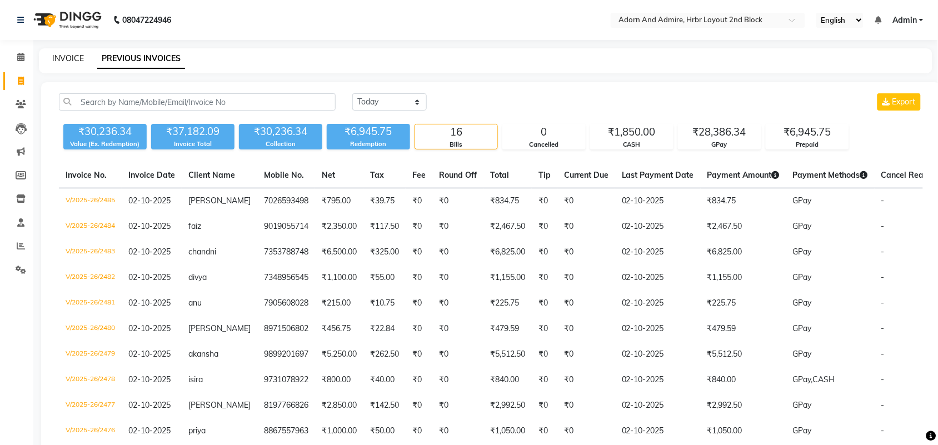
click at [67, 53] on link "INVOICE" at bounding box center [68, 58] width 32 height 10
select select "service"
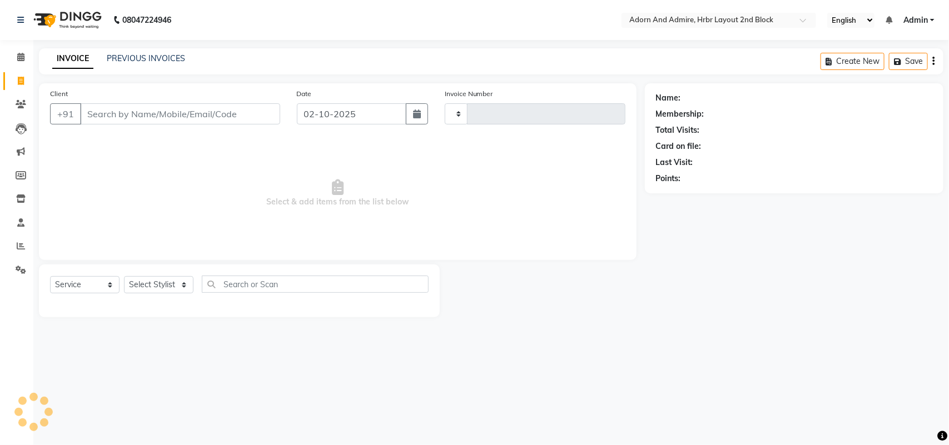
type input "2486"
select select "7203"
click at [931, 16] on link "Admin" at bounding box center [918, 20] width 31 height 12
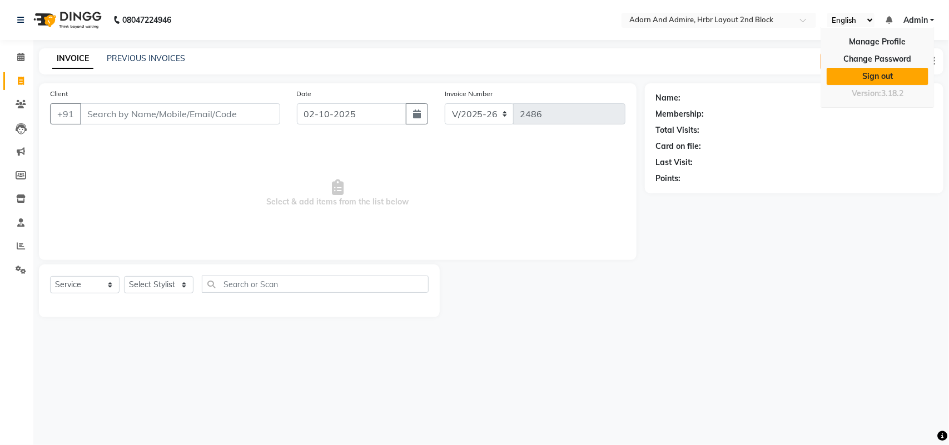
click at [886, 81] on link "Sign out" at bounding box center [878, 76] width 102 height 17
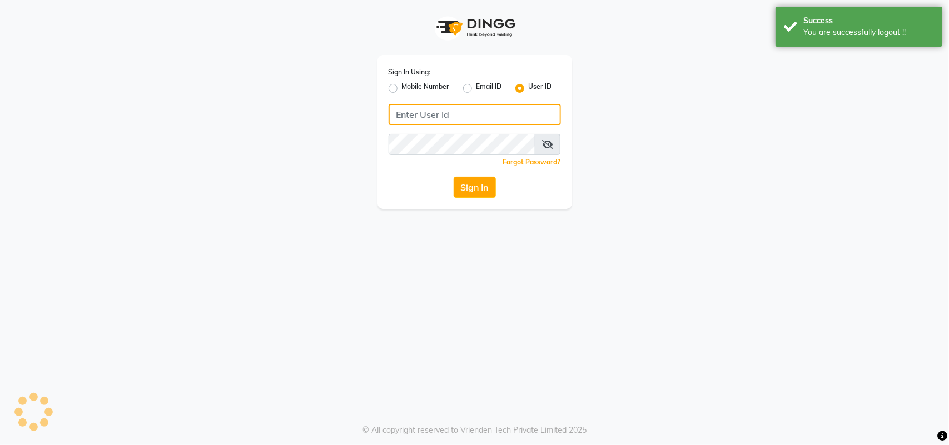
type input "Adornandadmire123"
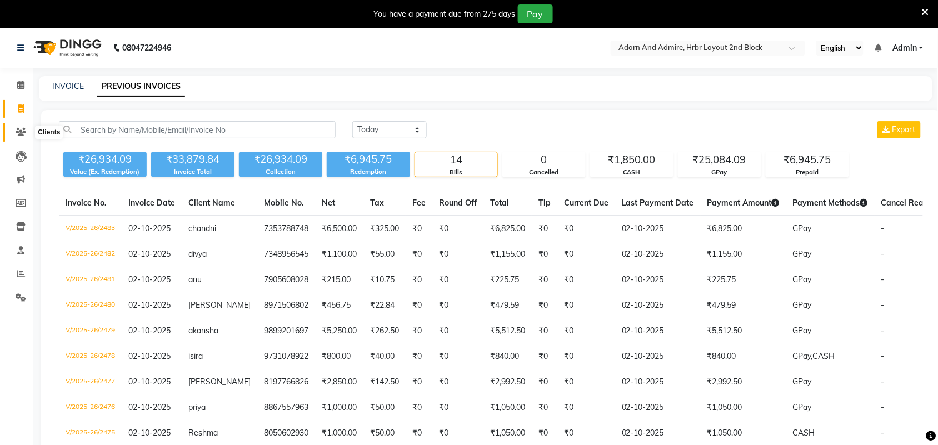
click at [18, 132] on icon at bounding box center [21, 132] width 11 height 8
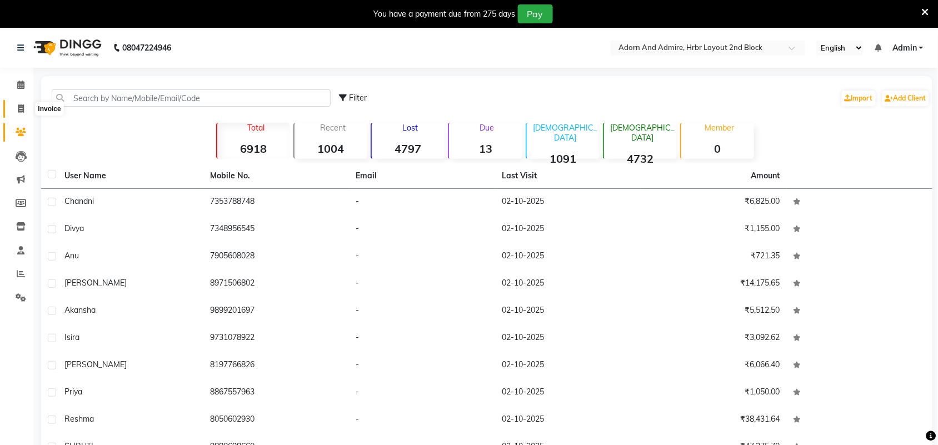
click at [20, 114] on span at bounding box center [20, 109] width 19 height 13
select select "service"
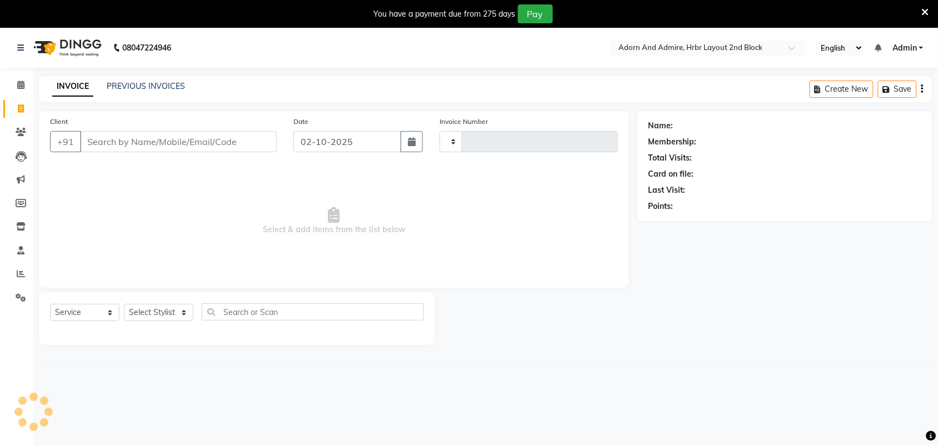
type input "2484"
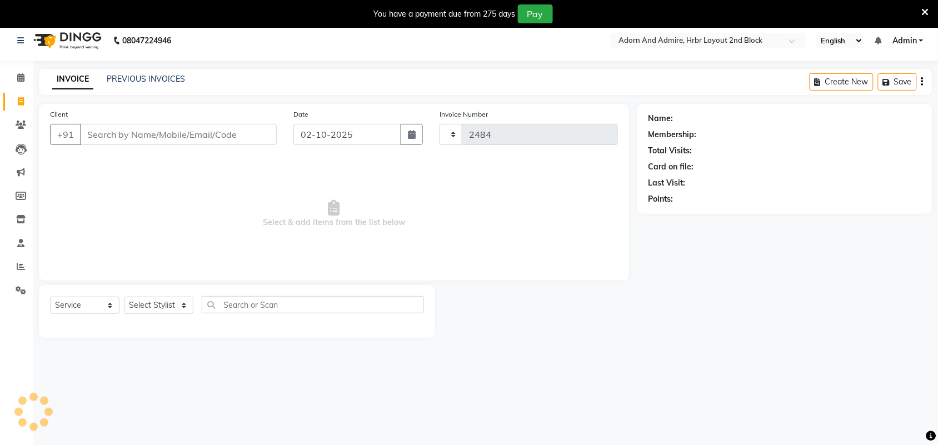
select select "7203"
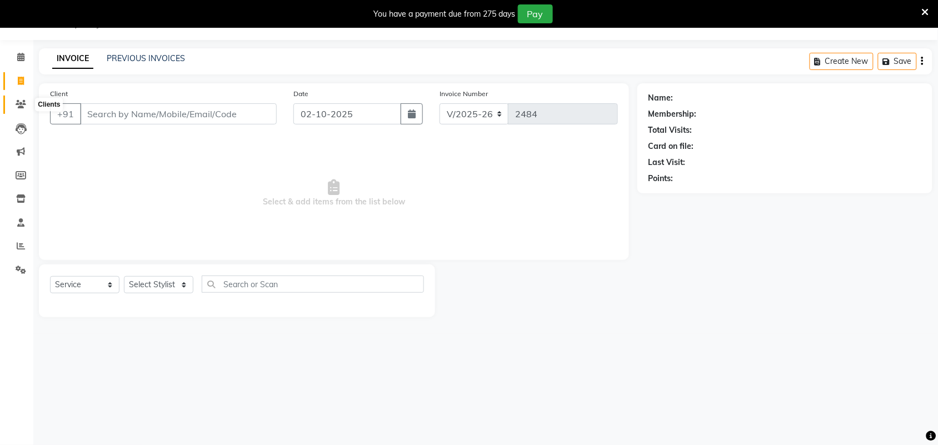
click at [21, 109] on span at bounding box center [20, 104] width 19 height 13
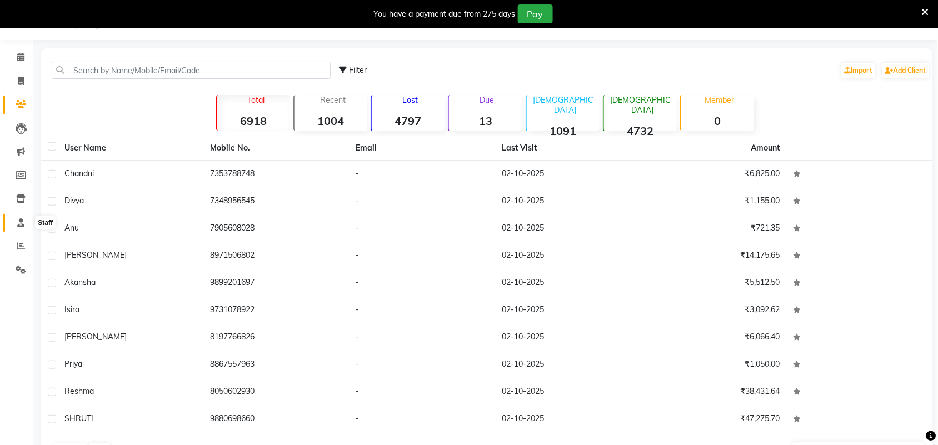
click at [24, 222] on span at bounding box center [20, 223] width 19 height 13
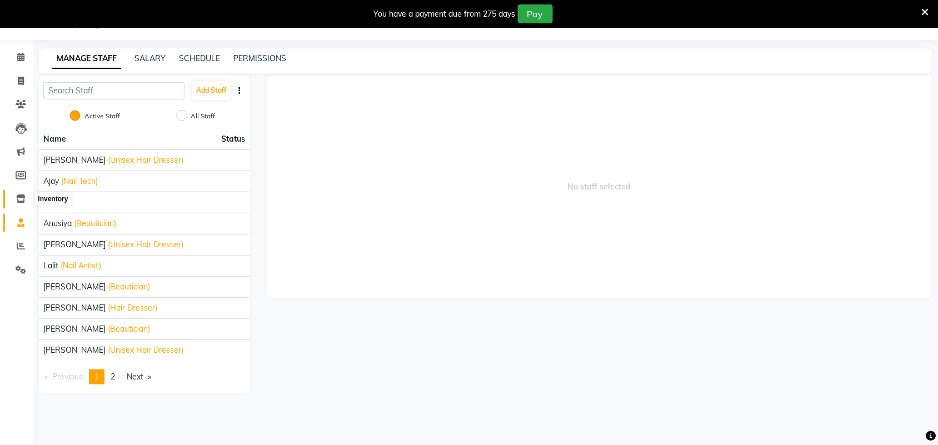
click at [23, 202] on icon at bounding box center [20, 199] width 9 height 8
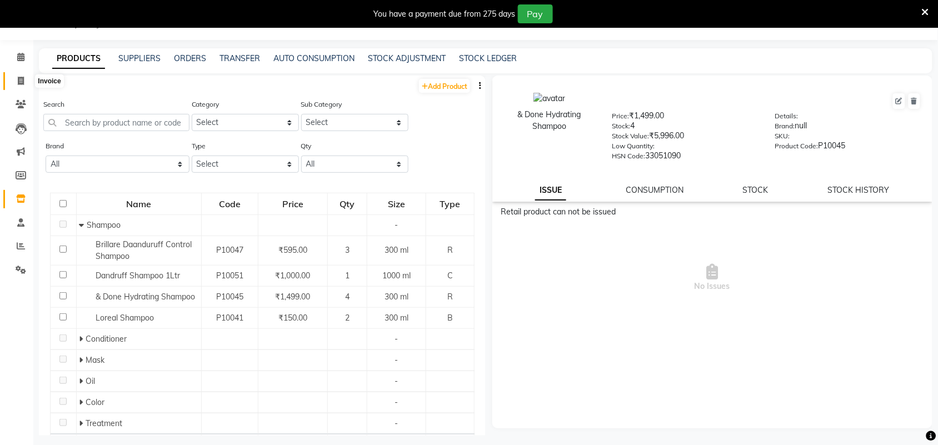
click at [18, 78] on icon at bounding box center [21, 81] width 6 height 8
select select "7203"
select select "service"
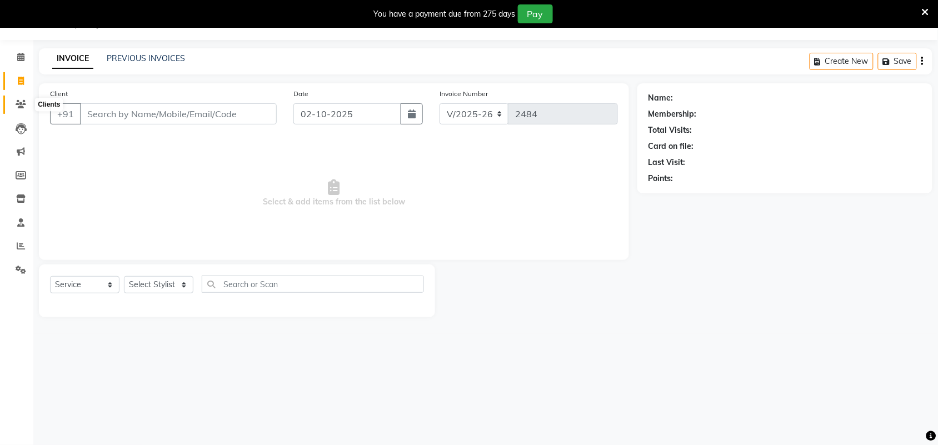
click at [21, 105] on icon at bounding box center [21, 104] width 11 height 8
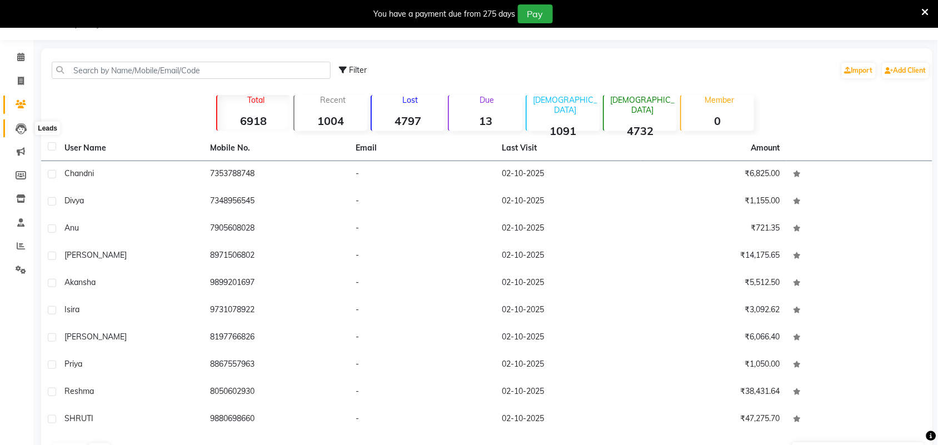
click at [21, 132] on icon at bounding box center [21, 128] width 11 height 11
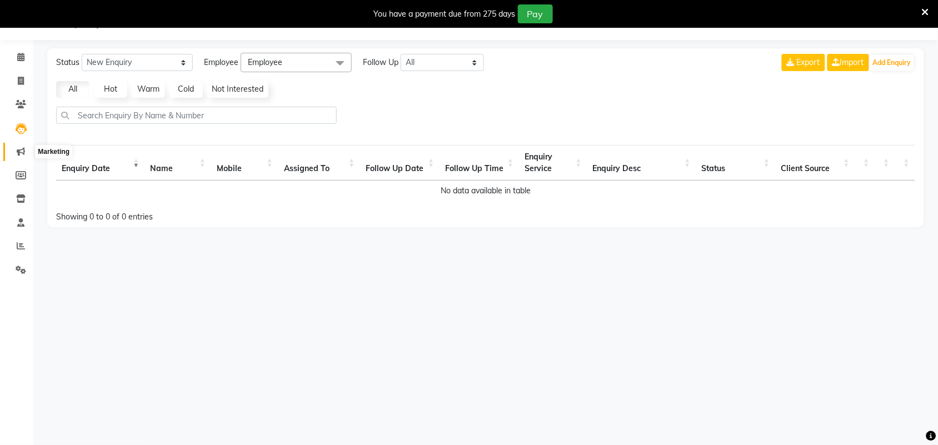
click at [23, 157] on span at bounding box center [20, 152] width 19 height 13
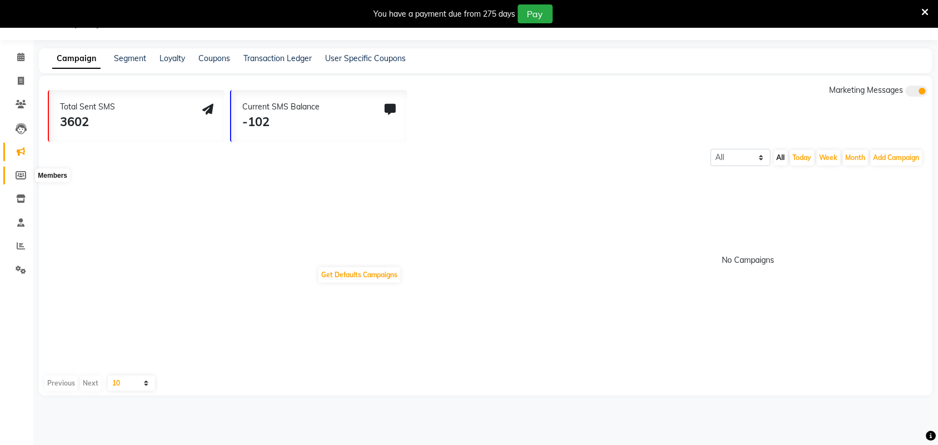
click at [23, 178] on icon at bounding box center [21, 175] width 11 height 8
select select
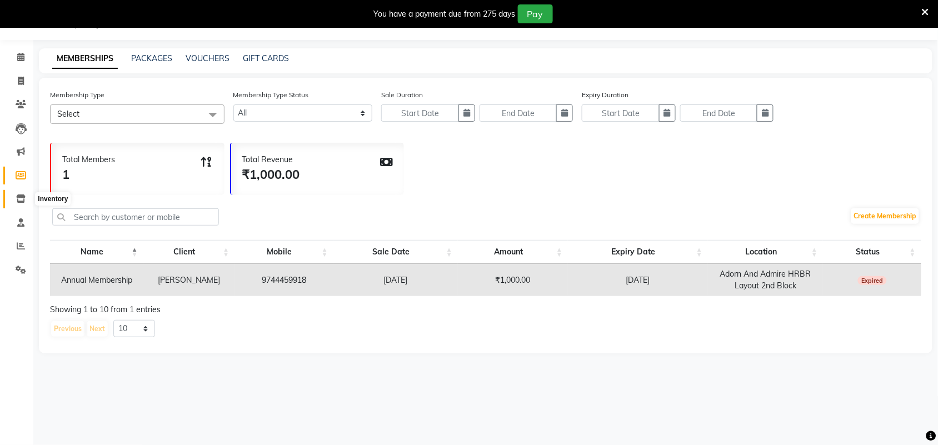
click at [23, 198] on icon at bounding box center [20, 199] width 9 height 8
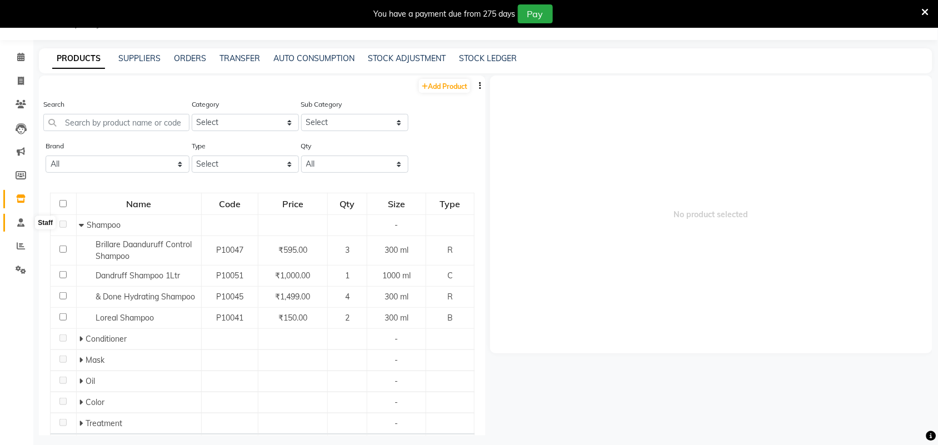
click at [19, 220] on icon at bounding box center [20, 222] width 7 height 8
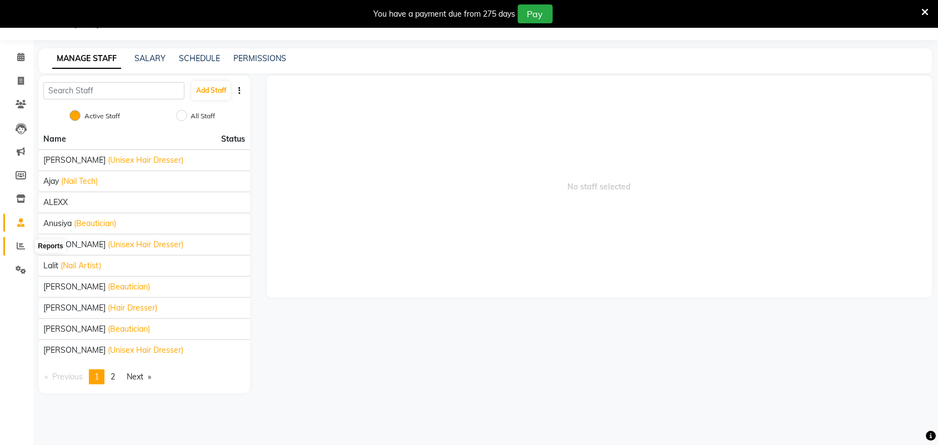
click at [21, 246] on icon at bounding box center [21, 246] width 8 height 8
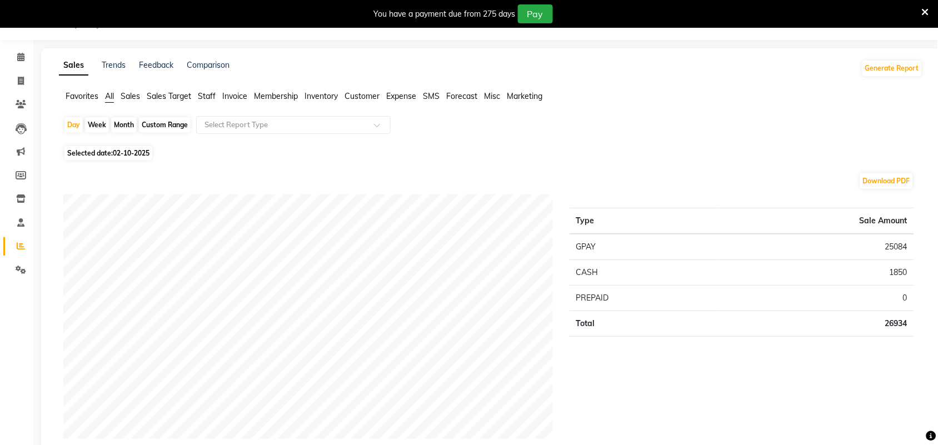
click at [207, 95] on span "Staff" at bounding box center [207, 96] width 18 height 10
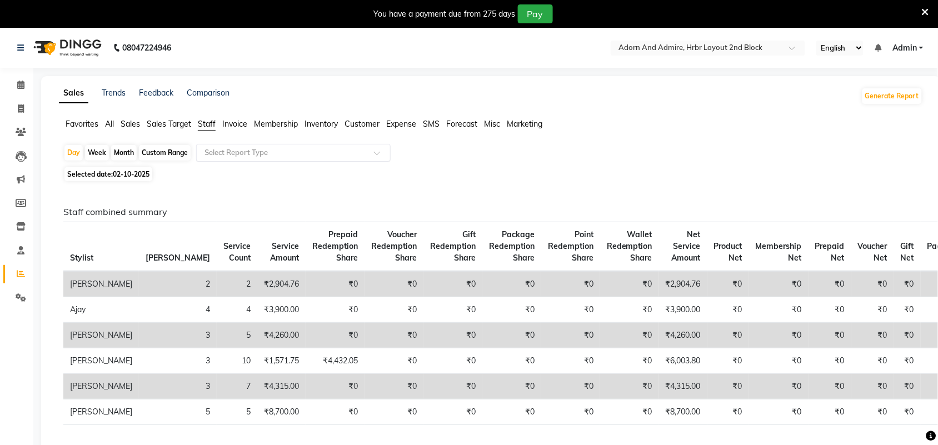
click at [378, 151] on span at bounding box center [381, 156] width 14 height 11
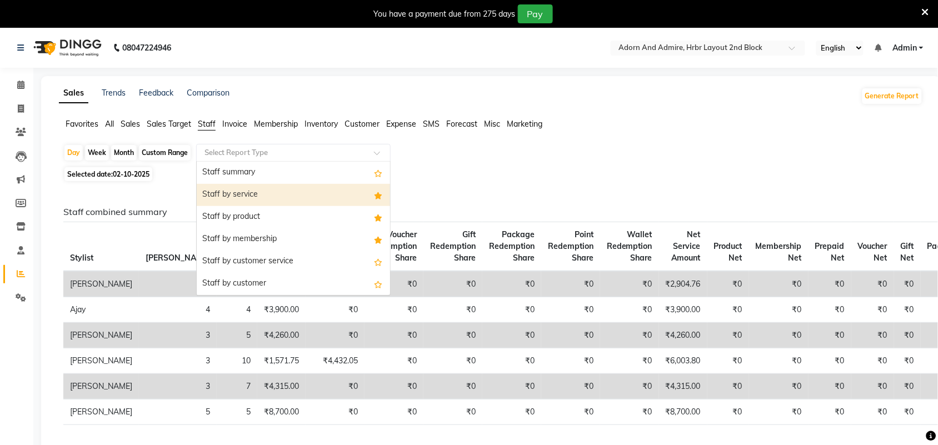
click at [294, 199] on div "Staff by service" at bounding box center [293, 195] width 193 height 22
select select "full_report"
select select "csv"
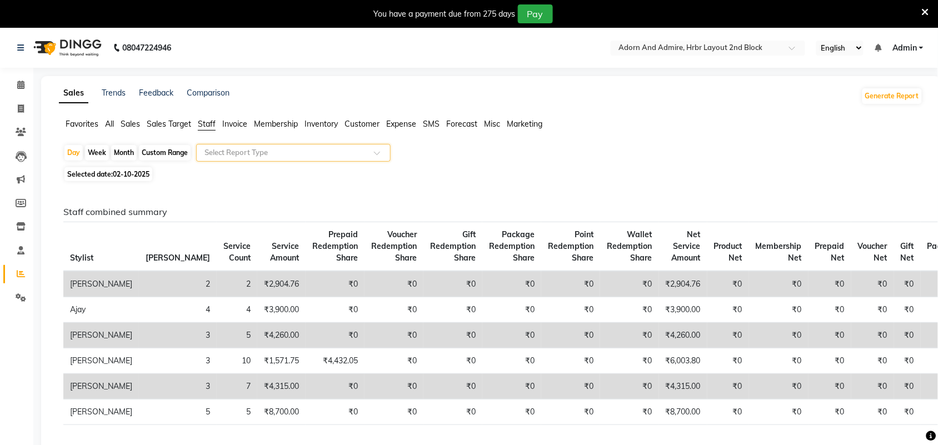
click at [376, 153] on span at bounding box center [381, 156] width 14 height 11
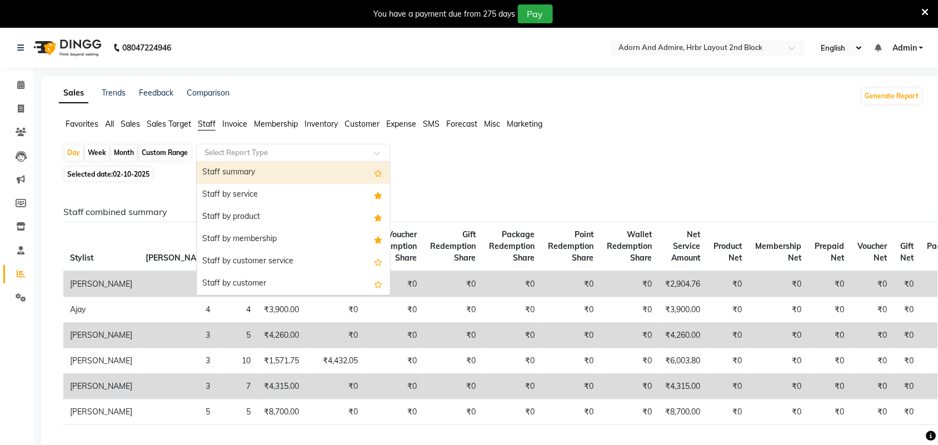
click at [515, 164] on div "Day Week Month Custom Range Select Report Type Staff summary Staff by service S…" at bounding box center [491, 154] width 856 height 20
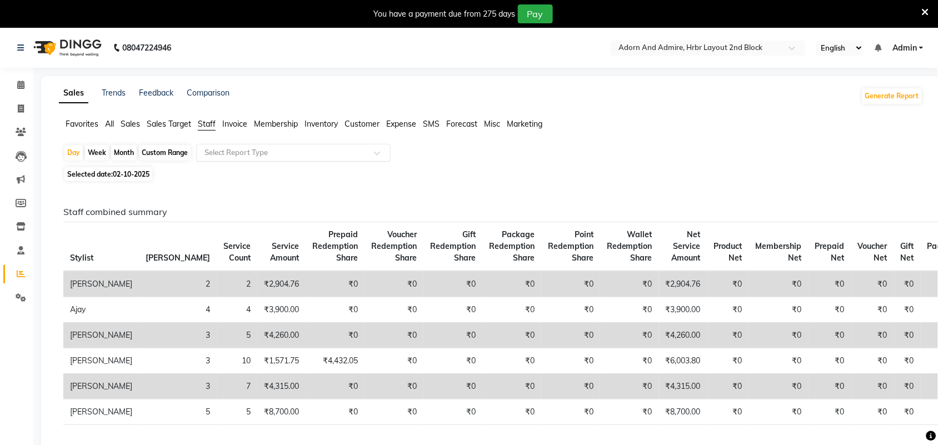
click at [377, 157] on span at bounding box center [381, 156] width 14 height 11
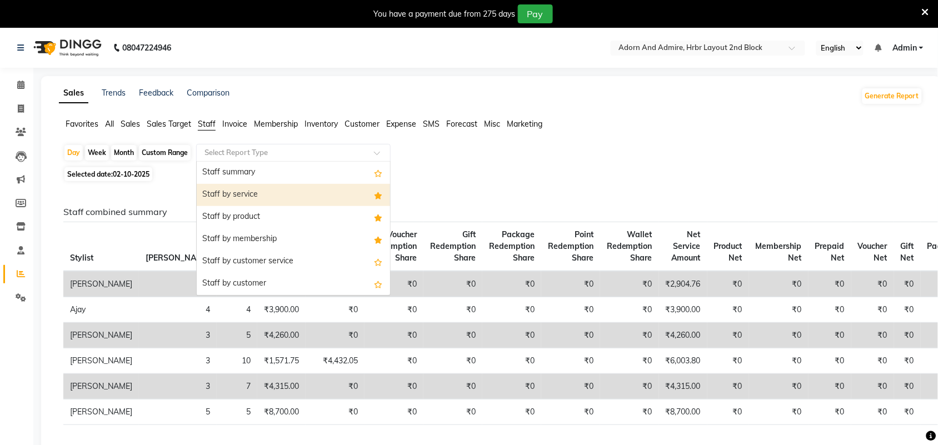
click at [273, 191] on div "Staff by service" at bounding box center [293, 195] width 193 height 22
select select "full_report"
select select "csv"
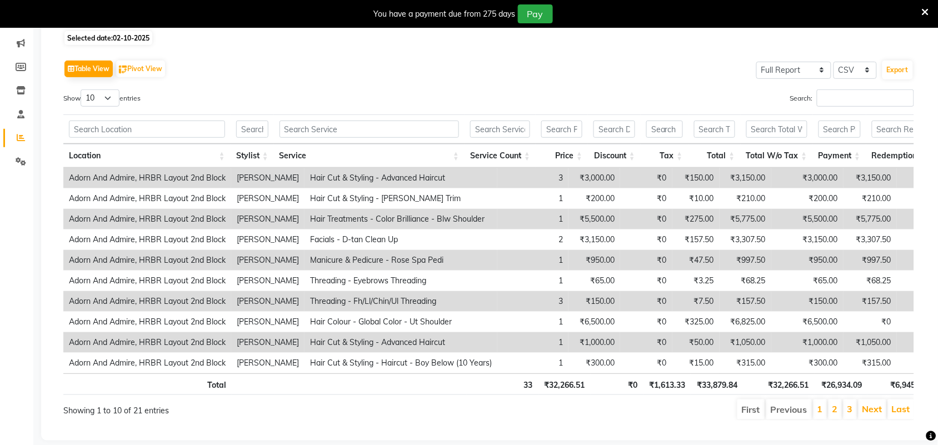
scroll to position [139, 0]
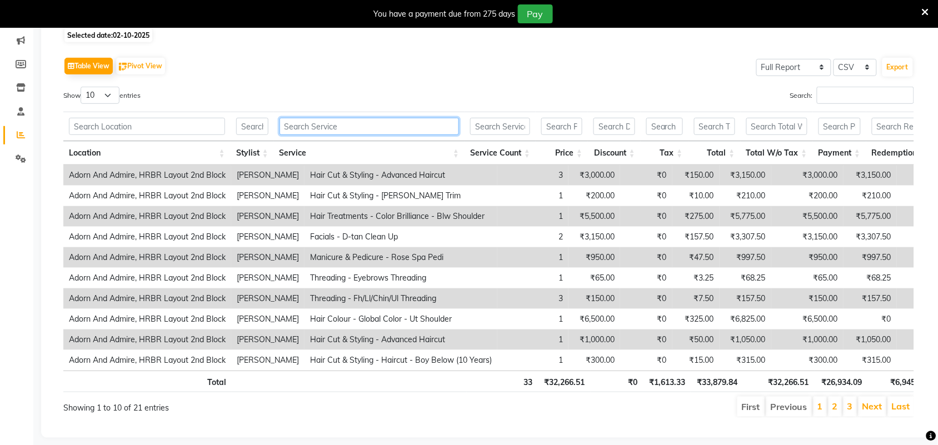
click at [360, 127] on input "text" at bounding box center [370, 126] width 180 height 17
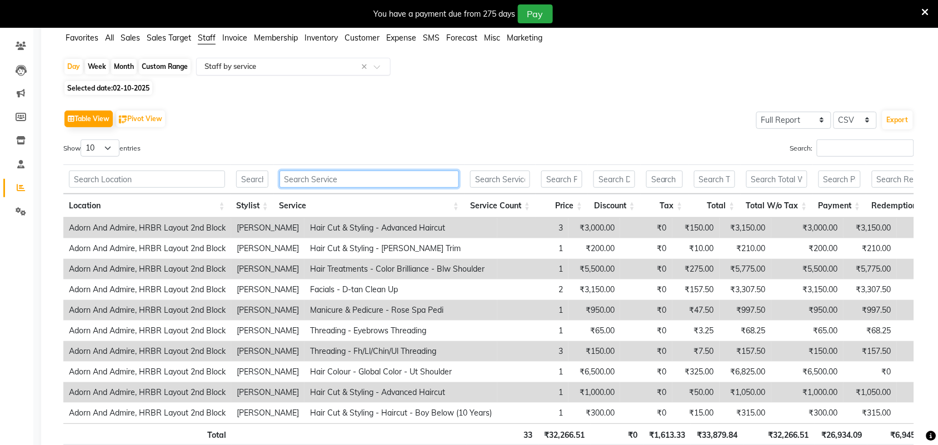
scroll to position [0, 0]
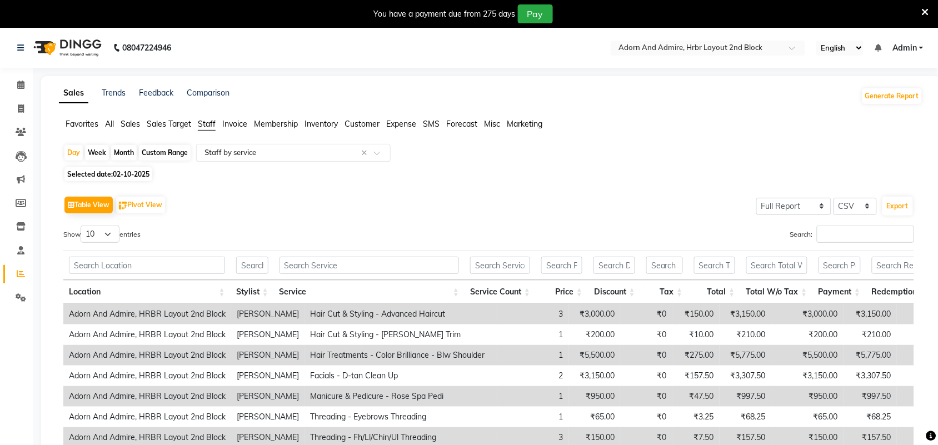
click at [335, 156] on input "text" at bounding box center [282, 152] width 160 height 11
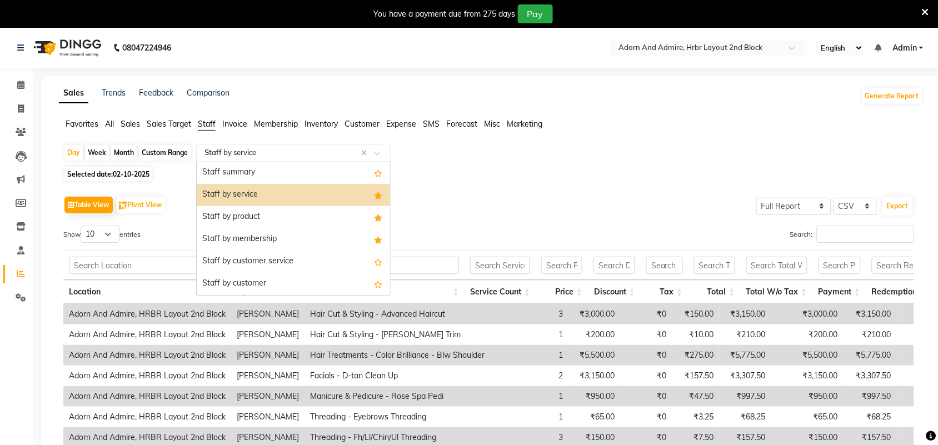
click at [513, 157] on div "Day Week Month Custom Range Select Report Type × Staff by service × Staff summa…" at bounding box center [491, 154] width 856 height 20
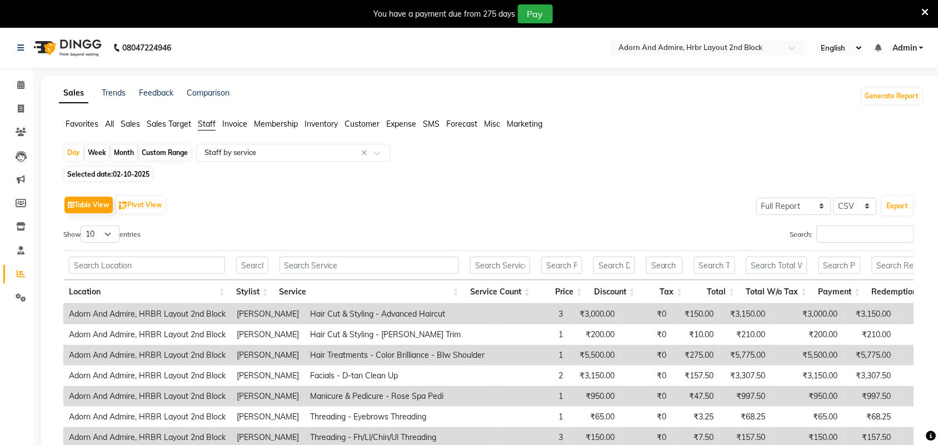
click at [366, 124] on span "Customer" at bounding box center [362, 124] width 35 height 10
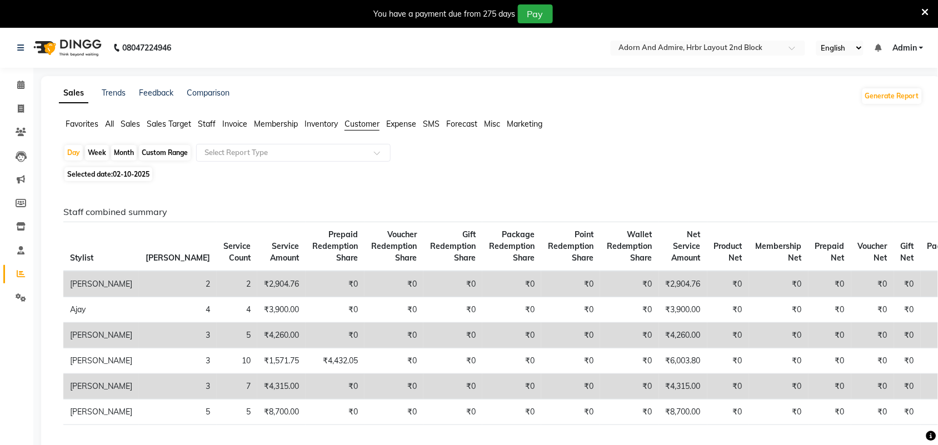
click at [406, 121] on span "Expense" at bounding box center [401, 124] width 30 height 10
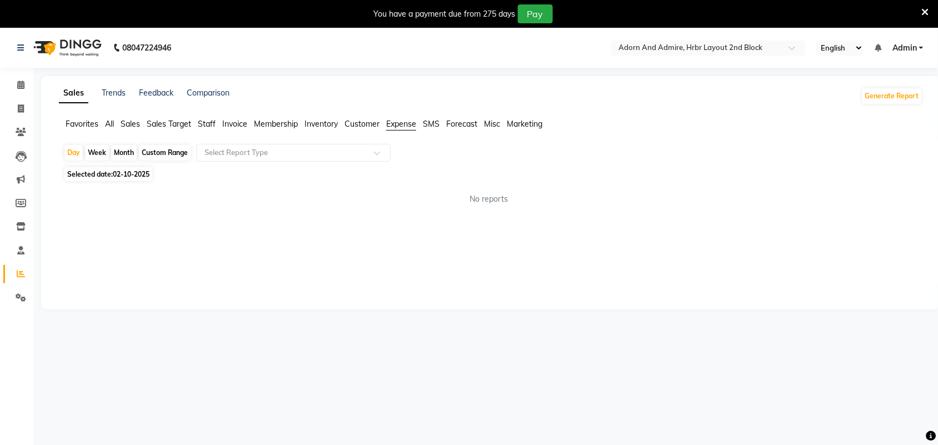
click at [443, 121] on ul "Favorites All Sales Sales Target Staff Invoice Membership Inventory Customer Ex…" at bounding box center [491, 124] width 864 height 12
click at [434, 123] on span "SMS" at bounding box center [431, 124] width 17 height 10
click at [464, 125] on span "Forecast" at bounding box center [461, 124] width 31 height 10
click at [524, 125] on span "Marketing" at bounding box center [525, 124] width 36 height 10
click at [206, 123] on span "Staff" at bounding box center [207, 124] width 18 height 10
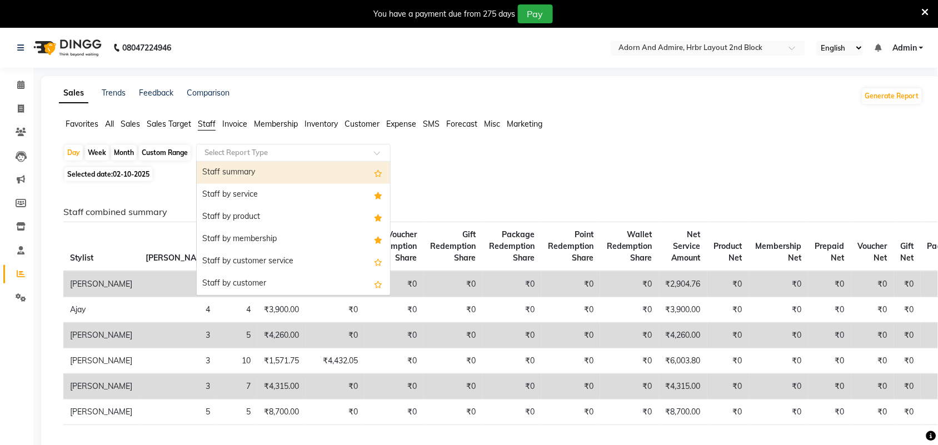
click at [357, 153] on input "text" at bounding box center [282, 152] width 160 height 11
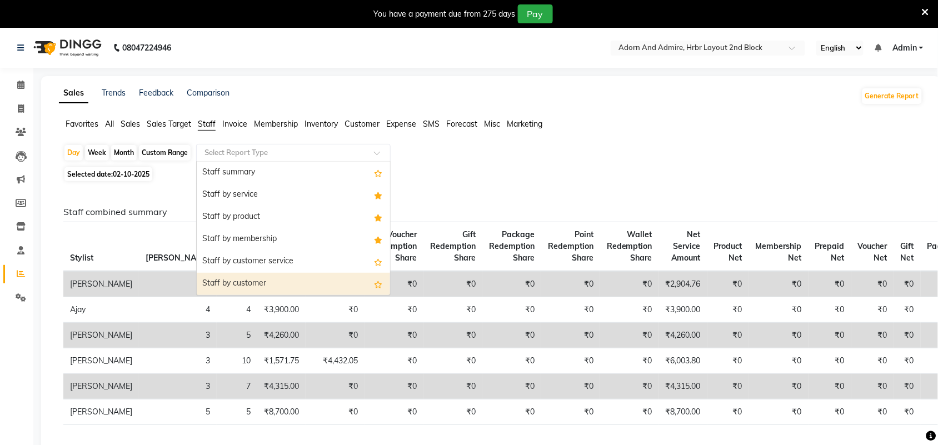
click at [298, 282] on div "Staff by customer" at bounding box center [293, 284] width 193 height 22
select select "full_report"
select select "csv"
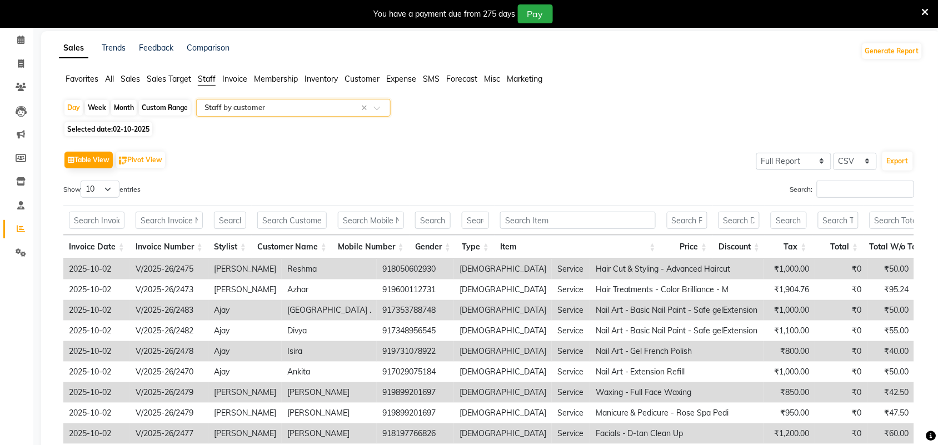
scroll to position [69, 0]
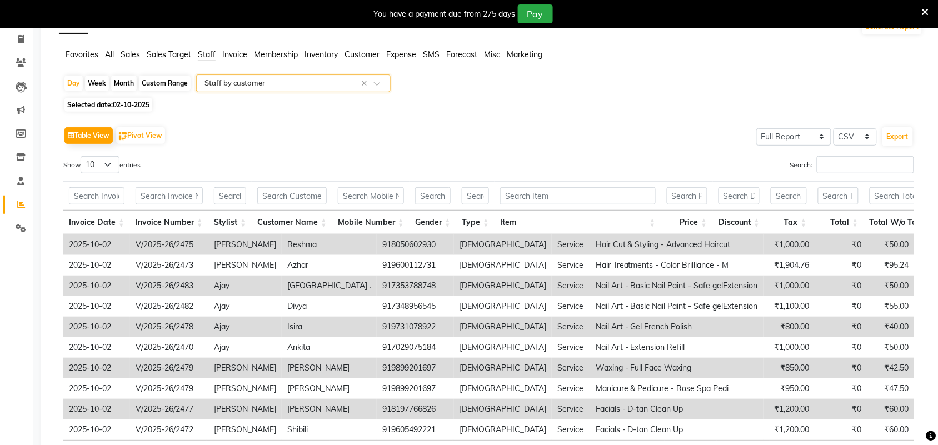
click at [382, 77] on div "Select Report Type × Staff by customer ×" at bounding box center [293, 83] width 195 height 18
click at [474, 115] on div "Table View Pivot View Select Full Report Filtered Report Select CSV PDF Export …" at bounding box center [488, 305] width 869 height 381
click at [369, 51] on span "Customer" at bounding box center [362, 54] width 35 height 10
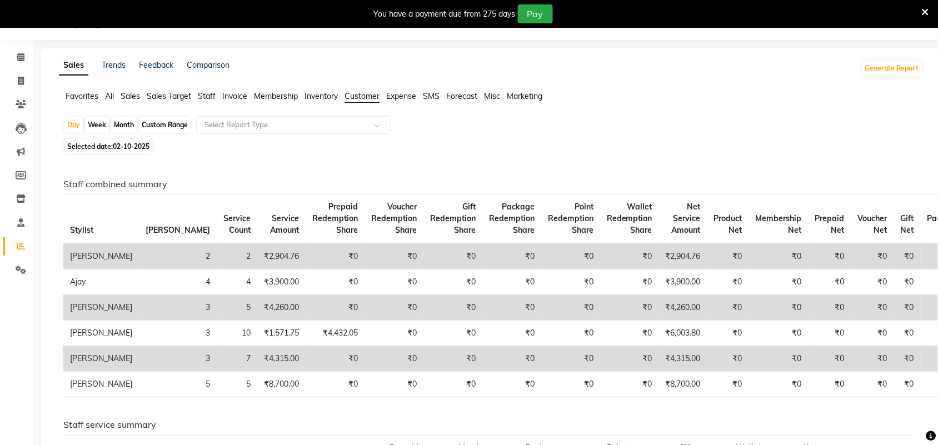
scroll to position [0, 0]
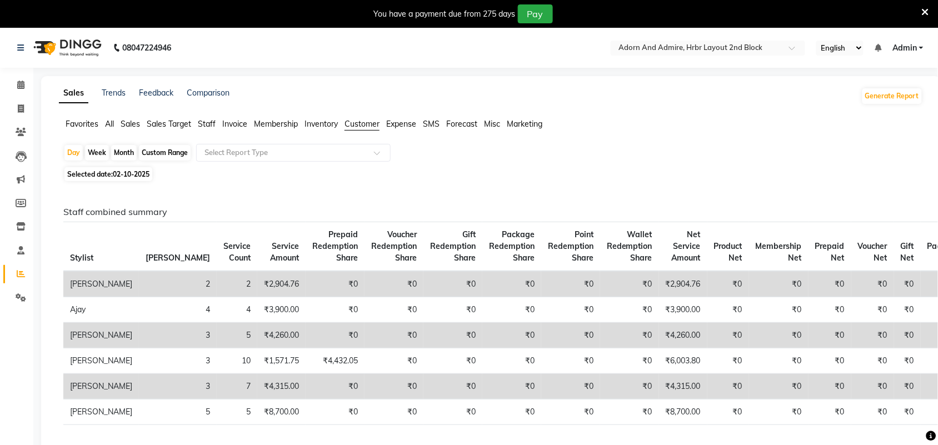
click at [531, 123] on span "Marketing" at bounding box center [525, 124] width 36 height 10
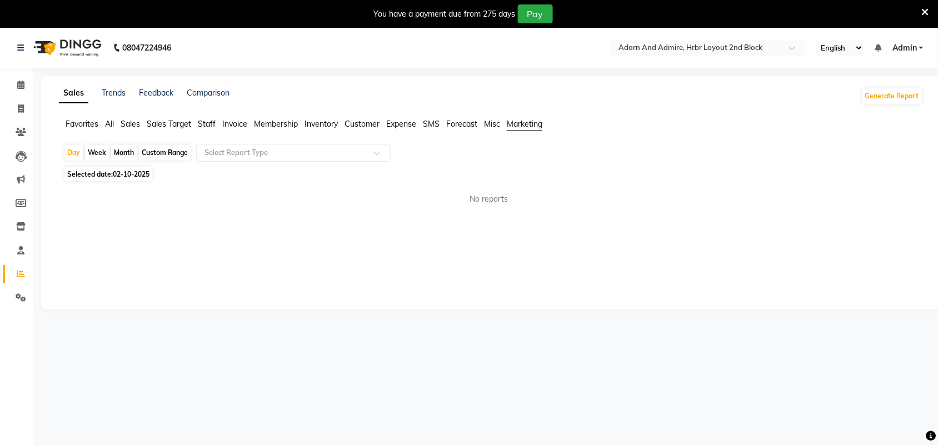
click at [490, 125] on span "Misc" at bounding box center [492, 124] width 16 height 10
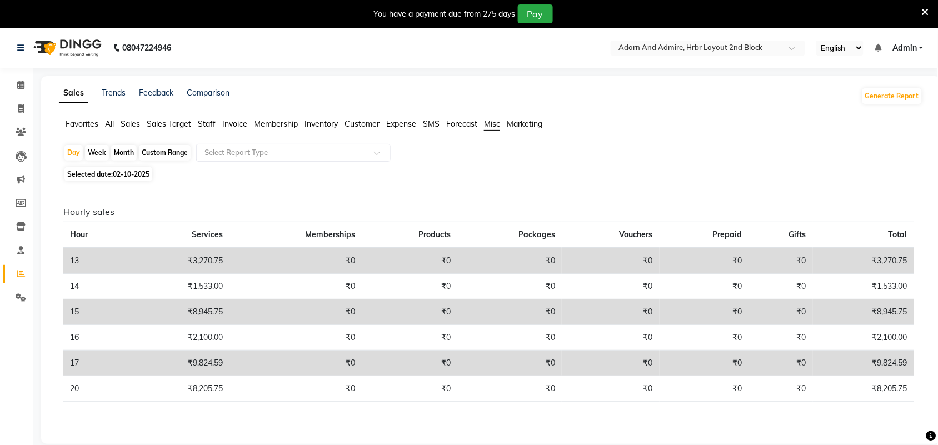
click at [465, 120] on span "Forecast" at bounding box center [461, 124] width 31 height 10
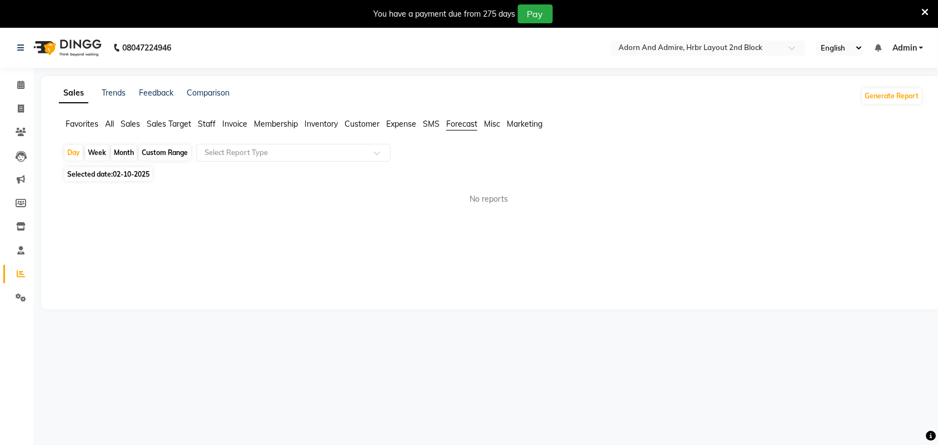
click at [438, 121] on span "SMS" at bounding box center [431, 124] width 17 height 10
click at [407, 125] on span "Expense" at bounding box center [401, 124] width 30 height 10
click at [374, 123] on span "Customer" at bounding box center [362, 124] width 35 height 10
click at [331, 120] on span "Inventory" at bounding box center [321, 124] width 33 height 10
click at [281, 124] on span "Membership" at bounding box center [276, 124] width 44 height 10
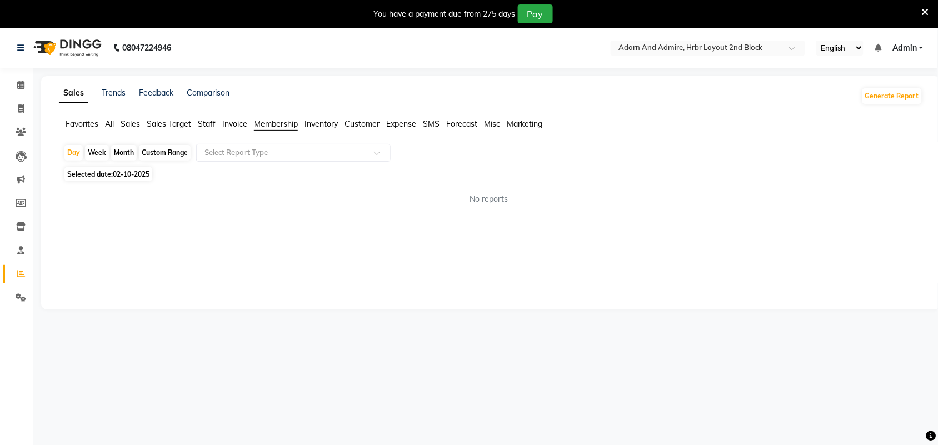
click at [232, 122] on span "Invoice" at bounding box center [234, 124] width 25 height 10
click at [209, 119] on span "Staff" at bounding box center [207, 124] width 18 height 10
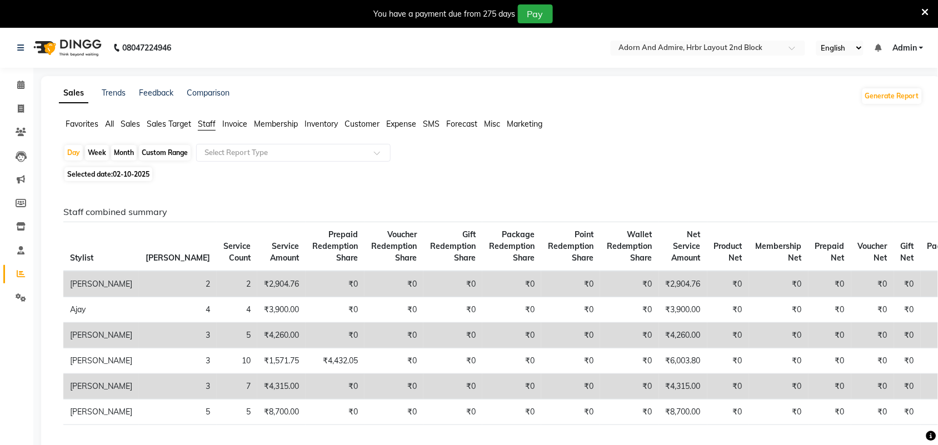
click at [161, 124] on span "Sales Target" at bounding box center [169, 124] width 44 height 10
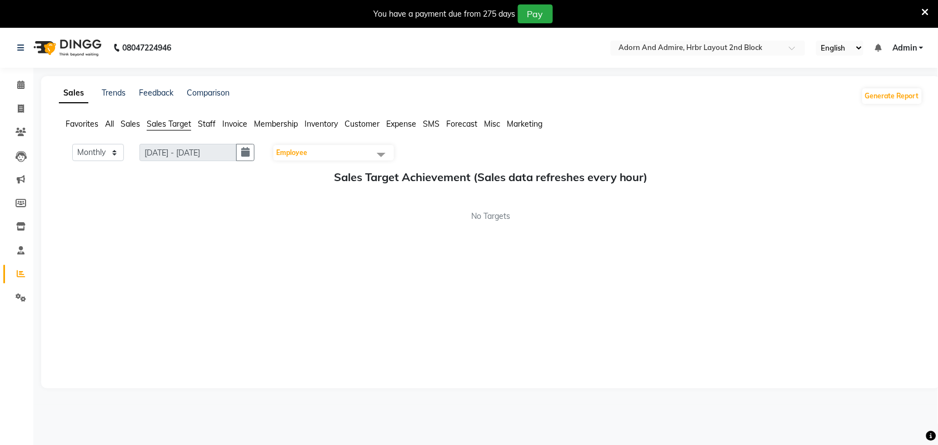
click at [134, 123] on span "Sales" at bounding box center [130, 124] width 19 height 10
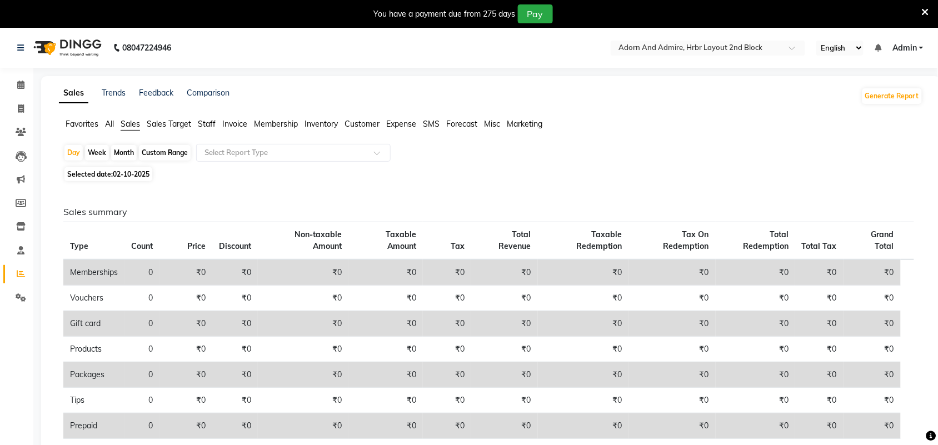
click at [112, 125] on span "All" at bounding box center [109, 124] width 9 height 10
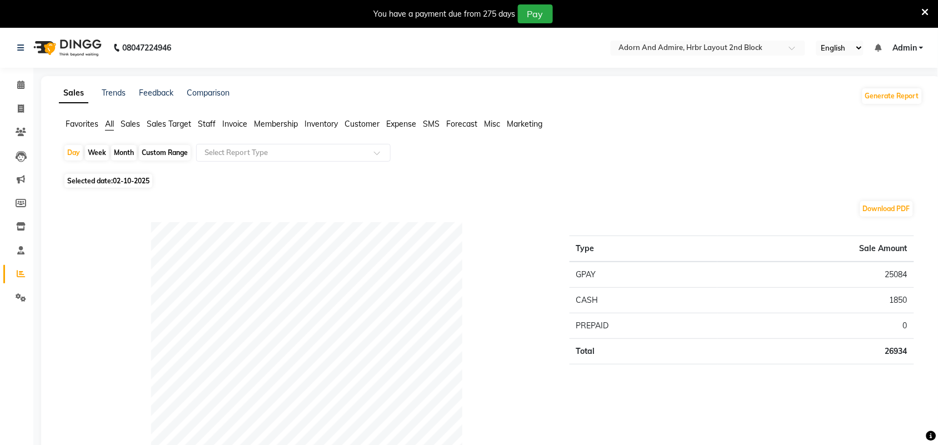
click at [78, 125] on span "Favorites" at bounding box center [82, 124] width 33 height 10
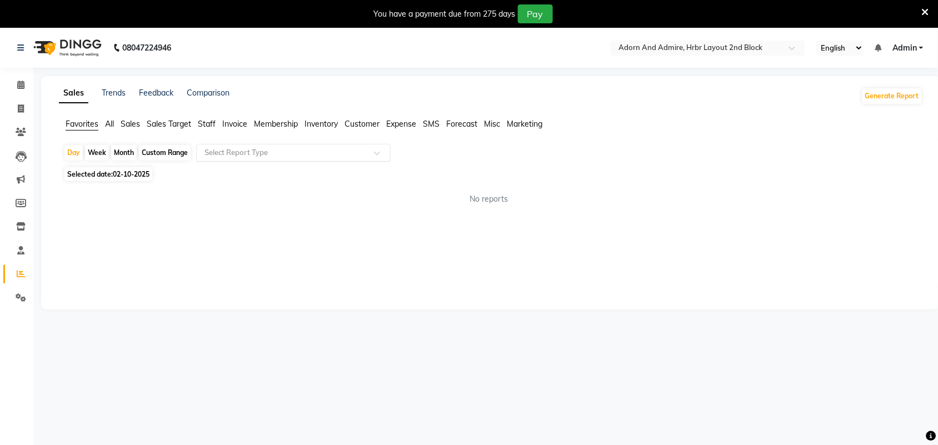
click at [379, 151] on span at bounding box center [381, 156] width 14 height 11
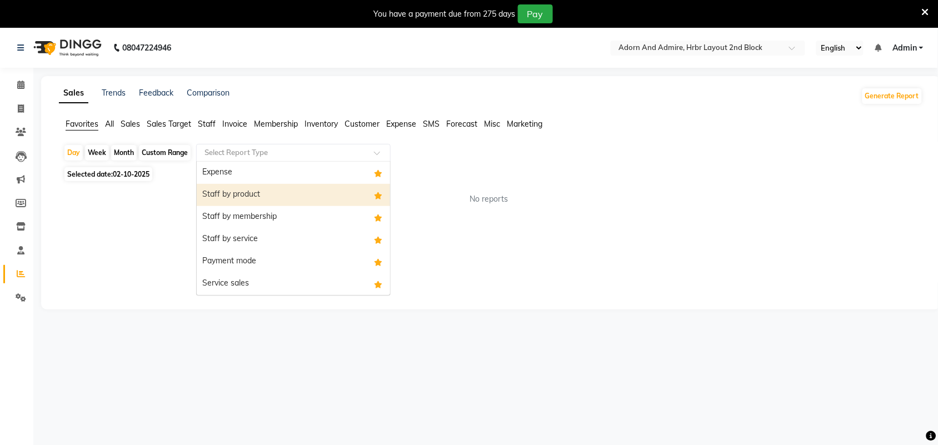
click at [288, 192] on div "Staff by product" at bounding box center [293, 195] width 193 height 22
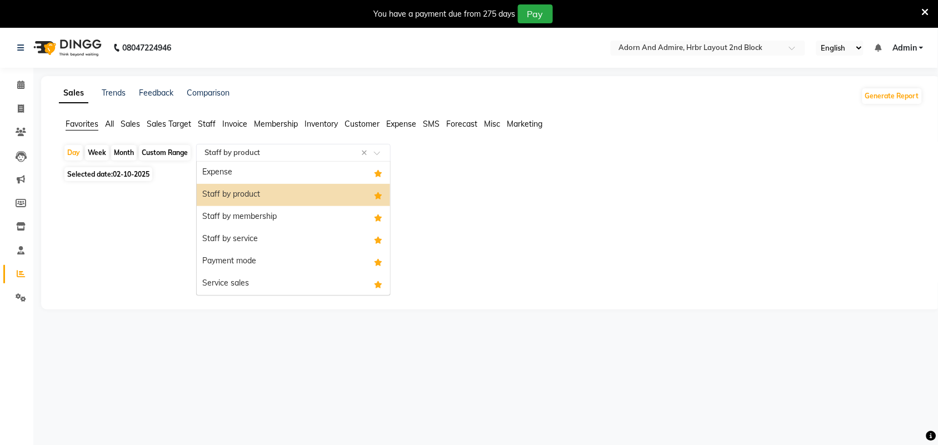
click at [381, 153] on span at bounding box center [381, 156] width 14 height 11
click at [285, 215] on div "Staff by membership" at bounding box center [293, 217] width 193 height 22
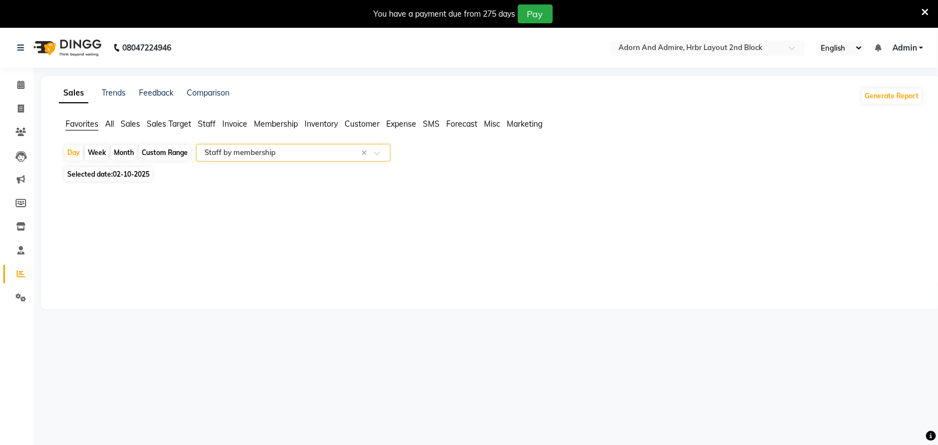
click at [382, 151] on span at bounding box center [381, 156] width 14 height 11
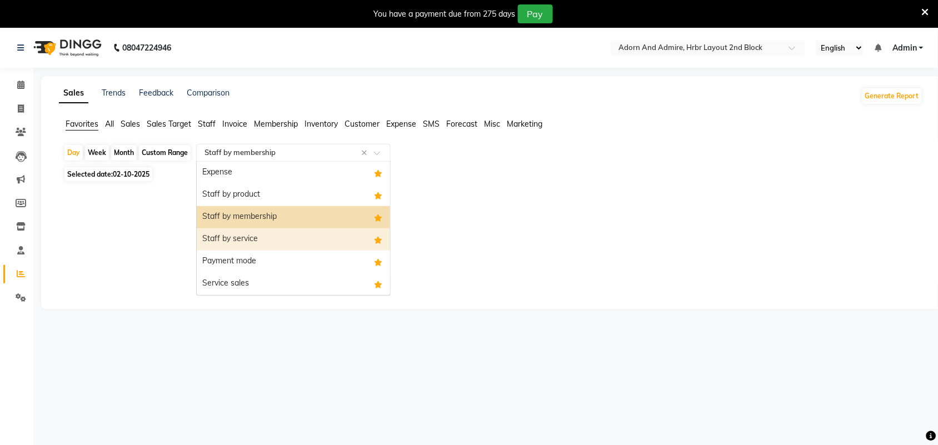
click at [259, 233] on div "Staff by service" at bounding box center [293, 239] width 193 height 22
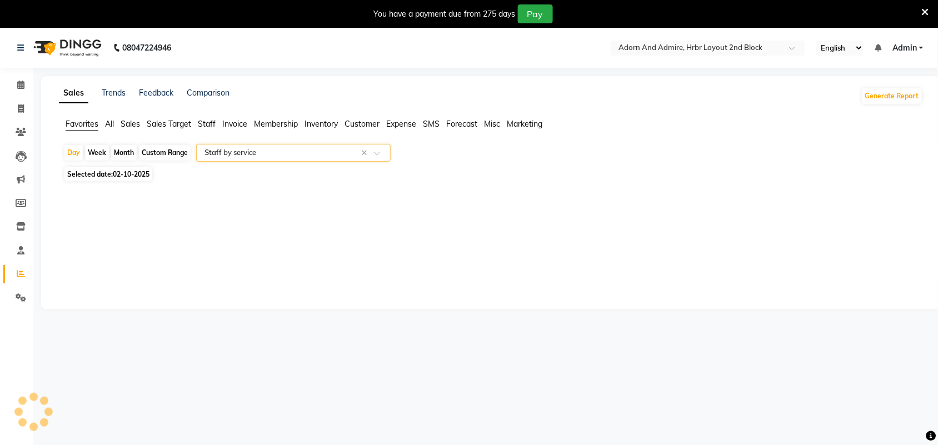
select select "full_report"
select select "csv"
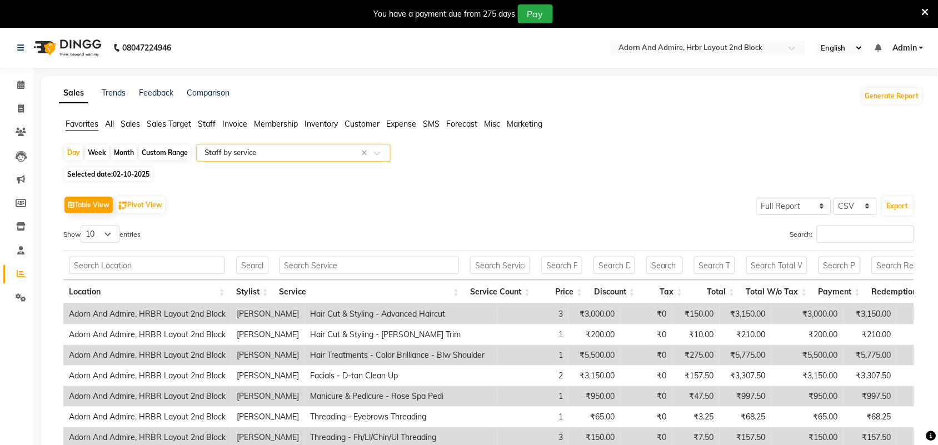
click at [376, 154] on span at bounding box center [381, 156] width 14 height 11
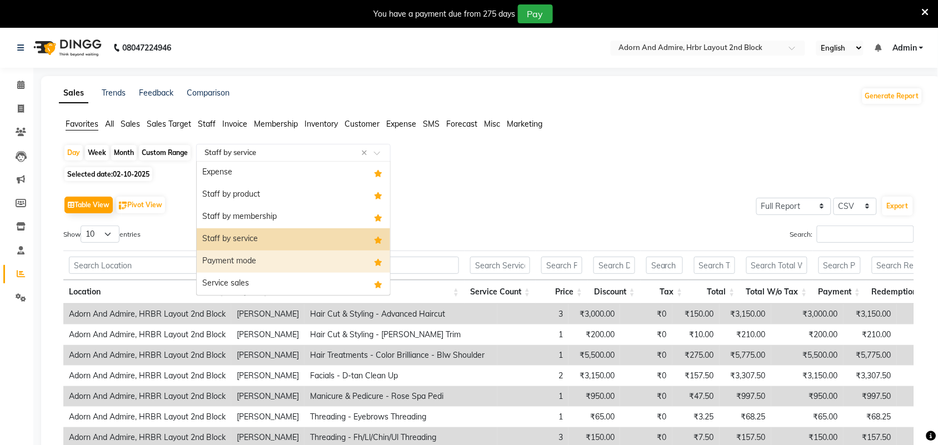
click at [337, 260] on div "Payment mode" at bounding box center [293, 262] width 193 height 22
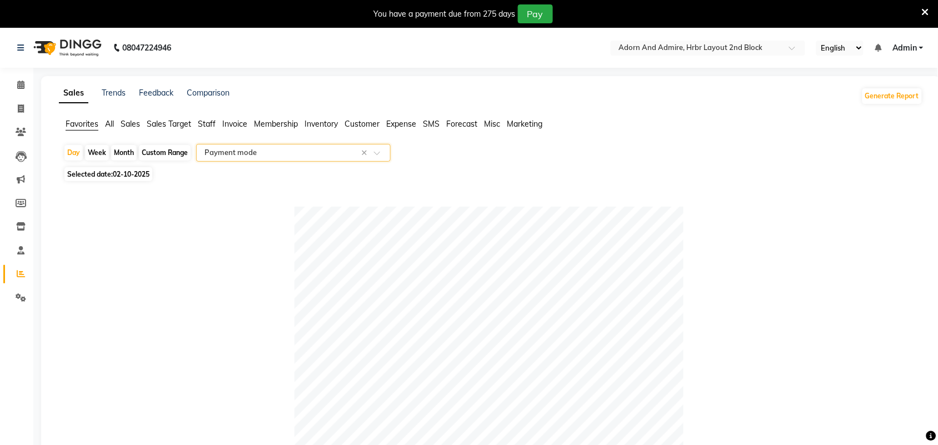
click at [384, 153] on span at bounding box center [381, 156] width 14 height 11
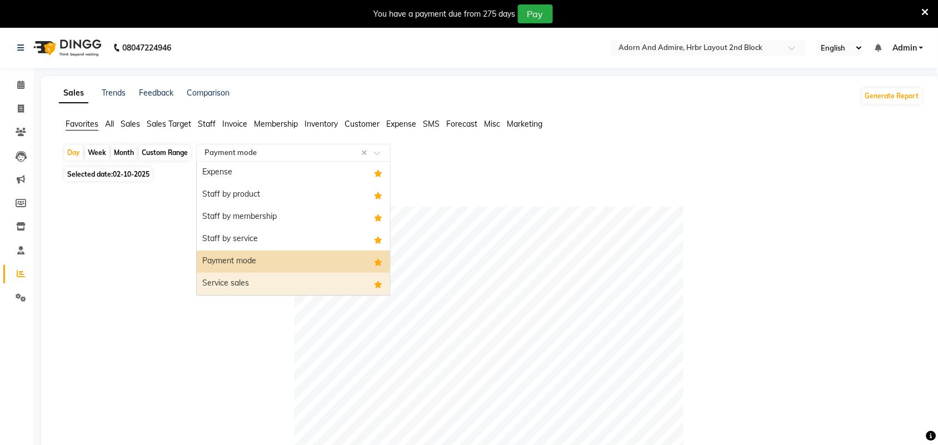
click at [313, 288] on div "Service sales" at bounding box center [293, 284] width 193 height 22
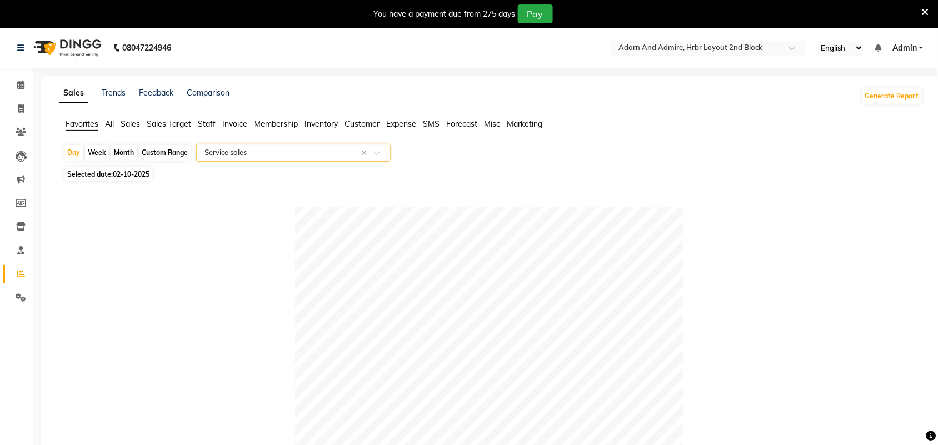
click at [384, 151] on span at bounding box center [381, 156] width 14 height 11
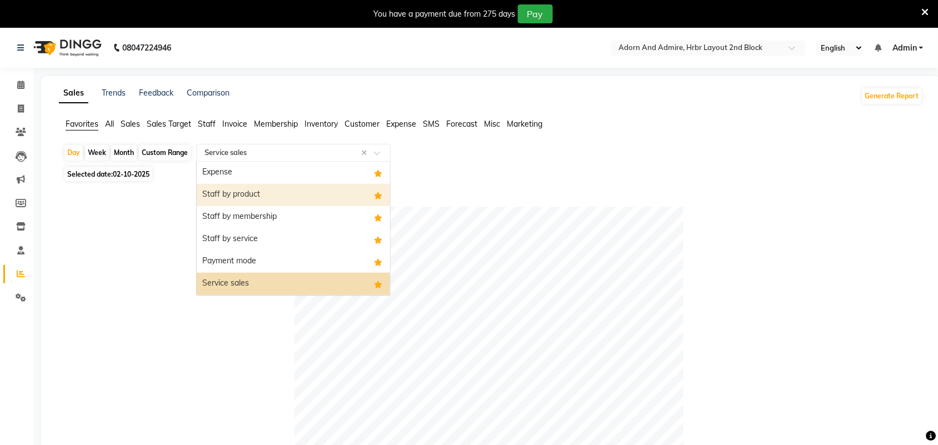
click at [289, 187] on div "Staff by product" at bounding box center [293, 195] width 193 height 22
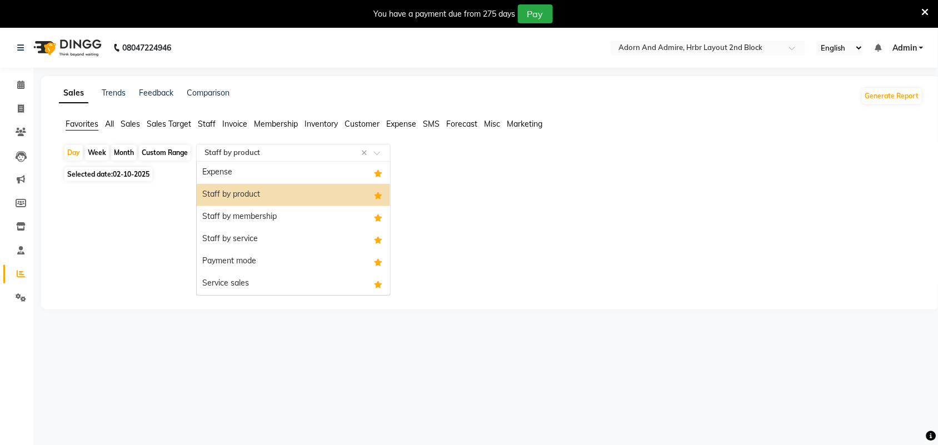
click at [379, 152] on span at bounding box center [381, 156] width 14 height 11
click at [284, 213] on div "Staff by membership" at bounding box center [293, 217] width 193 height 22
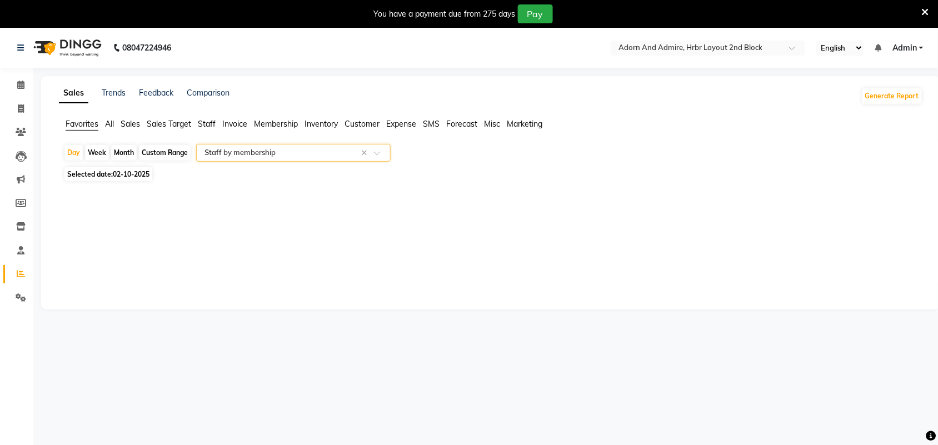
click at [378, 157] on span at bounding box center [381, 156] width 14 height 11
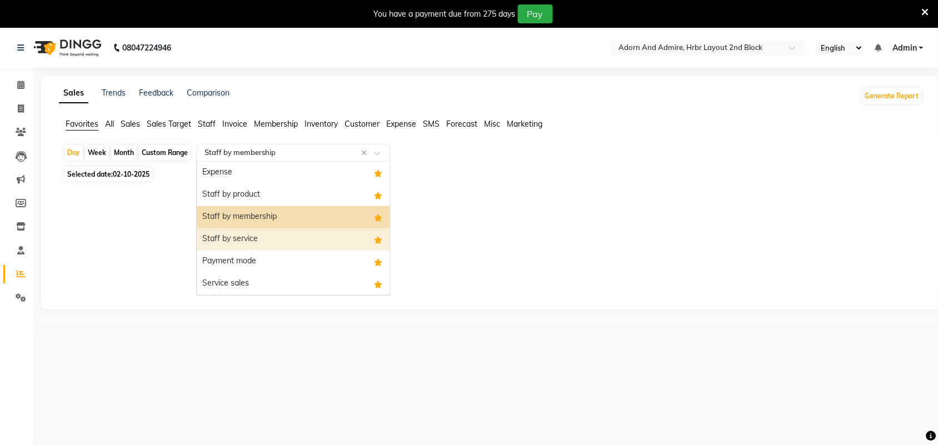
click at [265, 241] on div "Staff by service" at bounding box center [293, 239] width 193 height 22
select select "full_report"
select select "csv"
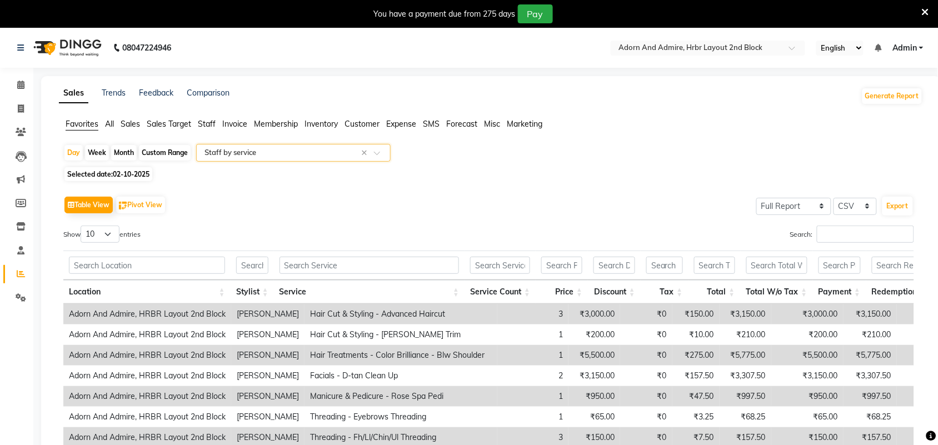
click at [381, 153] on span at bounding box center [381, 156] width 14 height 11
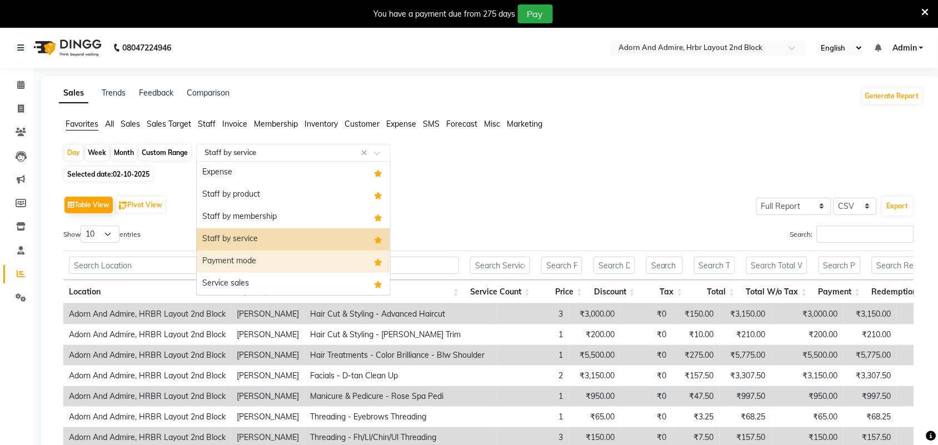
click at [297, 261] on div "Payment mode" at bounding box center [293, 262] width 193 height 22
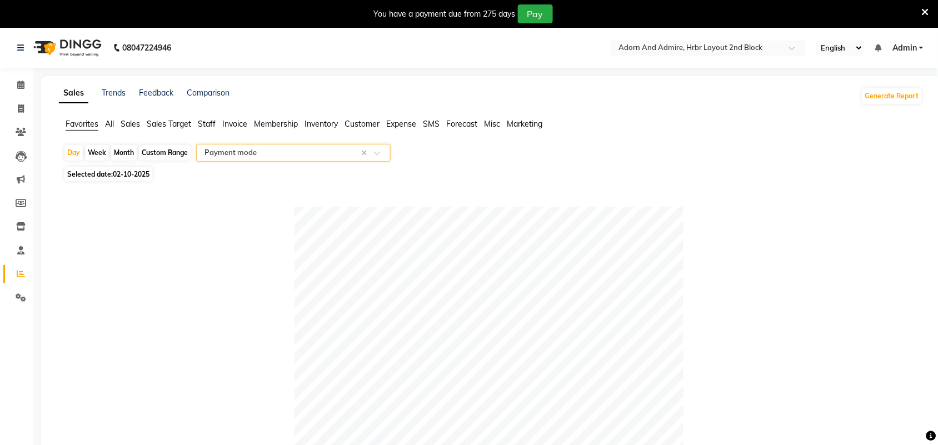
click at [108, 123] on span "All" at bounding box center [109, 124] width 9 height 10
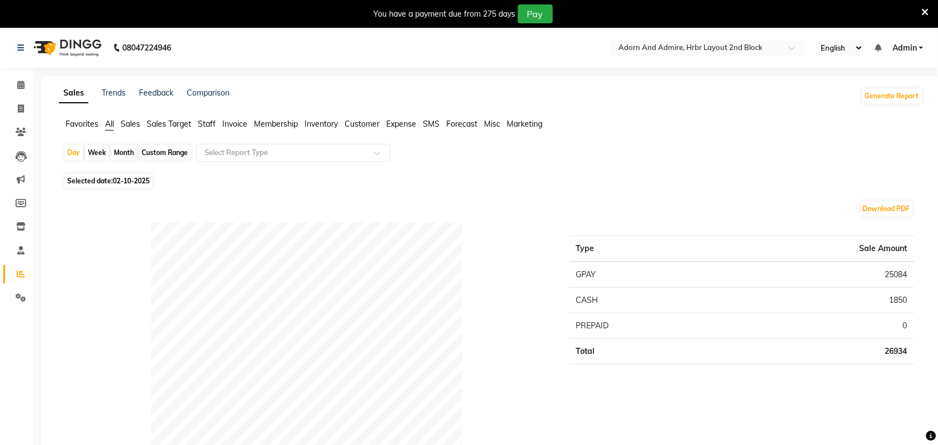
click at [82, 123] on span "Favorites" at bounding box center [82, 124] width 33 height 10
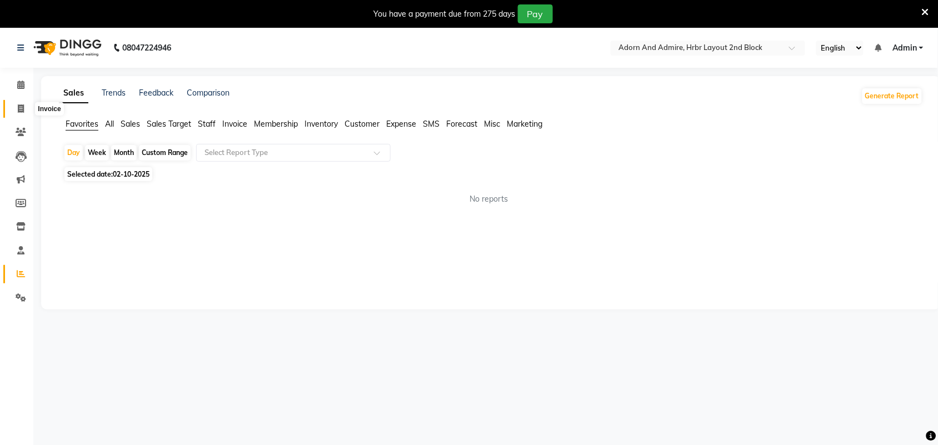
click at [24, 106] on span at bounding box center [20, 109] width 19 height 13
select select "service"
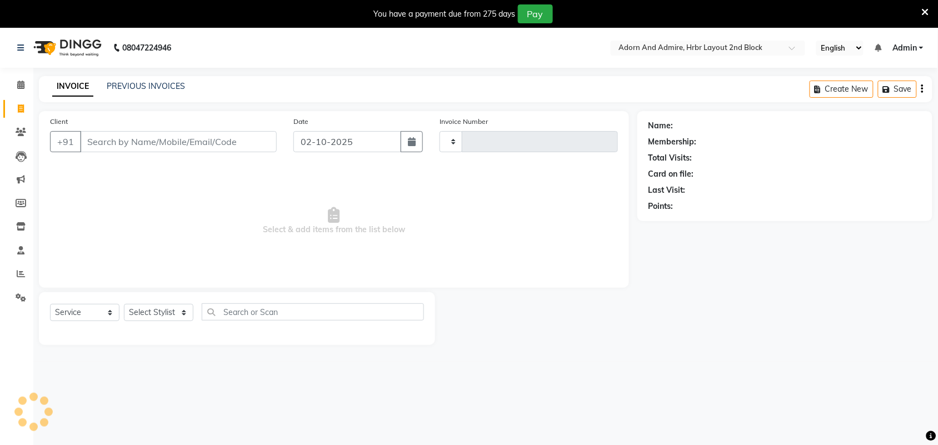
type input "2484"
select select "7203"
click at [25, 131] on icon at bounding box center [21, 132] width 11 height 8
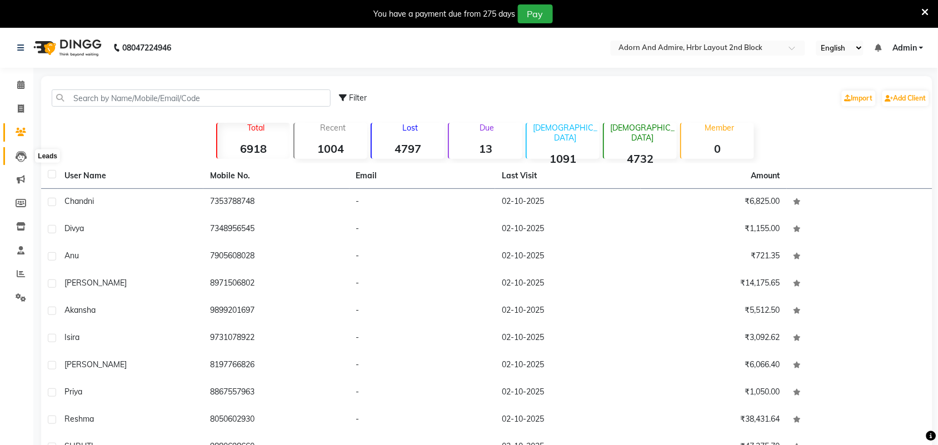
click at [22, 156] on icon at bounding box center [21, 156] width 11 height 11
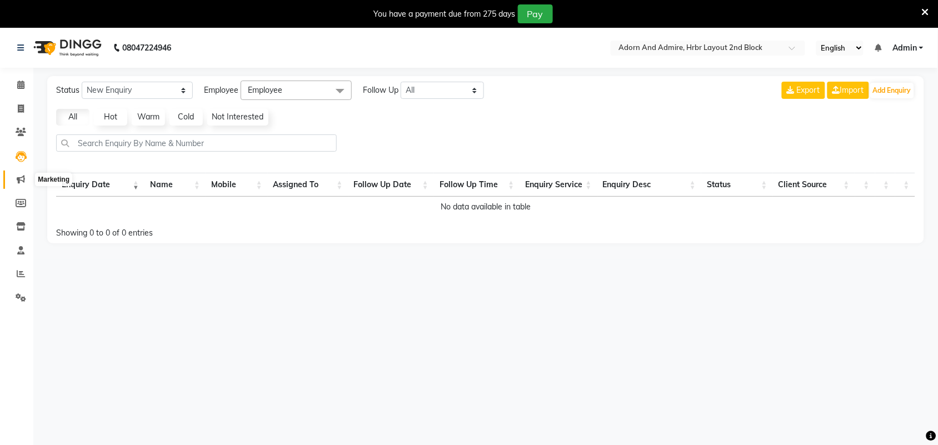
click at [21, 178] on icon at bounding box center [21, 179] width 8 height 8
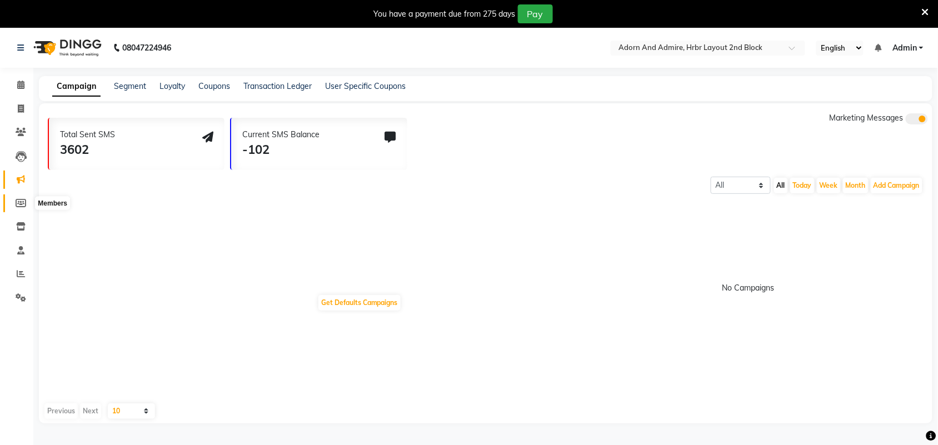
click at [23, 201] on icon at bounding box center [21, 203] width 11 height 8
select select
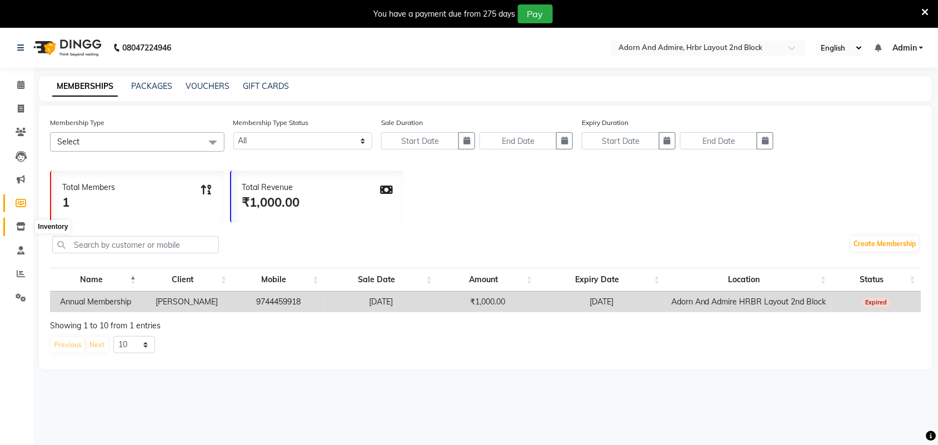
click at [20, 221] on span at bounding box center [20, 227] width 19 height 13
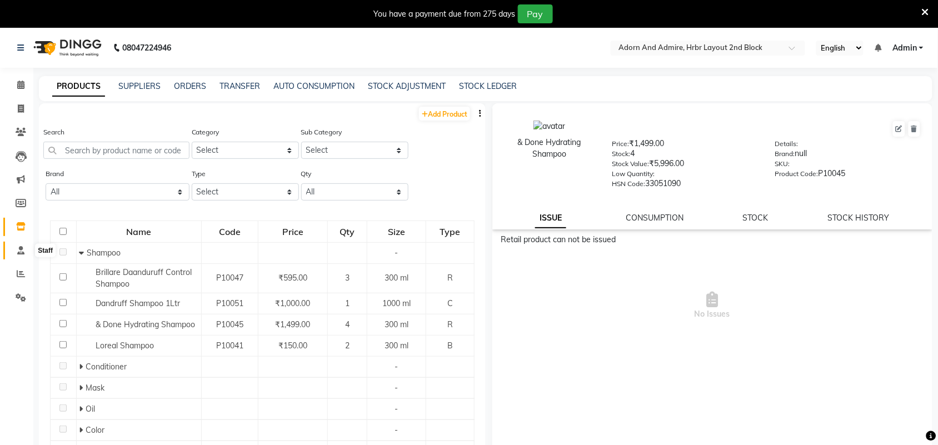
click at [20, 249] on icon at bounding box center [20, 250] width 7 height 8
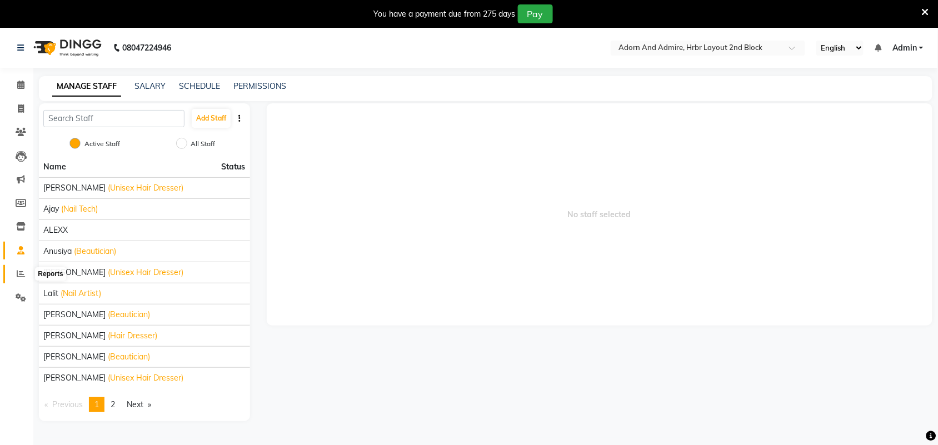
click at [20, 270] on icon at bounding box center [21, 274] width 8 height 8
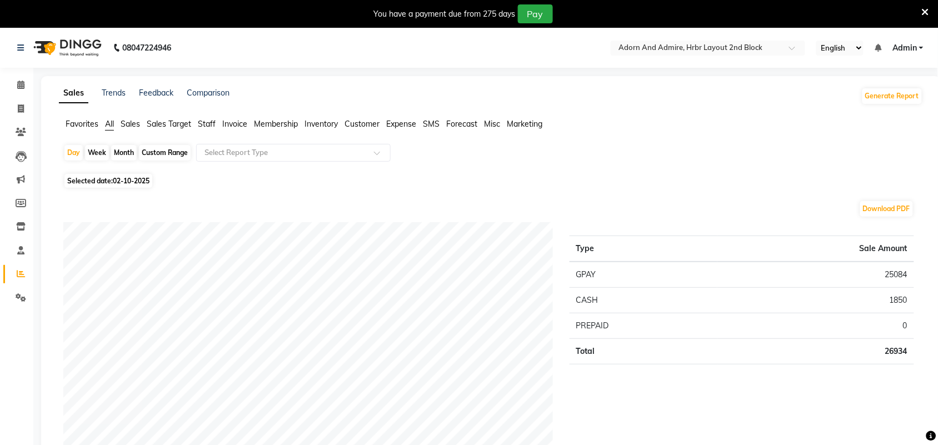
click at [87, 125] on span "Favorites" at bounding box center [82, 124] width 33 height 10
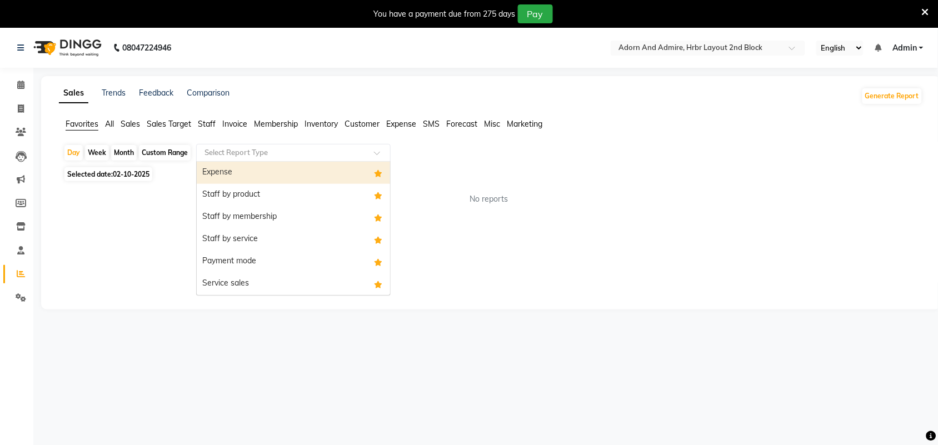
click at [376, 150] on div at bounding box center [293, 152] width 193 height 11
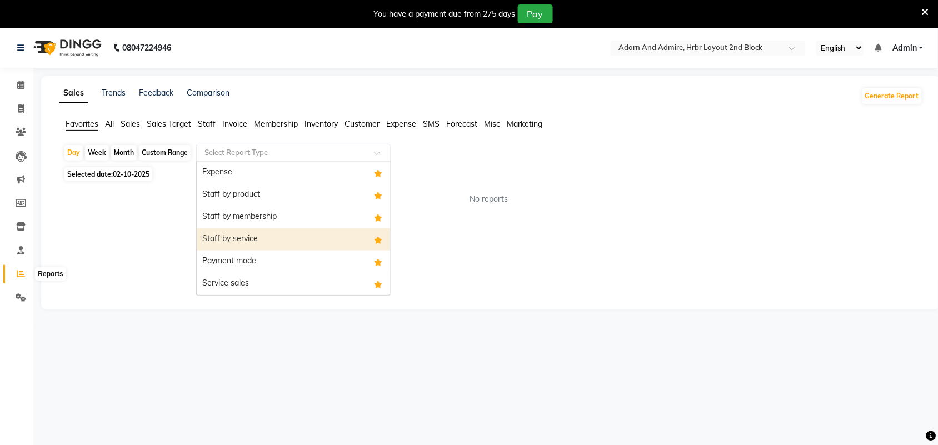
click at [18, 271] on icon at bounding box center [21, 274] width 8 height 8
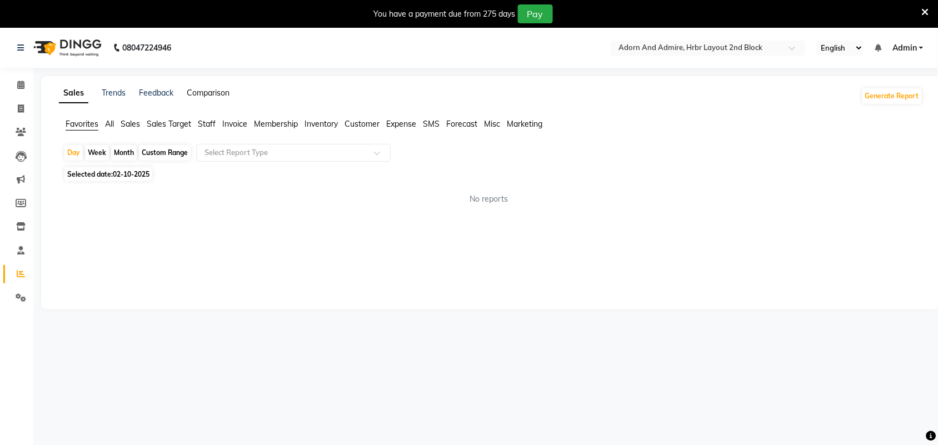
click at [220, 90] on link "Comparison" at bounding box center [208, 93] width 43 height 10
select select "single_date"
select select "single_date_dash"
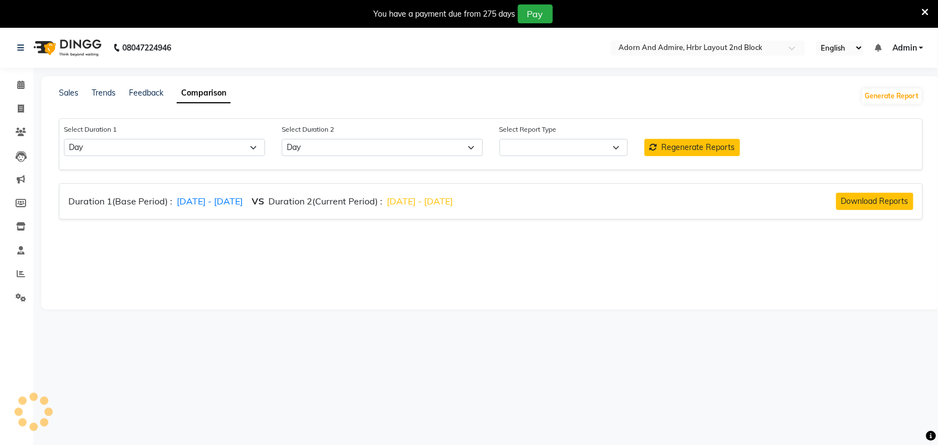
select select "comparison_report"
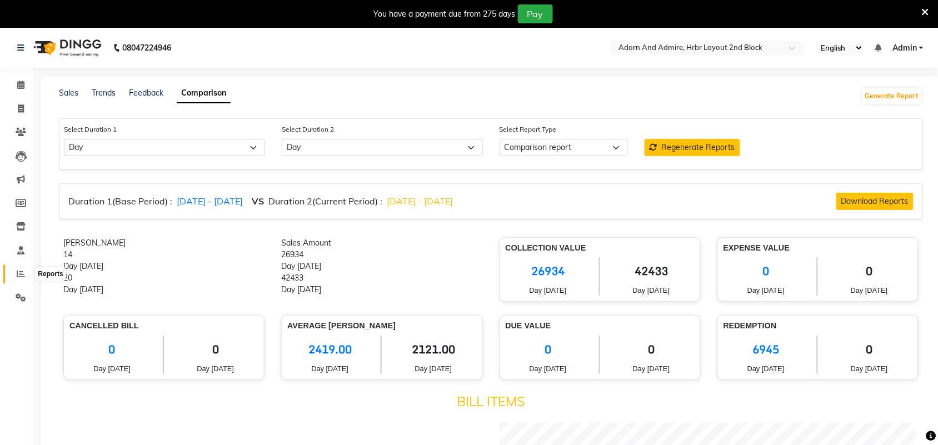
click at [22, 274] on icon at bounding box center [21, 274] width 8 height 8
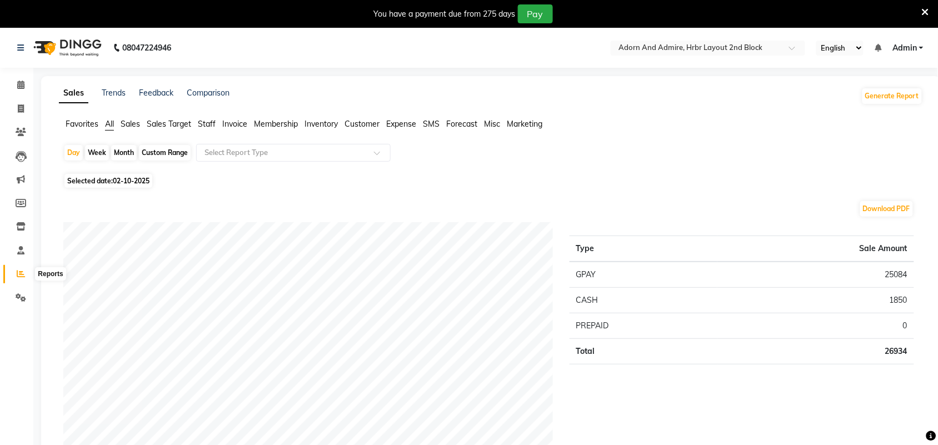
click at [18, 276] on icon at bounding box center [21, 274] width 8 height 8
click at [17, 98] on li "Invoice" at bounding box center [16, 109] width 33 height 24
click at [17, 106] on span at bounding box center [20, 109] width 19 height 13
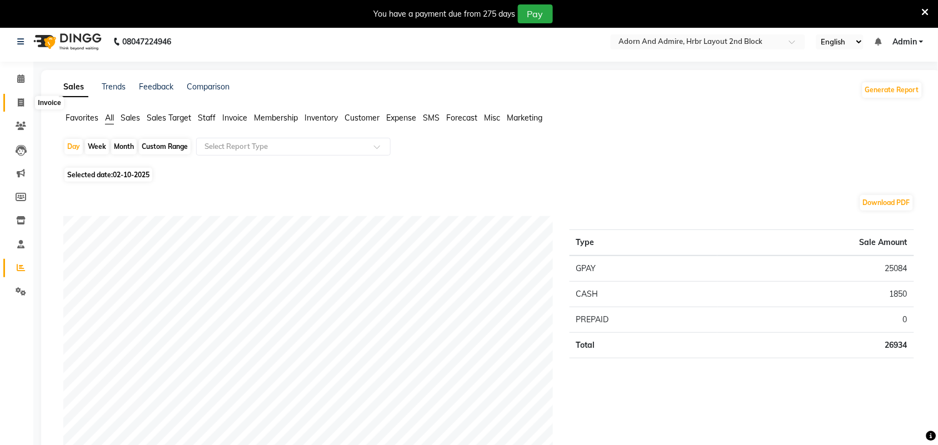
select select "7203"
select select "service"
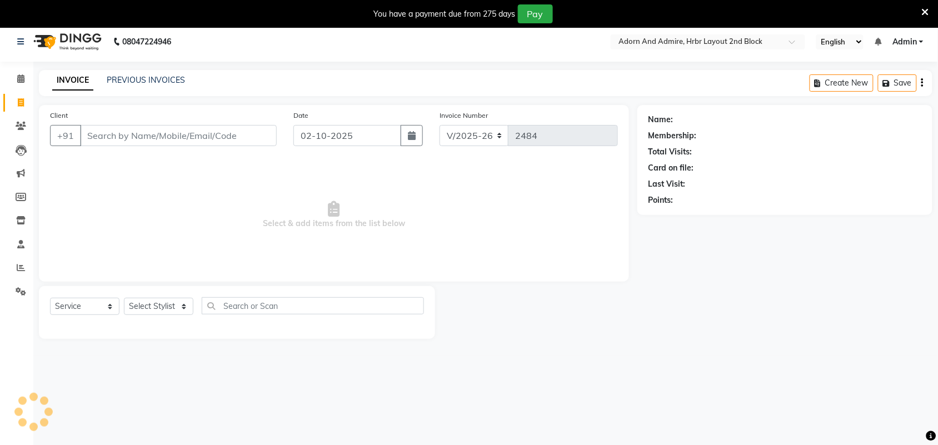
scroll to position [28, 0]
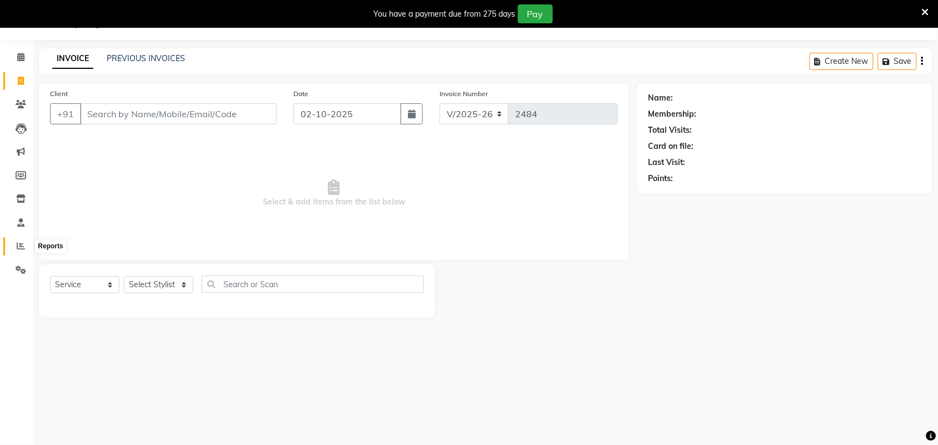
click at [18, 248] on icon at bounding box center [21, 246] width 8 height 8
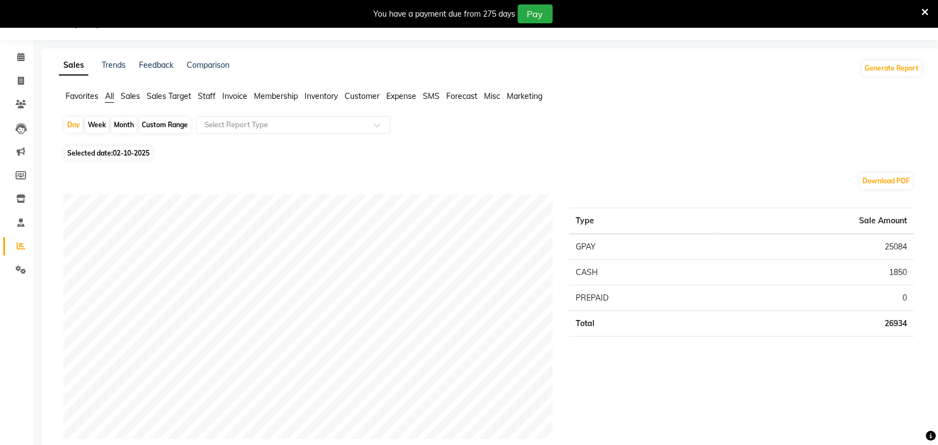
click at [81, 102] on li "Favorites" at bounding box center [82, 97] width 33 height 12
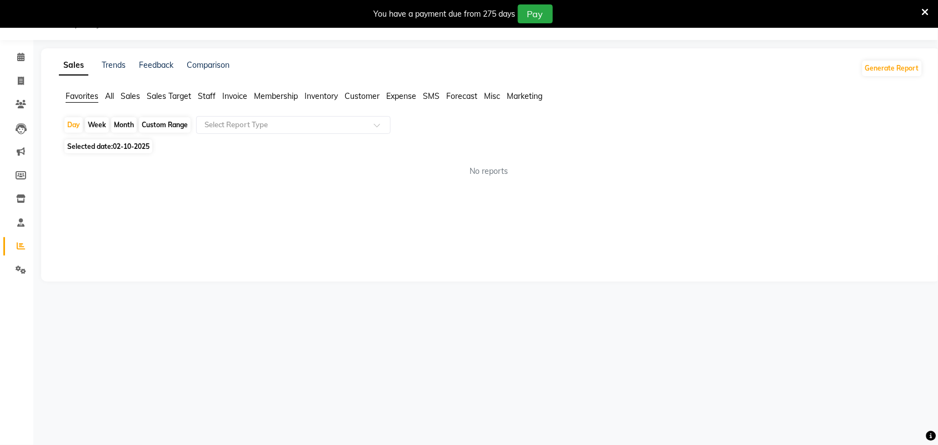
click at [79, 97] on span "Favorites" at bounding box center [82, 96] width 33 height 10
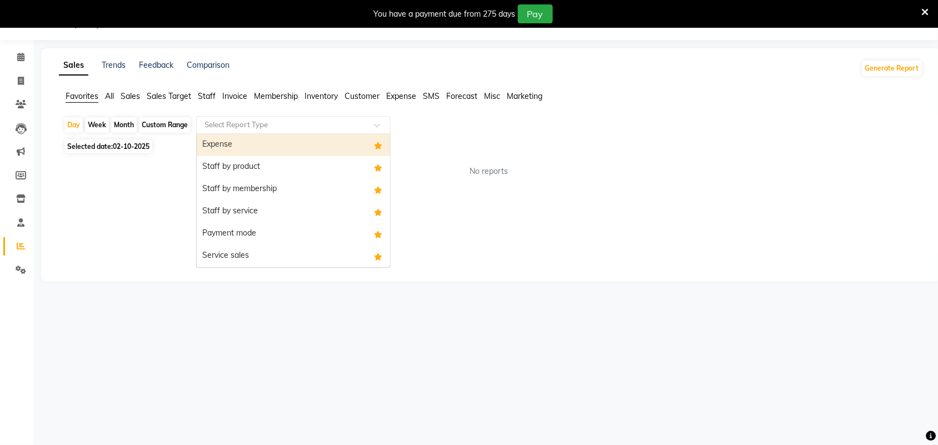
click at [376, 126] on span at bounding box center [381, 128] width 14 height 11
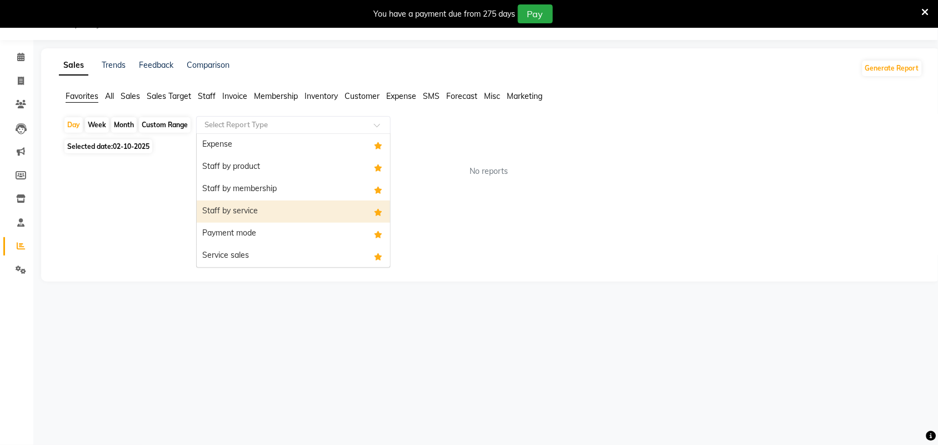
click at [297, 213] on div "Staff by service" at bounding box center [293, 212] width 193 height 22
select select "full_report"
select select "csv"
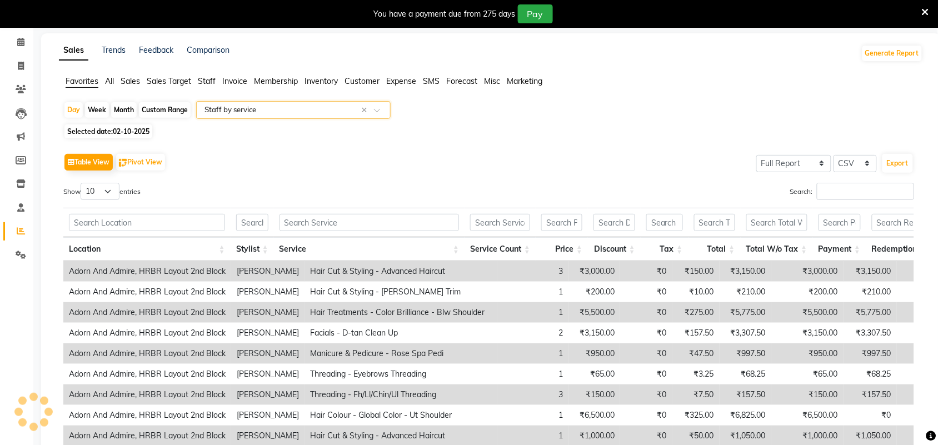
scroll to position [32, 0]
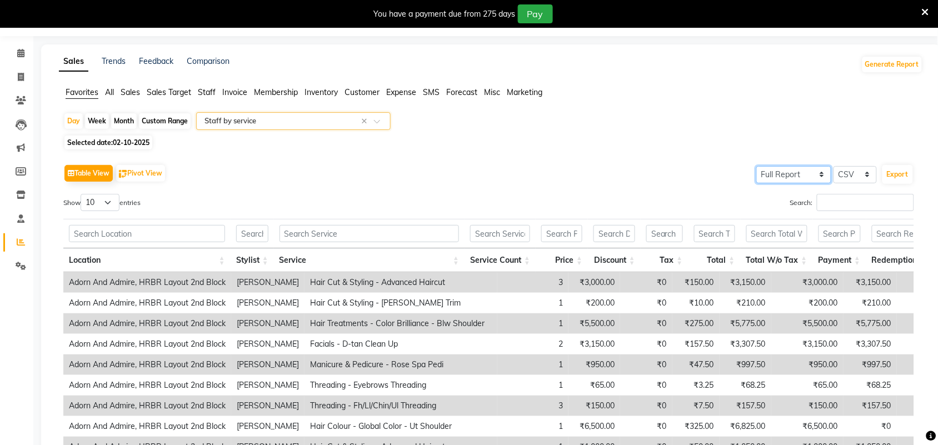
click at [823, 170] on select "Select Full Report Filtered Report" at bounding box center [794, 174] width 75 height 17
click at [813, 131] on div "Day Week Month Custom Range Select Report Type × Staff by service ×" at bounding box center [491, 122] width 856 height 20
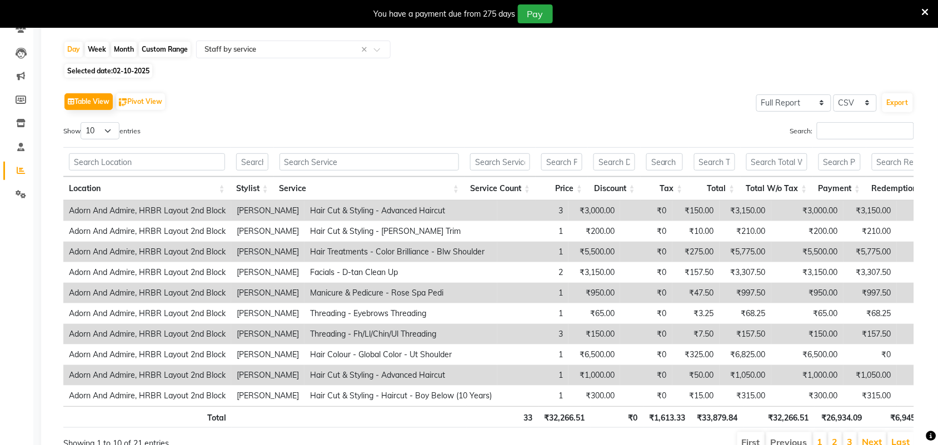
scroll to position [171, 0]
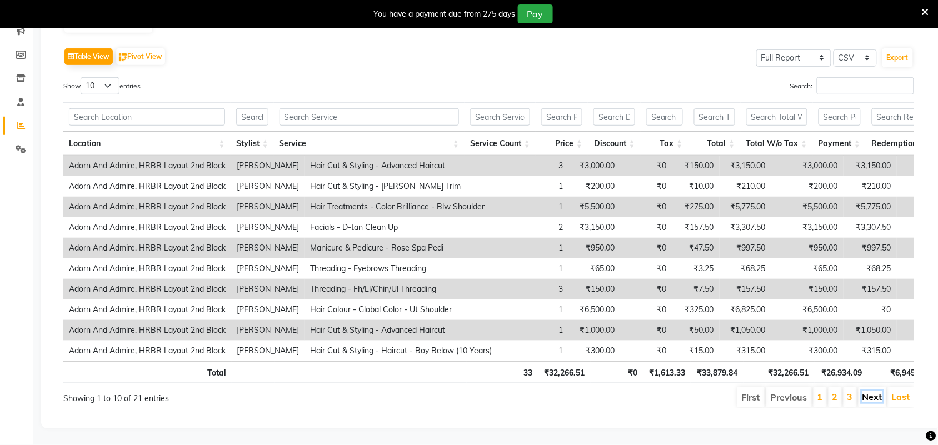
click at [876, 391] on link "Next" at bounding box center [873, 396] width 20 height 11
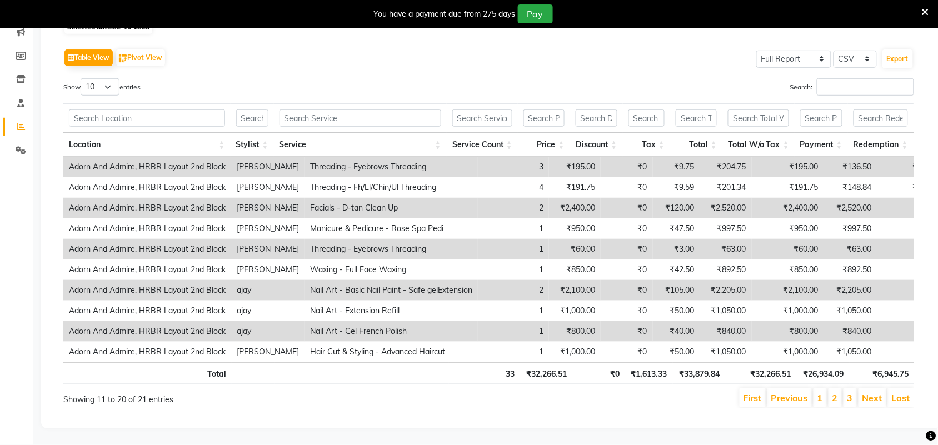
click at [817, 390] on li "1" at bounding box center [820, 398] width 13 height 19
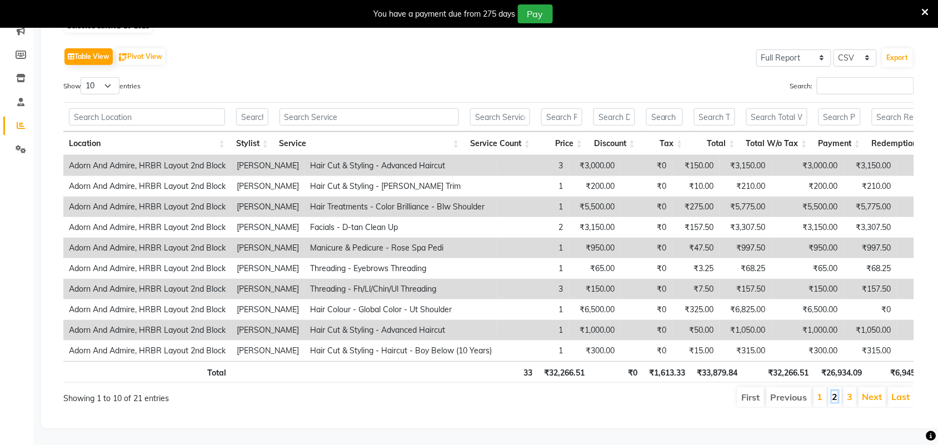
click at [833, 391] on link "2" at bounding box center [836, 396] width 6 height 11
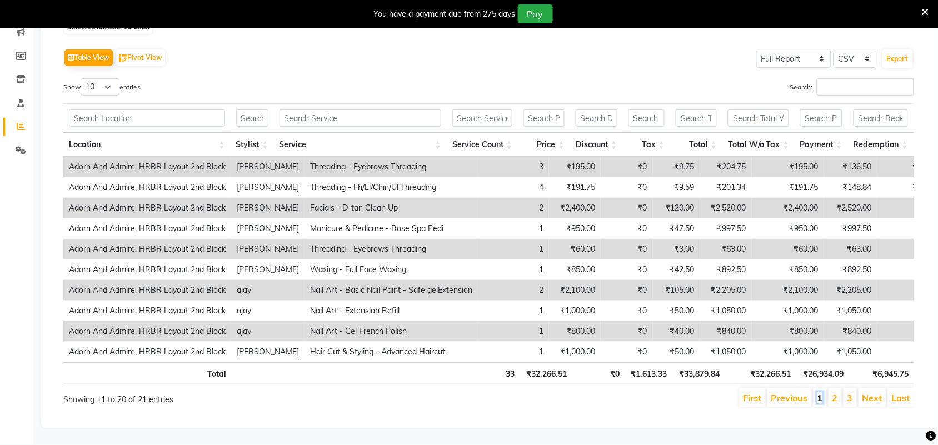
click at [821, 392] on link "1" at bounding box center [821, 397] width 6 height 11
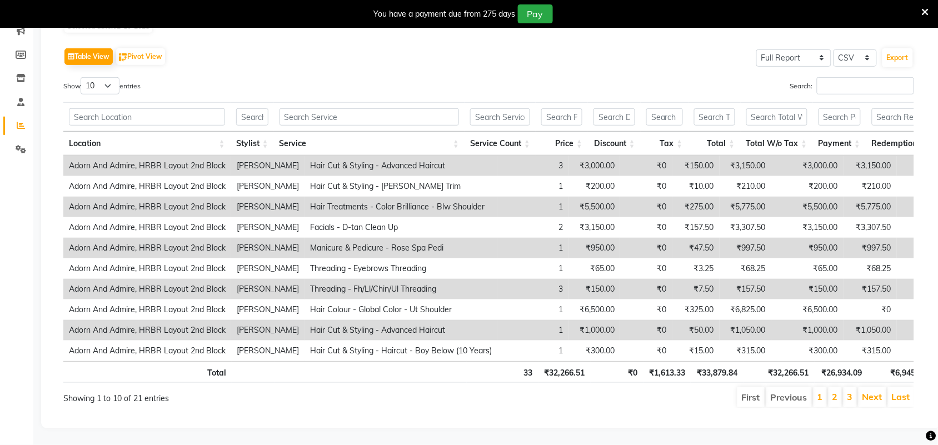
scroll to position [171, 0]
click at [836, 391] on link "2" at bounding box center [836, 396] width 6 height 11
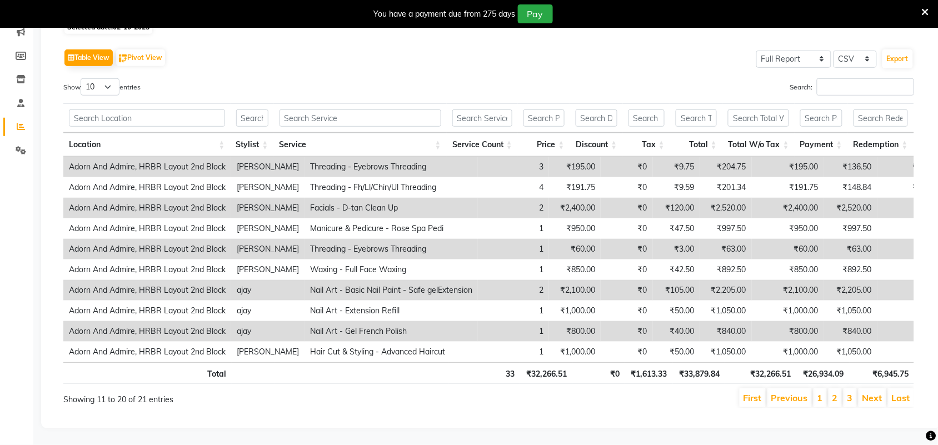
click at [263, 133] on th "Stylist" at bounding box center [252, 145] width 43 height 24
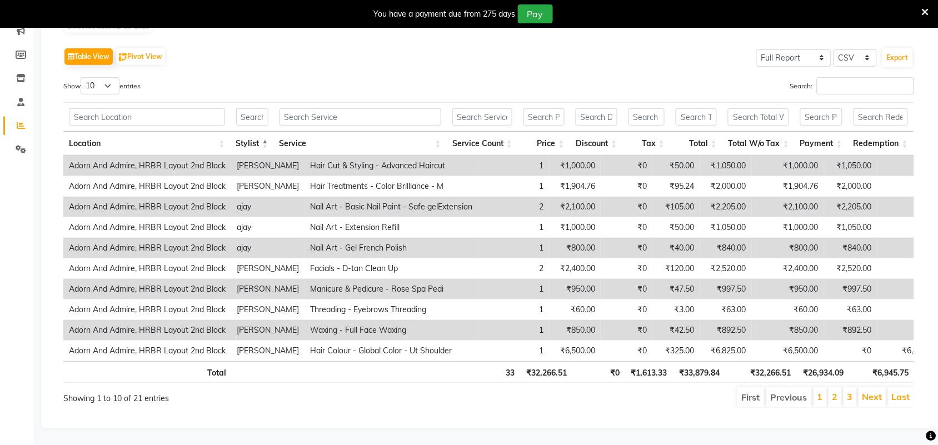
click at [263, 132] on th "Stylist" at bounding box center [252, 144] width 43 height 24
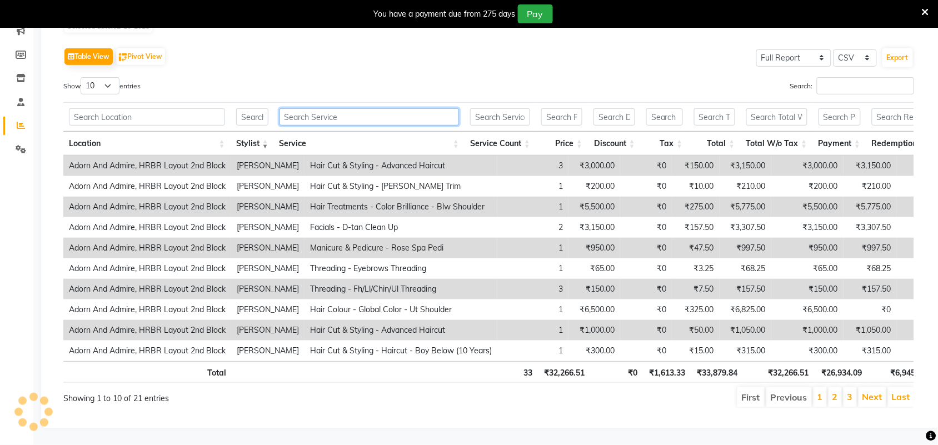
click at [321, 108] on input "text" at bounding box center [370, 116] width 180 height 17
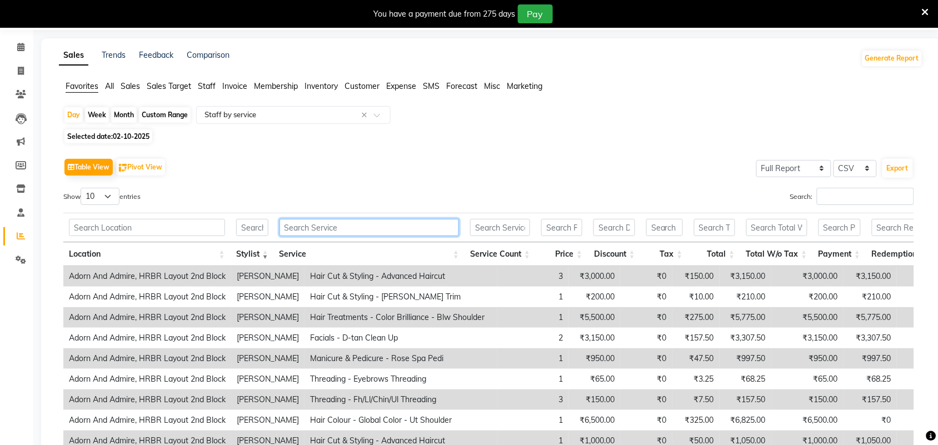
scroll to position [69, 0]
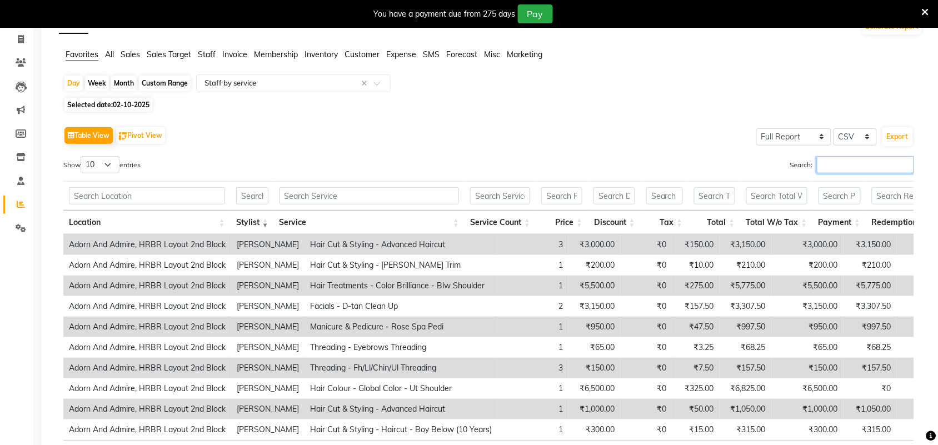
click at [864, 165] on input "Search:" at bounding box center [865, 164] width 97 height 17
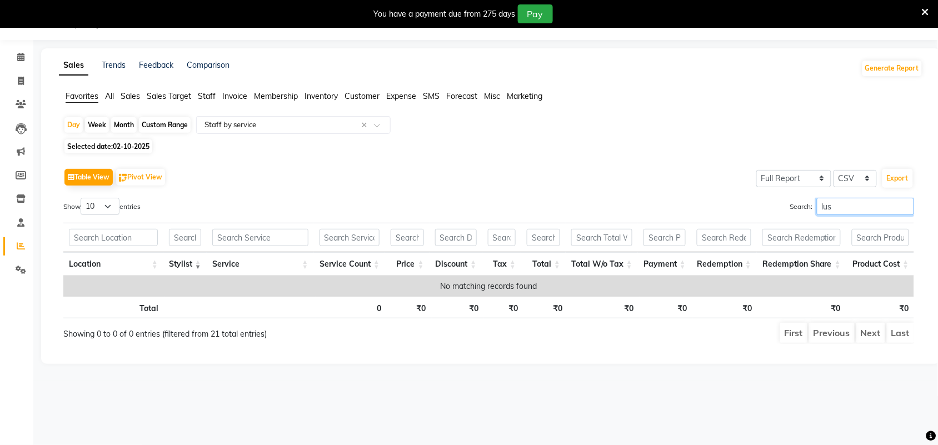
scroll to position [28, 0]
type input "lusy"
click at [898, 205] on input "lusy" at bounding box center [865, 206] width 97 height 17
click at [907, 208] on input "lusy" at bounding box center [865, 206] width 97 height 17
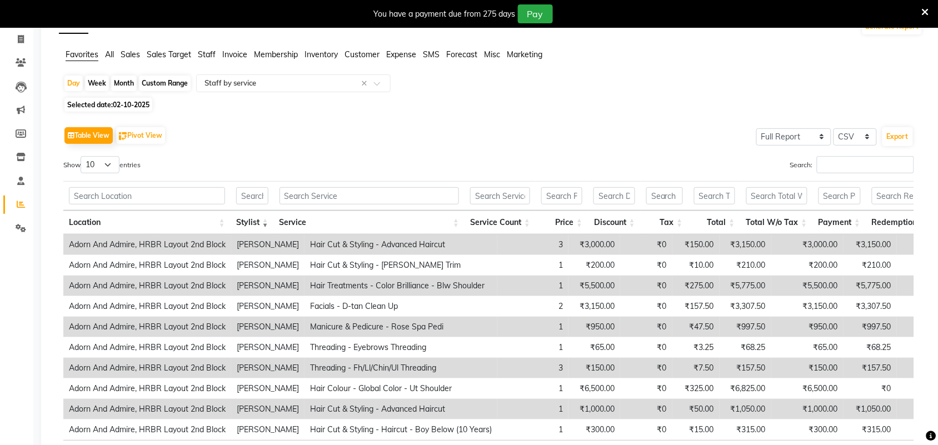
click at [213, 51] on span "Staff" at bounding box center [207, 54] width 18 height 10
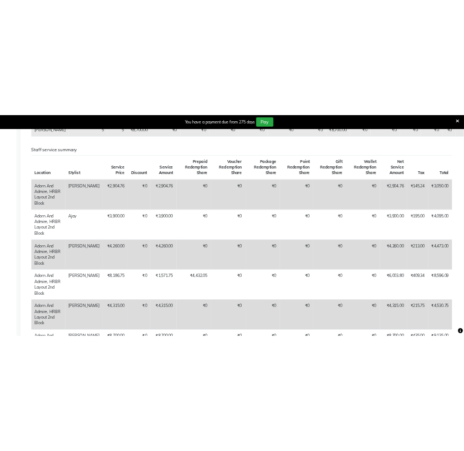
scroll to position [417, 0]
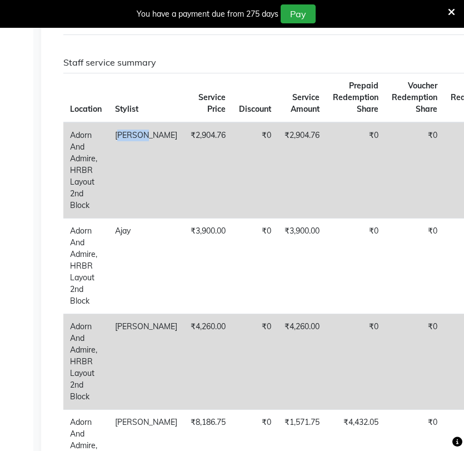
drag, startPoint x: 117, startPoint y: 135, endPoint x: 148, endPoint y: 139, distance: 31.9
click at [148, 139] on td "[PERSON_NAME]" at bounding box center [146, 170] width 76 height 96
copy td "[PERSON_NAME]"
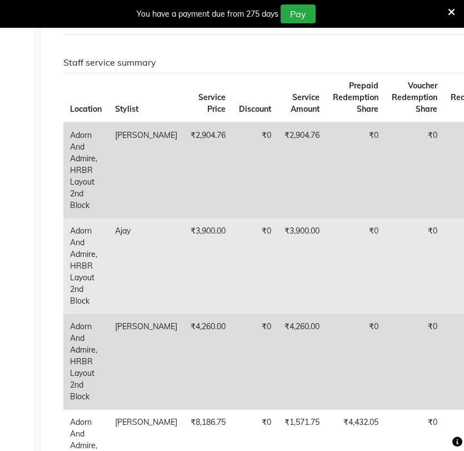
click at [117, 231] on td "Ajay" at bounding box center [146, 266] width 76 height 96
drag, startPoint x: 117, startPoint y: 231, endPoint x: 135, endPoint y: 234, distance: 18.0
click at [135, 234] on td "Ajay" at bounding box center [146, 266] width 76 height 96
copy td "Ajay"
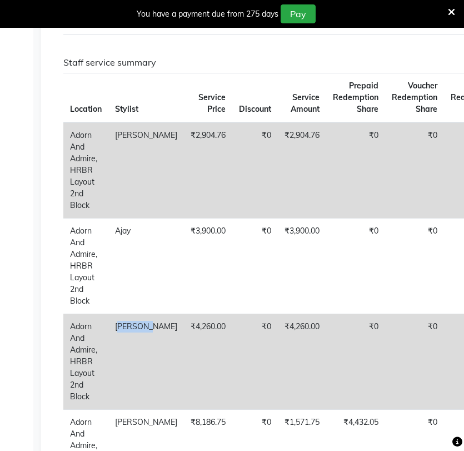
drag, startPoint x: 115, startPoint y: 326, endPoint x: 147, endPoint y: 327, distance: 32.8
click at [147, 327] on td "[PERSON_NAME]" at bounding box center [146, 362] width 76 height 96
copy td "[PERSON_NAME]"
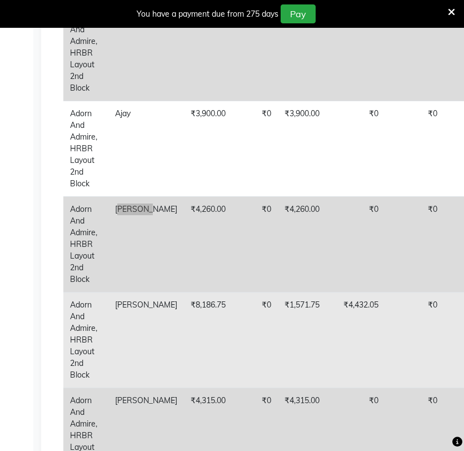
scroll to position [556, 0]
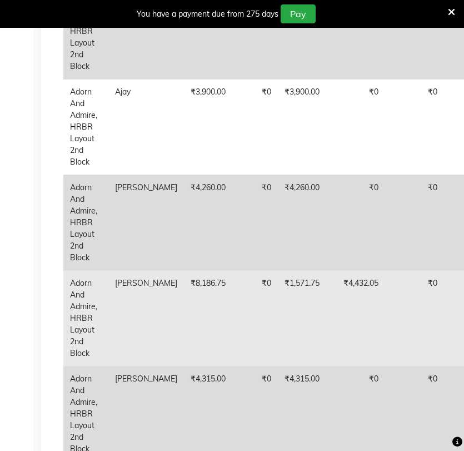
click at [117, 284] on td "[PERSON_NAME]" at bounding box center [146, 318] width 76 height 96
drag, startPoint x: 116, startPoint y: 284, endPoint x: 135, endPoint y: 285, distance: 19.5
click at [135, 285] on td "[PERSON_NAME]" at bounding box center [146, 318] width 76 height 96
copy td "[PERSON_NAME]"
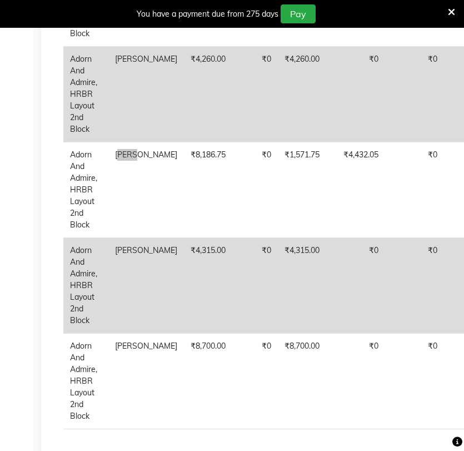
scroll to position [695, 0]
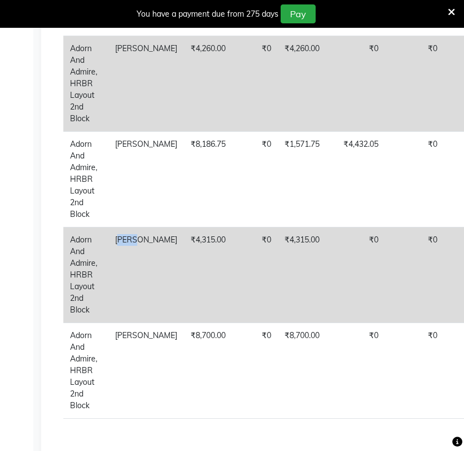
drag, startPoint x: 115, startPoint y: 241, endPoint x: 131, endPoint y: 242, distance: 15.6
click at [131, 242] on td "[PERSON_NAME]" at bounding box center [146, 275] width 76 height 96
copy td "[PERSON_NAME]"
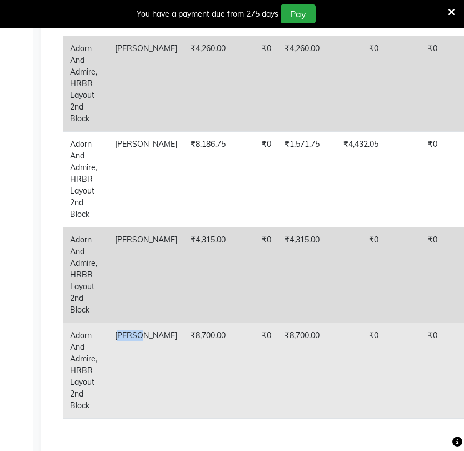
drag, startPoint x: 115, startPoint y: 336, endPoint x: 142, endPoint y: 337, distance: 27.2
click at [142, 337] on td "[PERSON_NAME]" at bounding box center [146, 370] width 76 height 96
copy td "[PERSON_NAME]"
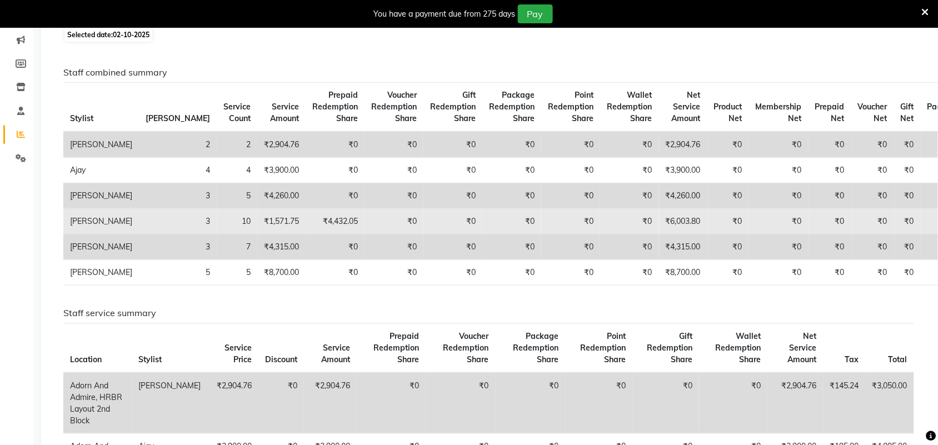
scroll to position [140, 0]
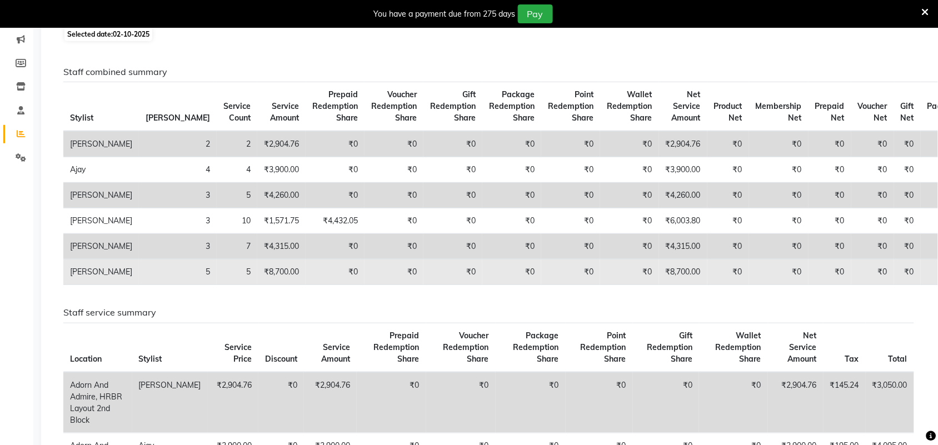
drag, startPoint x: 135, startPoint y: 274, endPoint x: 146, endPoint y: 274, distance: 11.7
click at [146, 274] on tr "Saroj 5 5 ₹8,700.00 ₹0 ₹0 ₹0 ₹0 ₹0 ₹0 ₹8,700.00 ₹0 ₹0 ₹0 ₹0 ₹0 ₹0" at bounding box center [515, 273] width 904 height 26
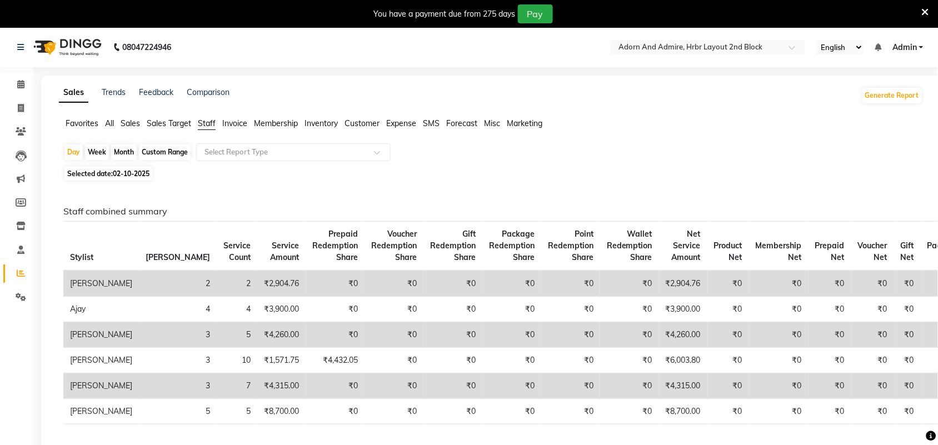
scroll to position [0, 0]
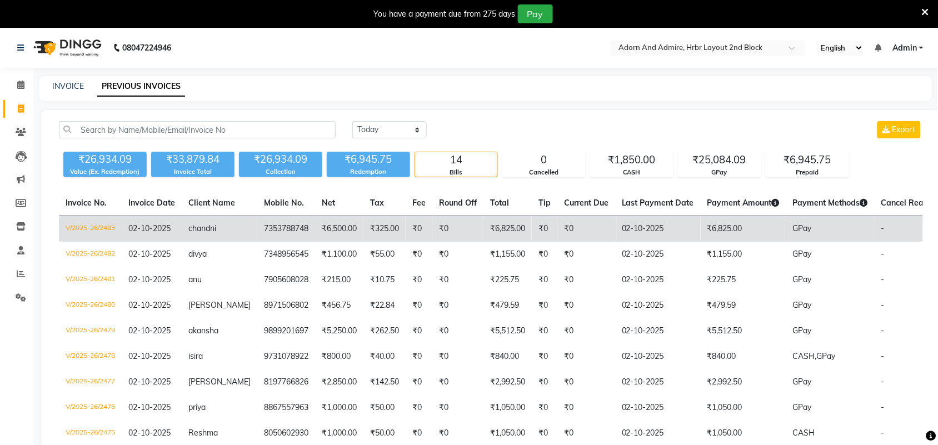
click at [315, 232] on td "₹6,500.00" at bounding box center [339, 229] width 48 height 26
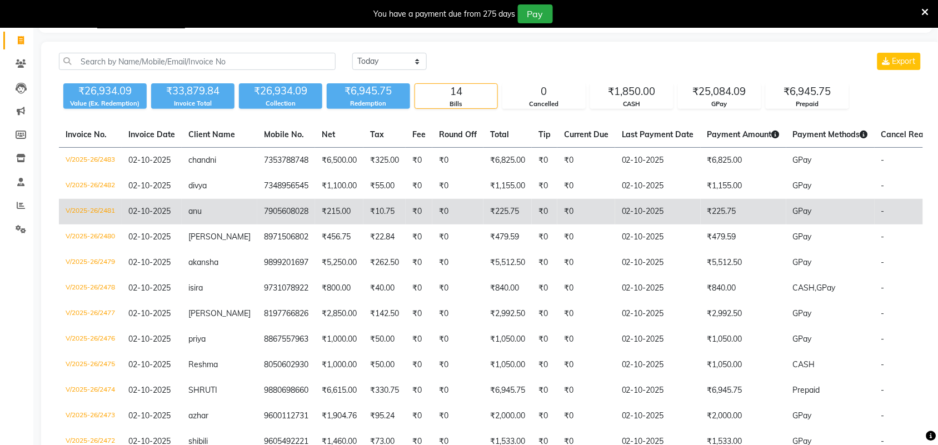
scroll to position [69, 0]
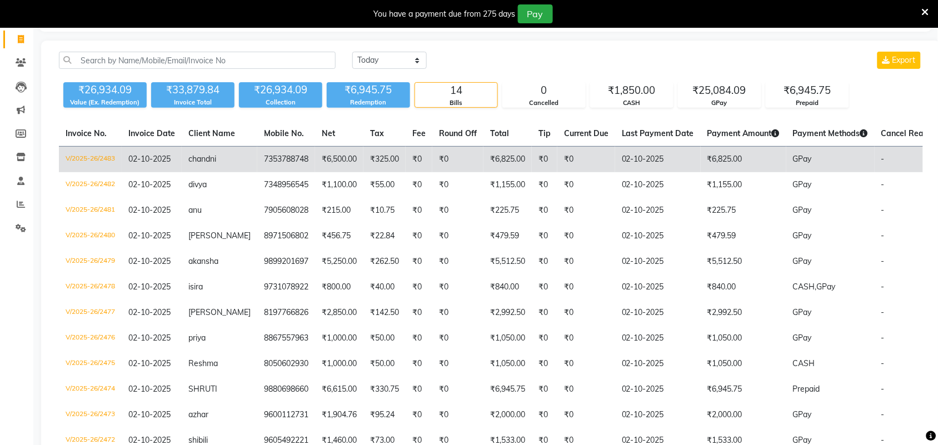
click at [151, 160] on span "02-10-2025" at bounding box center [149, 159] width 42 height 10
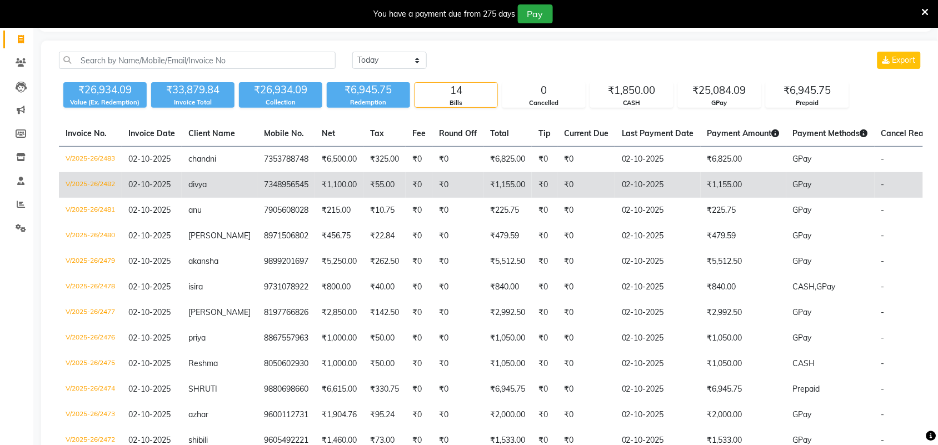
click at [148, 185] on span "02-10-2025" at bounding box center [149, 185] width 42 height 10
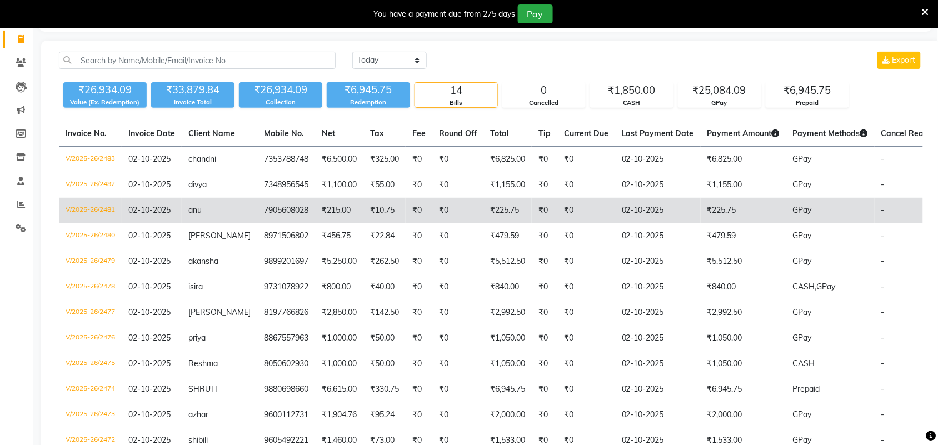
click at [160, 213] on span "02-10-2025" at bounding box center [149, 210] width 42 height 10
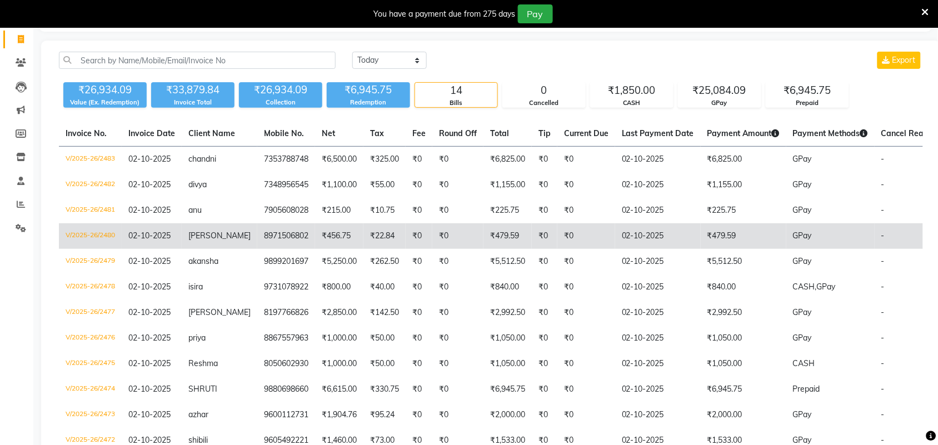
click at [157, 235] on span "02-10-2025" at bounding box center [149, 236] width 42 height 10
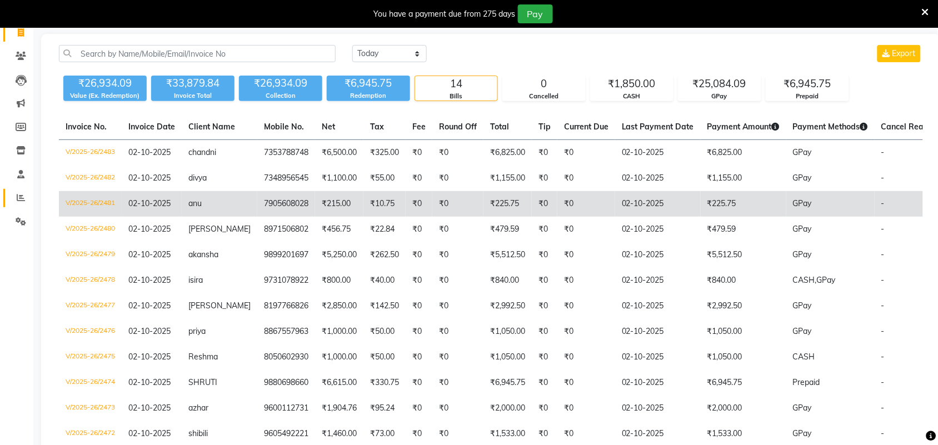
scroll to position [0, 0]
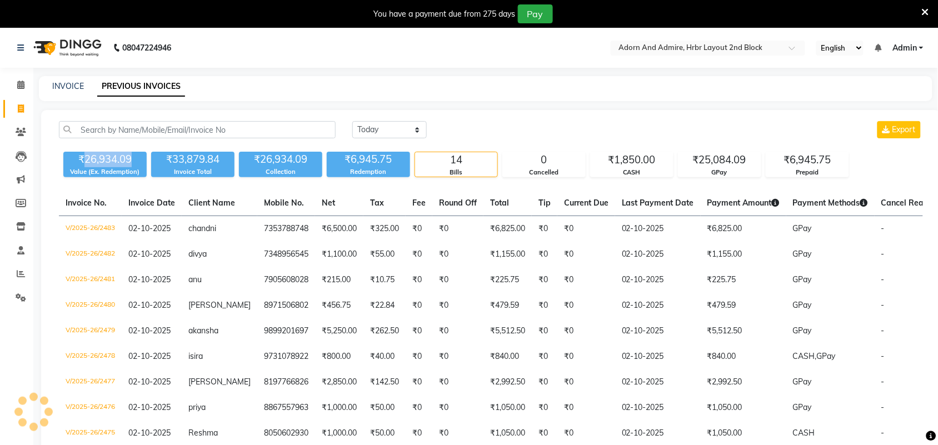
drag, startPoint x: 85, startPoint y: 159, endPoint x: 139, endPoint y: 159, distance: 53.9
click at [139, 159] on div "₹26,934.09" at bounding box center [104, 160] width 83 height 16
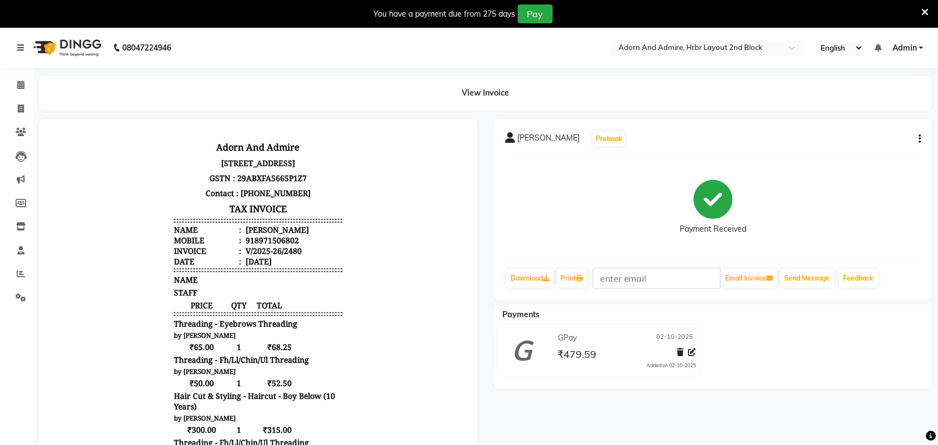
scroll to position [9, 0]
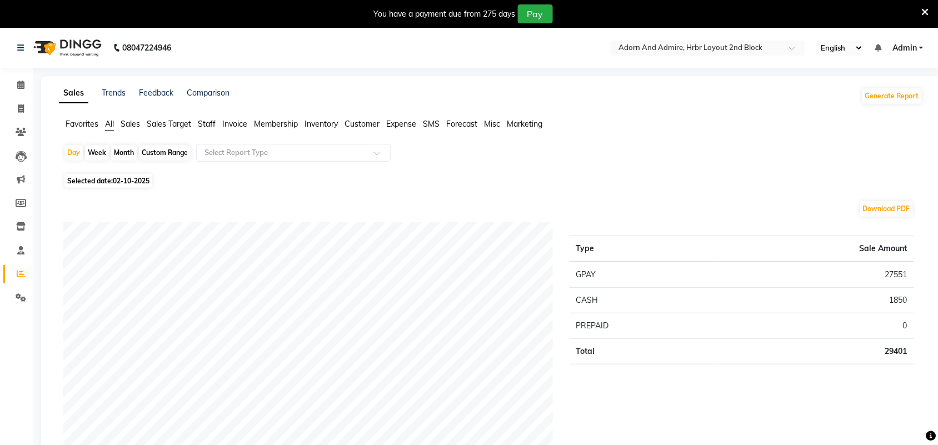
click at [206, 126] on span "Staff" at bounding box center [207, 124] width 18 height 10
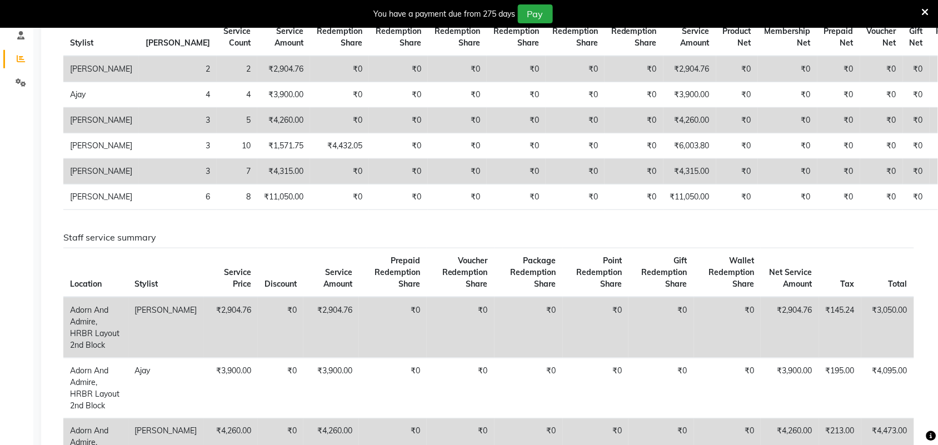
scroll to position [208, 0]
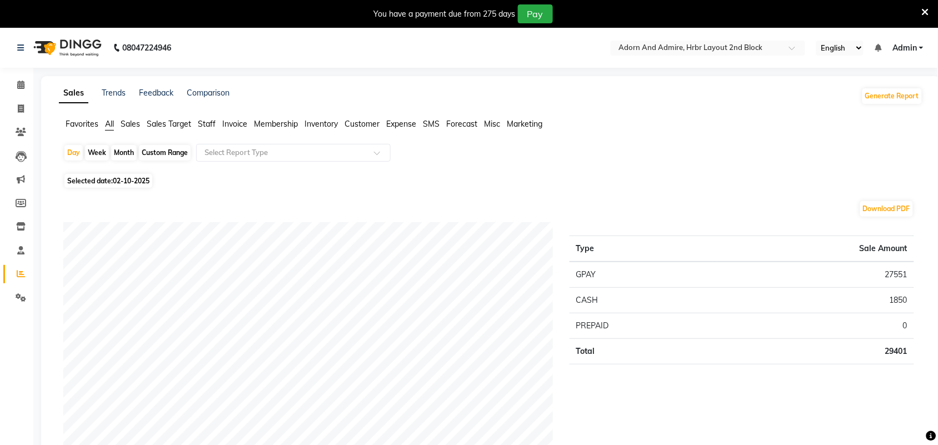
click at [90, 124] on span "Favorites" at bounding box center [82, 124] width 33 height 10
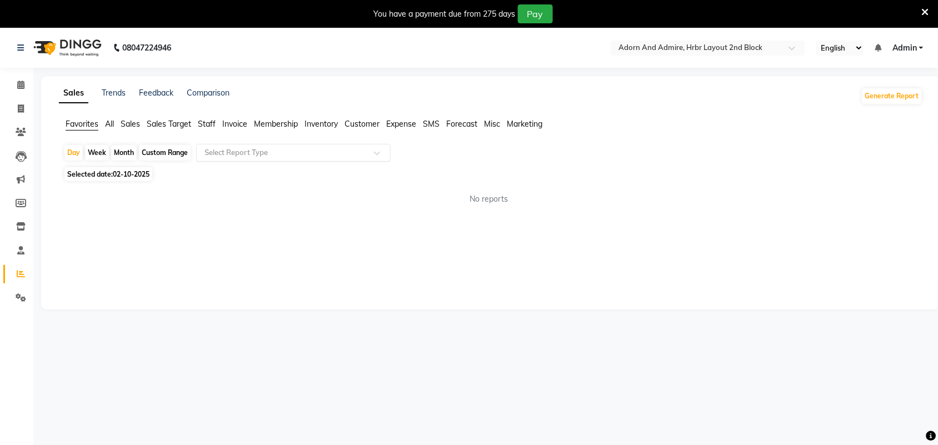
click at [381, 154] on span at bounding box center [381, 156] width 14 height 11
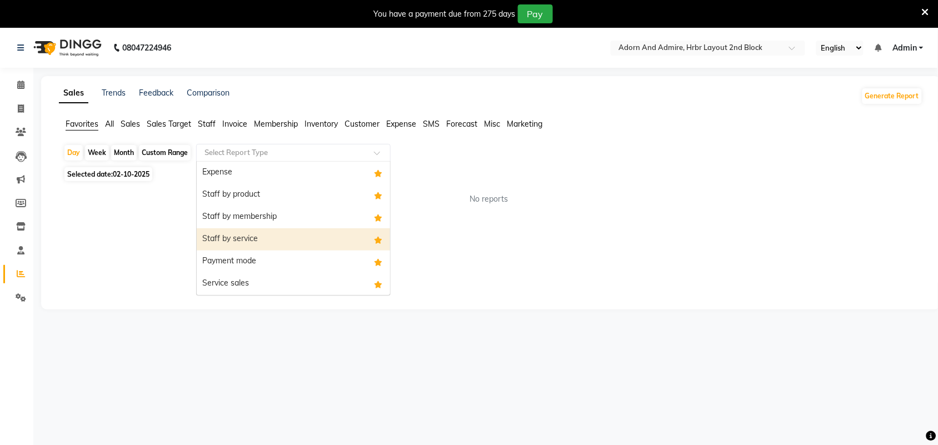
click at [291, 241] on div "Staff by service" at bounding box center [293, 239] width 193 height 22
select select "full_report"
select select "csv"
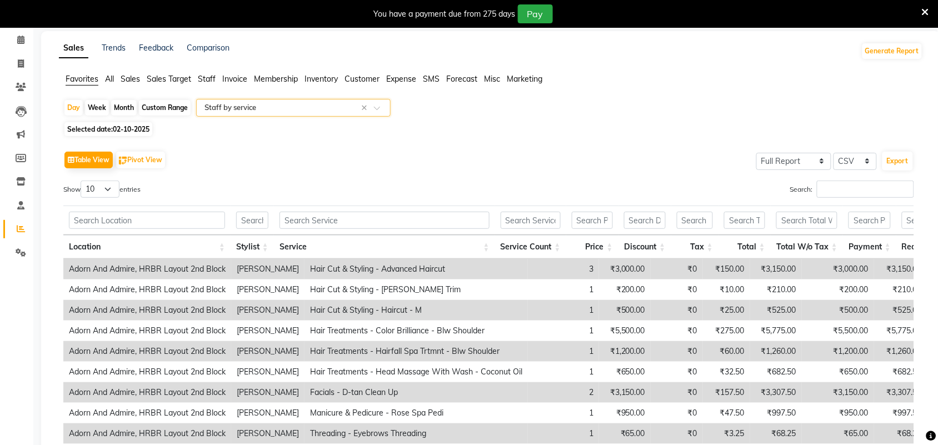
scroll to position [69, 0]
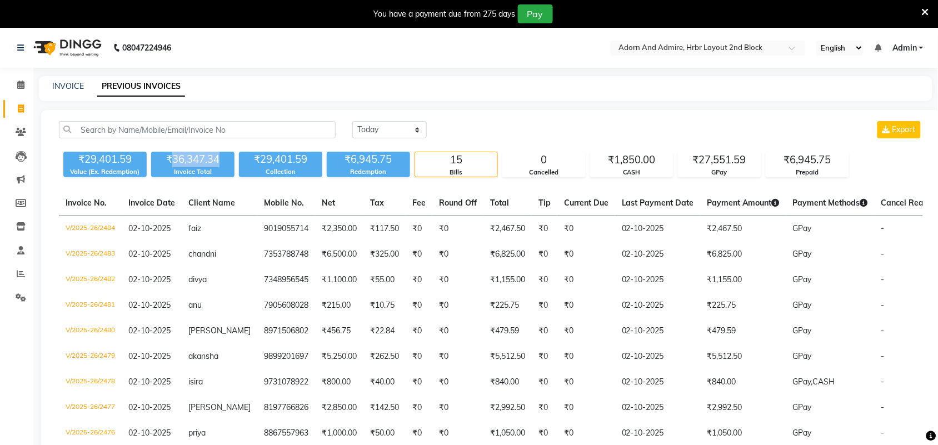
drag, startPoint x: 176, startPoint y: 156, endPoint x: 220, endPoint y: 156, distance: 44.5
click at [220, 156] on div "₹36,347.34" at bounding box center [192, 160] width 83 height 16
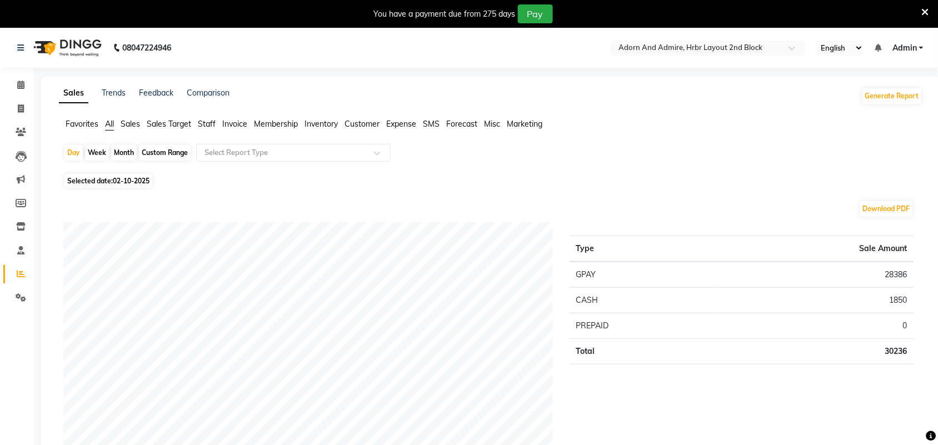
drag, startPoint x: 203, startPoint y: 124, endPoint x: 271, endPoint y: 135, distance: 68.2
click at [204, 123] on span "Staff" at bounding box center [207, 124] width 18 height 10
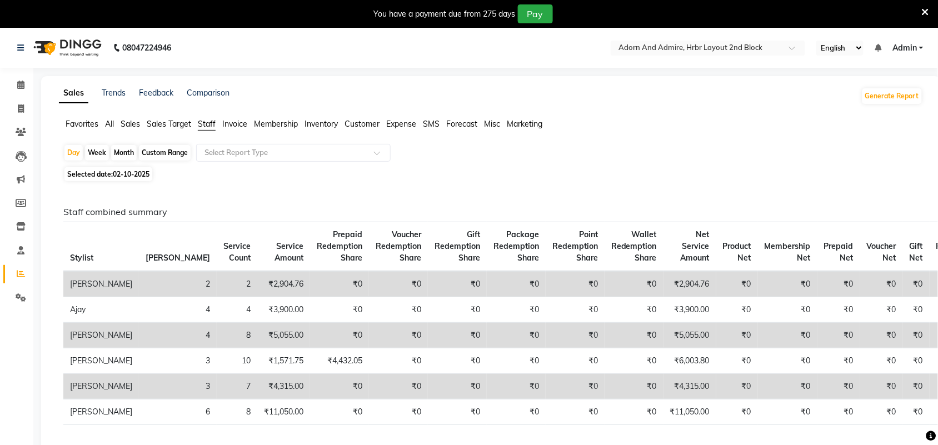
click at [83, 123] on span "Favorites" at bounding box center [82, 124] width 33 height 10
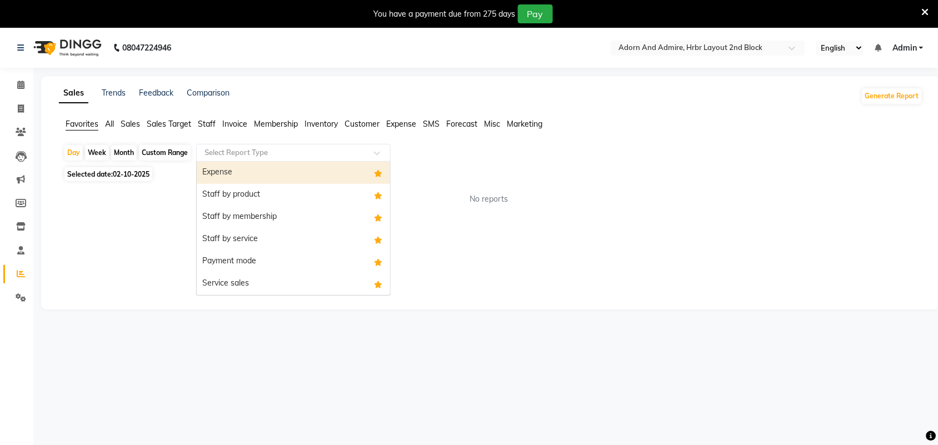
click at [381, 156] on span at bounding box center [381, 156] width 14 height 11
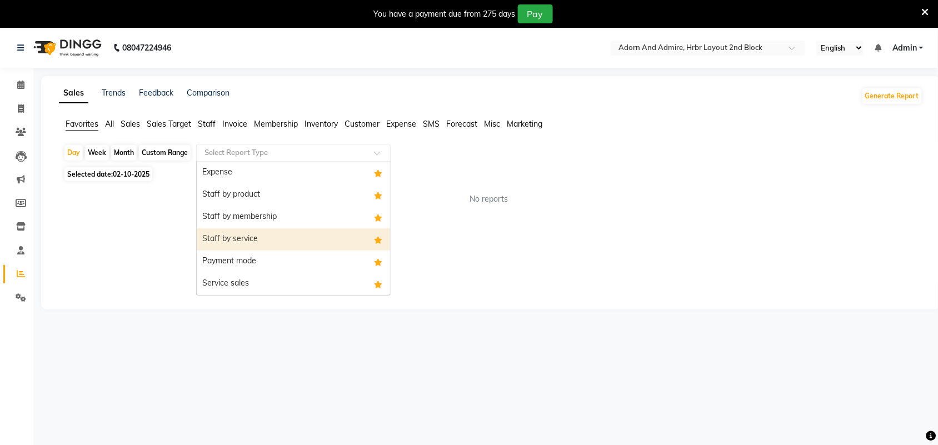
click at [280, 234] on div "Staff by service" at bounding box center [293, 239] width 193 height 22
select select "full_report"
select select "csv"
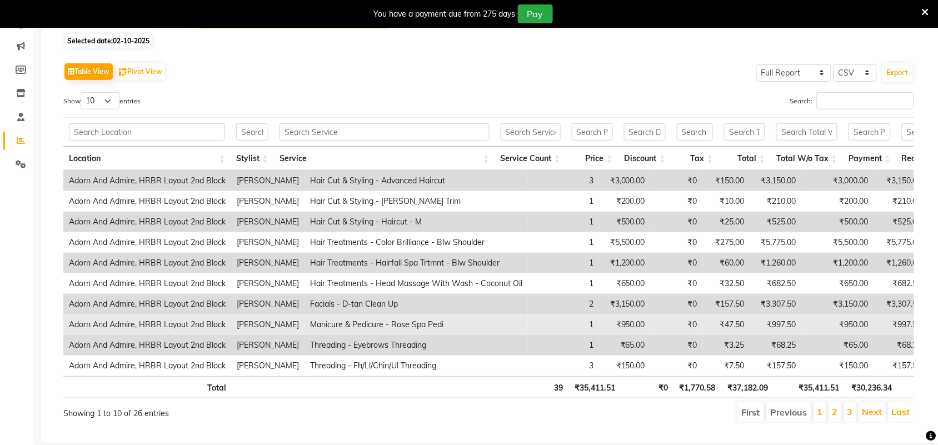
scroll to position [139, 0]
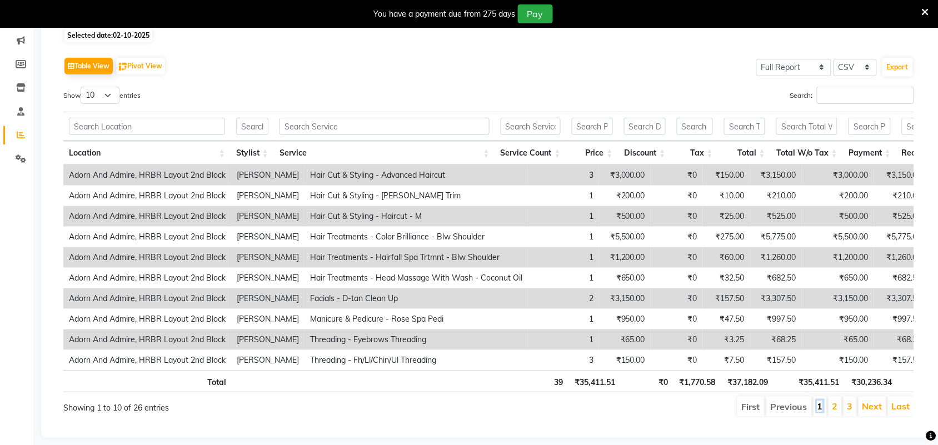
click at [819, 412] on link "1" at bounding box center [821, 406] width 6 height 11
click at [835, 412] on link "2" at bounding box center [836, 406] width 6 height 11
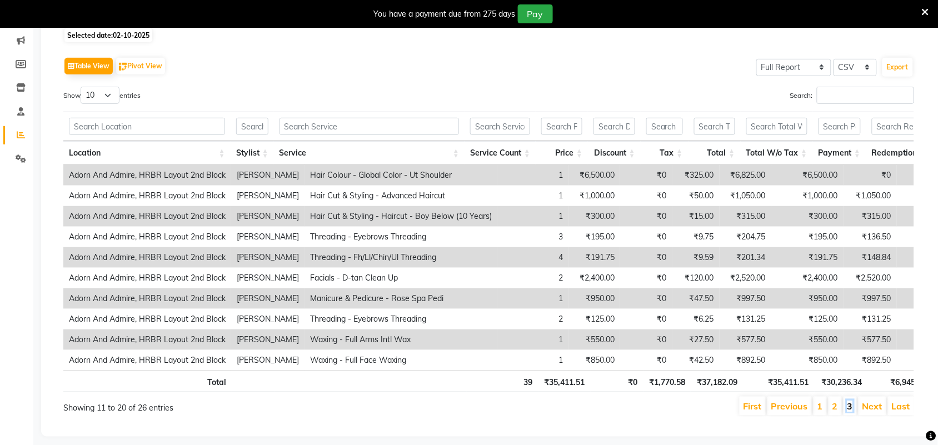
click at [853, 412] on link "3" at bounding box center [851, 406] width 6 height 11
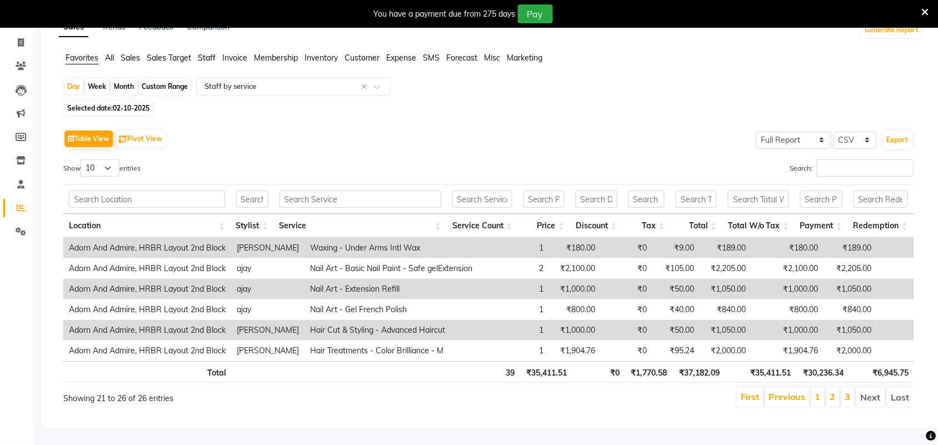
click at [871, 387] on li "Next" at bounding box center [871, 397] width 29 height 20
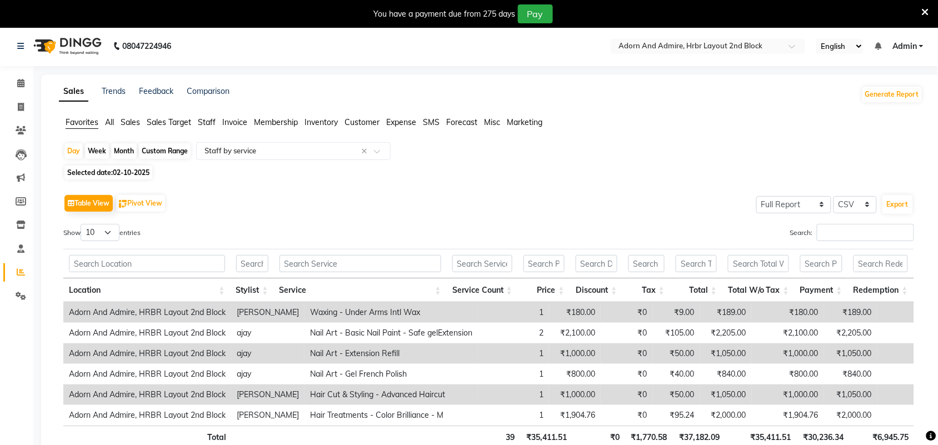
scroll to position [0, 0]
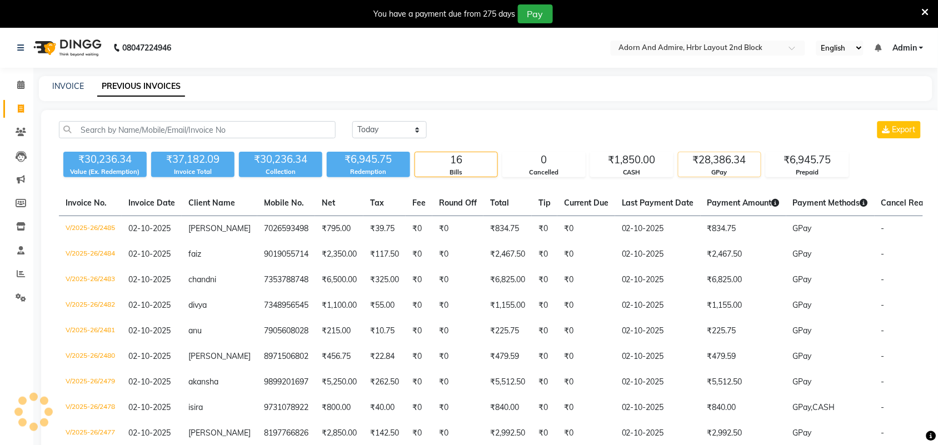
click at [720, 165] on div "₹28,386.34" at bounding box center [720, 160] width 82 height 16
drag, startPoint x: 749, startPoint y: 157, endPoint x: 701, endPoint y: 160, distance: 48.4
click at [701, 160] on div "₹28,386.34" at bounding box center [720, 160] width 82 height 16
copy div "28,386.34"
click at [792, 159] on div "₹6,945.75" at bounding box center [808, 160] width 82 height 16
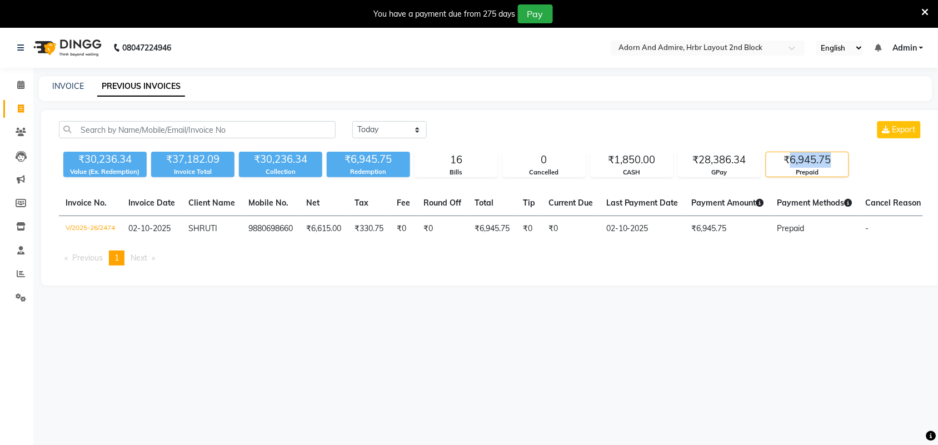
drag, startPoint x: 792, startPoint y: 159, endPoint x: 836, endPoint y: 161, distance: 43.4
click at [837, 160] on div "₹6,945.75" at bounding box center [808, 160] width 82 height 16
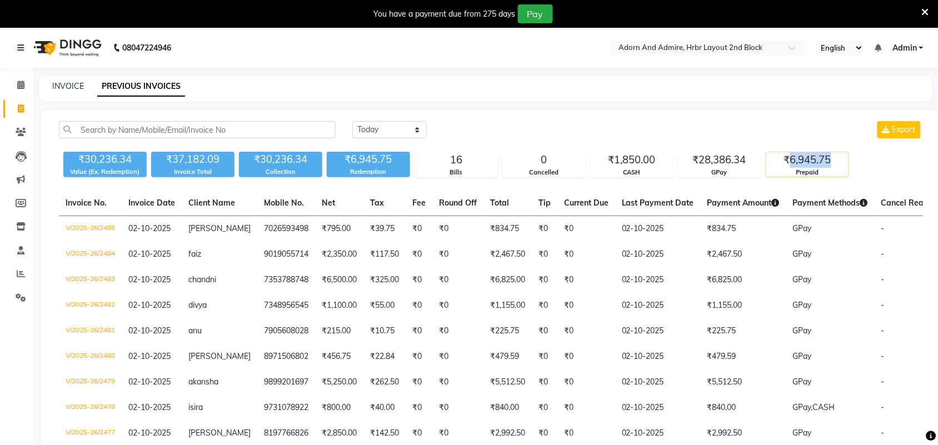
copy div "6,945.75"
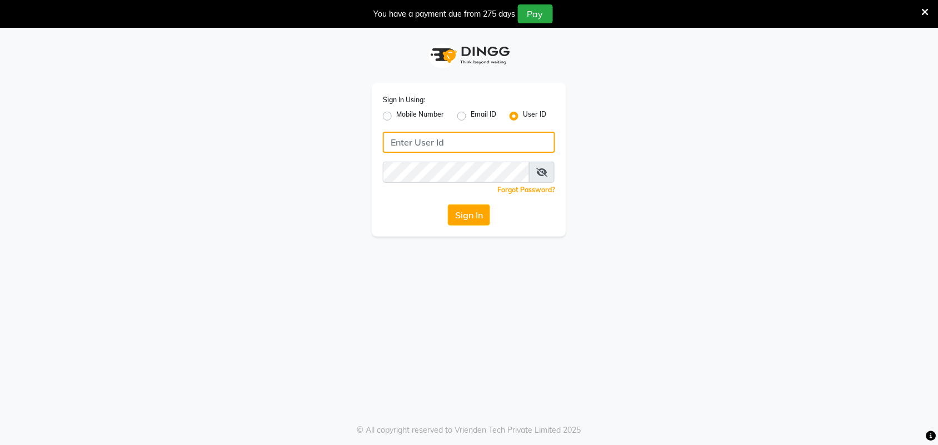
type input "Adornandadmire123"
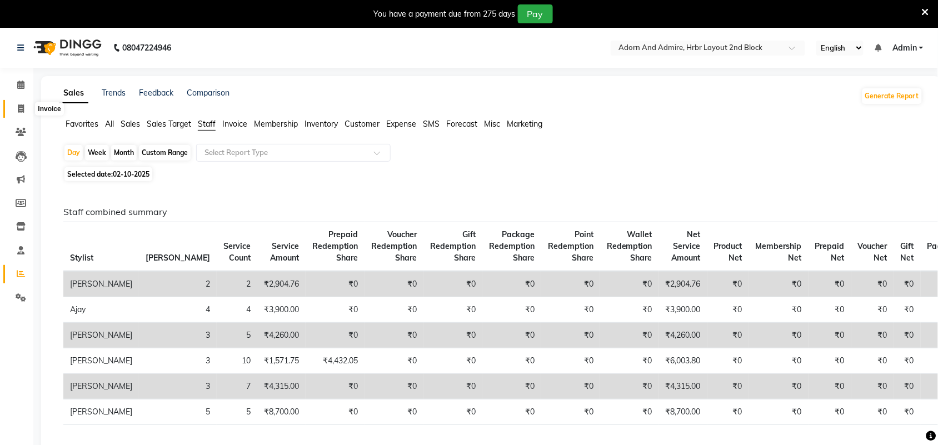
click at [26, 112] on span at bounding box center [20, 109] width 19 height 13
select select "7203"
select select "service"
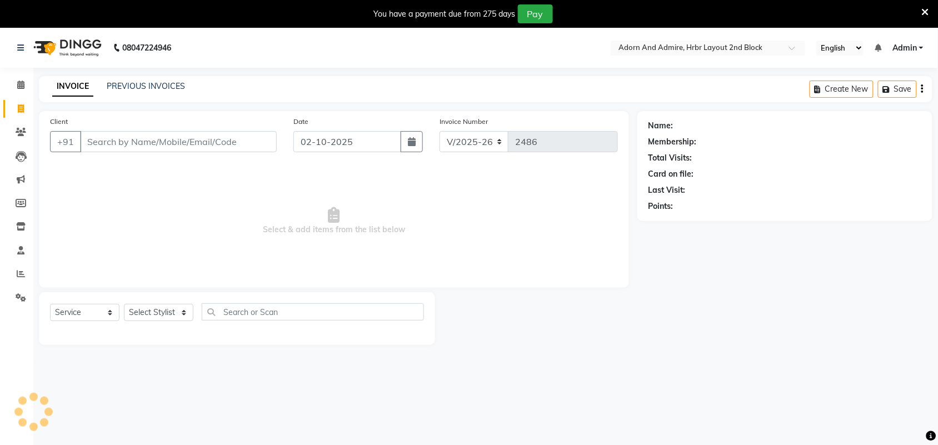
scroll to position [28, 0]
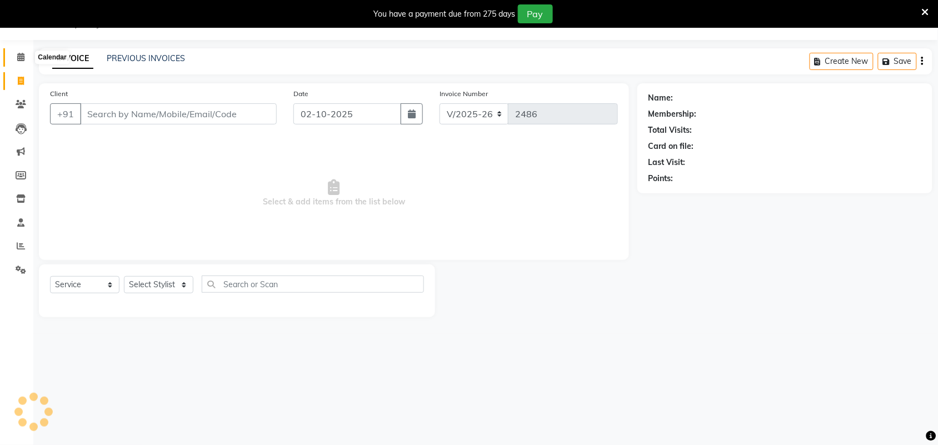
click at [26, 53] on span at bounding box center [20, 57] width 19 height 13
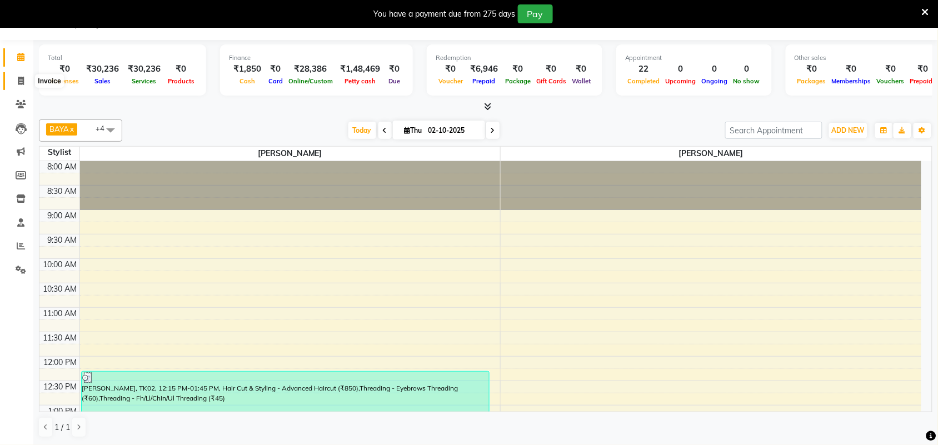
click at [23, 85] on icon at bounding box center [21, 81] width 6 height 8
select select "7203"
select select "service"
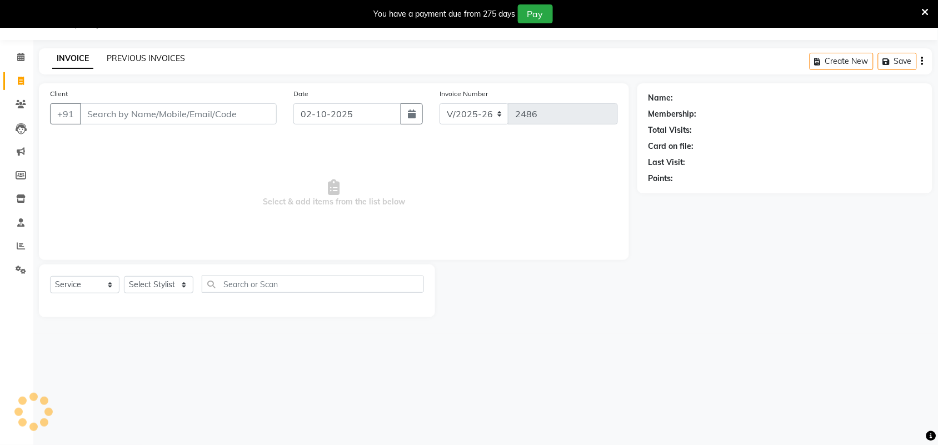
click at [156, 53] on link "PREVIOUS INVOICES" at bounding box center [146, 58] width 78 height 10
